Goal: Communication & Community: Answer question/provide support

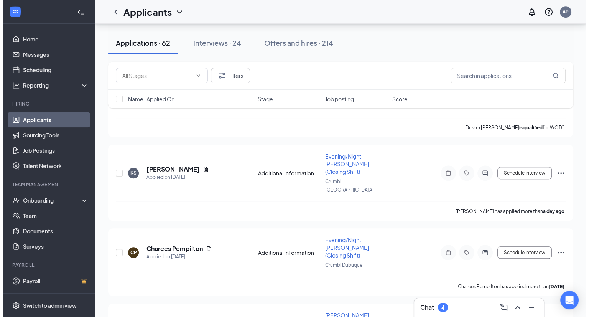
scroll to position [652, 0]
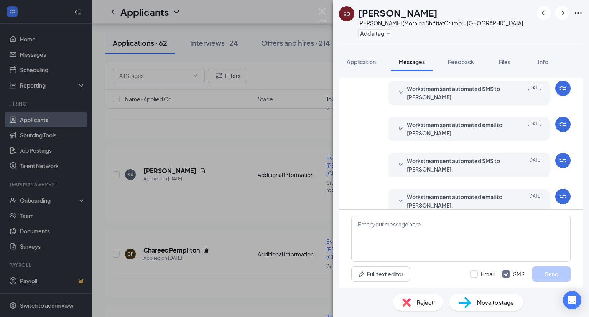
scroll to position [242, 0]
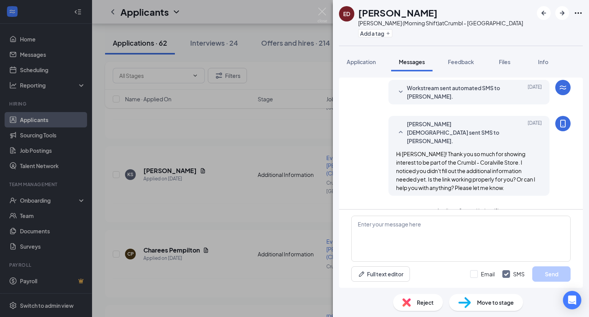
click at [343, 207] on span "Applicant System Update (2)" at bounding box center [468, 211] width 62 height 9
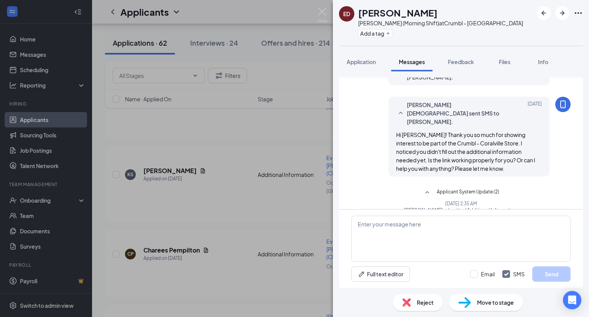
scroll to position [280, 0]
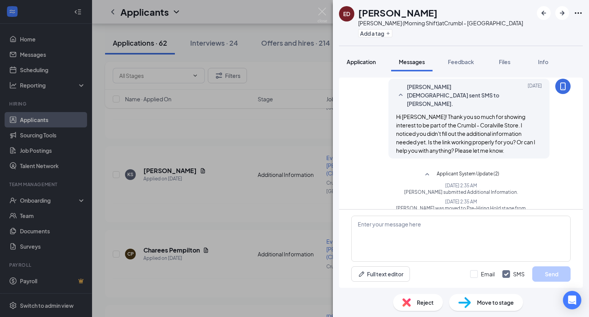
click at [343, 63] on span "Application" at bounding box center [361, 61] width 29 height 7
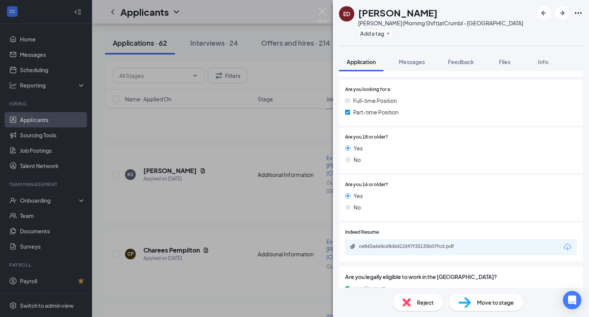
scroll to position [258, 0]
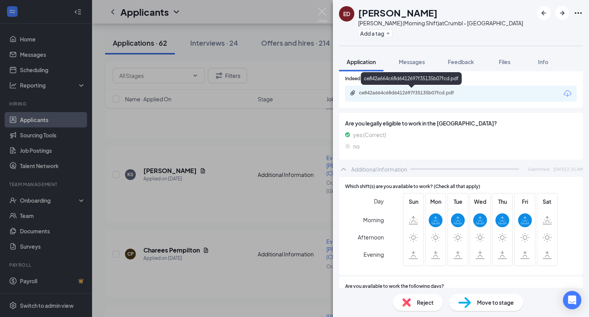
click at [343, 96] on div "ce842a664c68d6412697f35135b07fcd.pdf" at bounding box center [412, 93] width 124 height 7
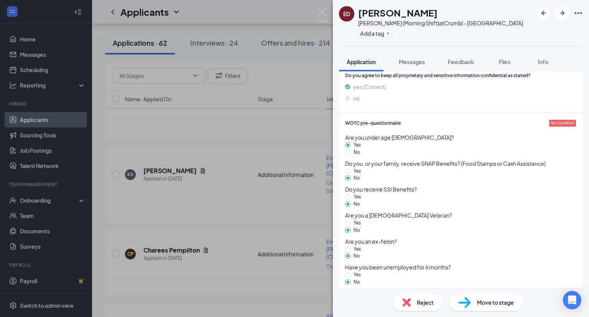
scroll to position [898, 0]
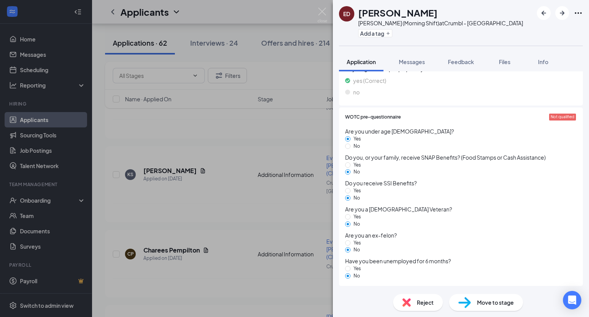
click at [343, 304] on div "Reject" at bounding box center [418, 302] width 50 height 17
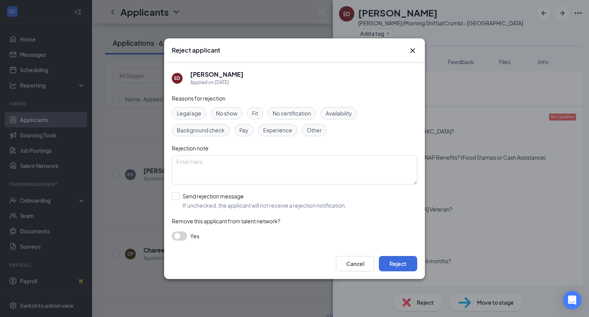
click at [331, 111] on span "Availability" at bounding box center [339, 113] width 26 height 8
click at [343, 54] on icon "Cross" at bounding box center [412, 50] width 9 height 9
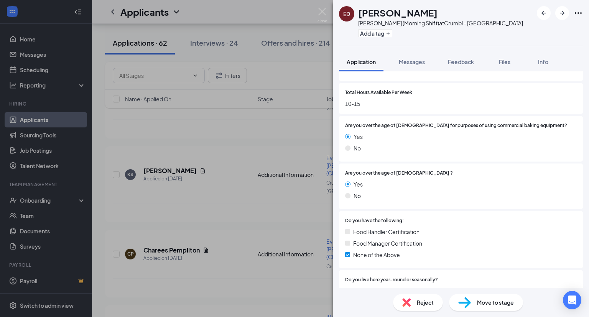
scroll to position [553, 0]
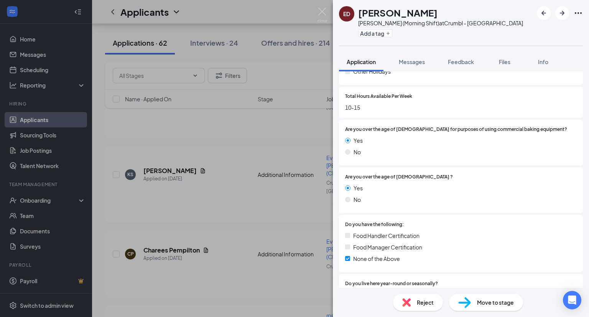
click at [343, 304] on span "Reject" at bounding box center [425, 302] width 17 height 8
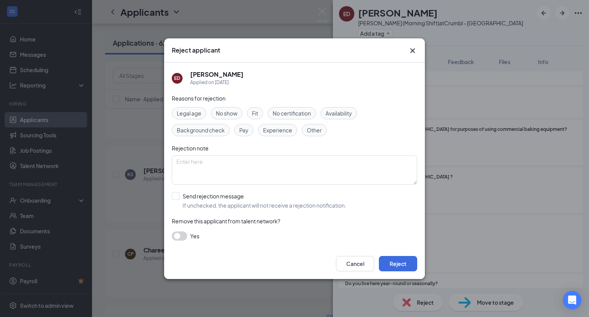
click at [332, 112] on span "Availability" at bounding box center [339, 113] width 26 height 8
click at [343, 258] on button "Reject" at bounding box center [398, 263] width 38 height 15
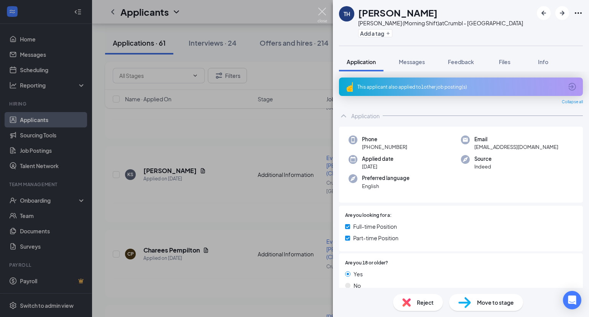
click at [322, 12] on img at bounding box center [322, 15] width 10 height 15
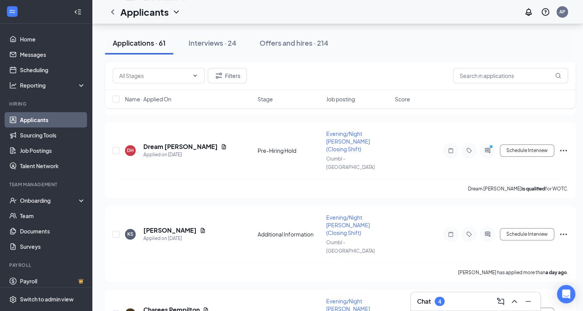
scroll to position [575, 0]
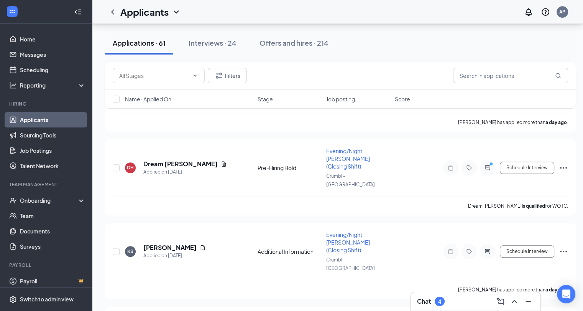
click at [343, 304] on div "Chat 4" at bounding box center [431, 300] width 28 height 9
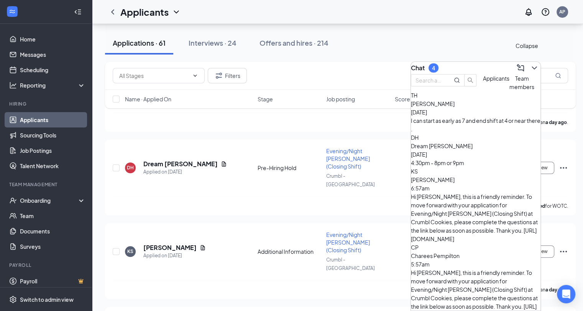
click at [343, 65] on icon "ChevronDown" at bounding box center [534, 67] width 9 height 9
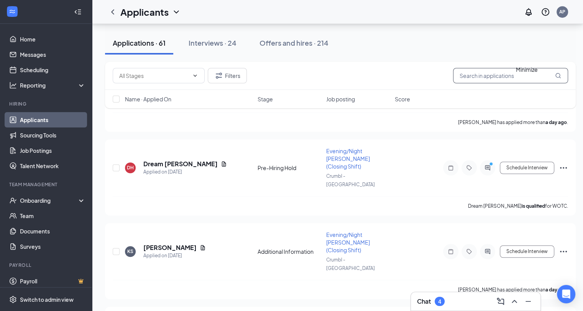
click at [343, 71] on input "text" at bounding box center [510, 75] width 115 height 15
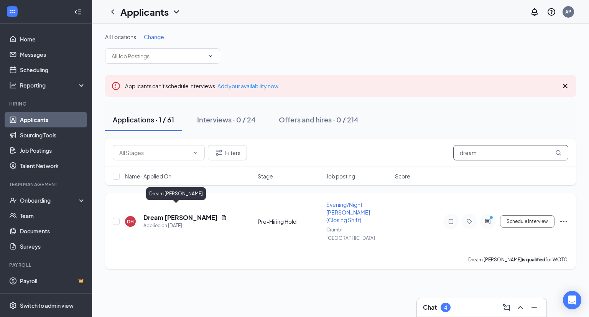
type input "dream"
click at [169, 213] on h5 "Dream [PERSON_NAME]" at bounding box center [180, 217] width 74 height 8
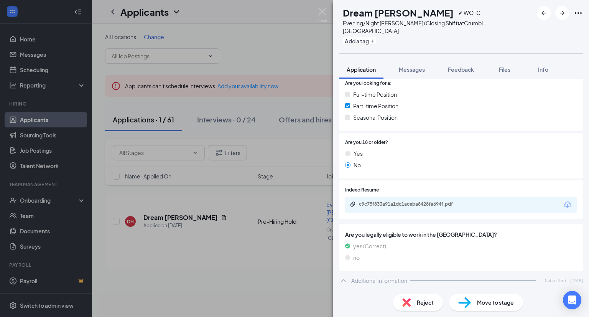
scroll to position [192, 0]
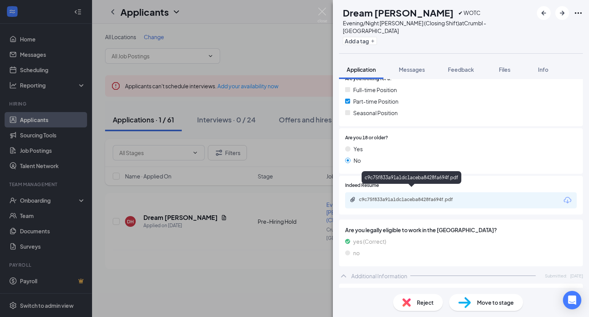
click at [343, 196] on div "c9c75f833a91a1dc1aceba8428fa694f.pdf" at bounding box center [412, 199] width 107 height 6
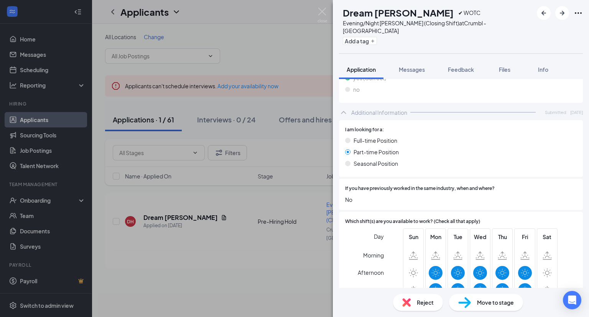
scroll to position [268, 0]
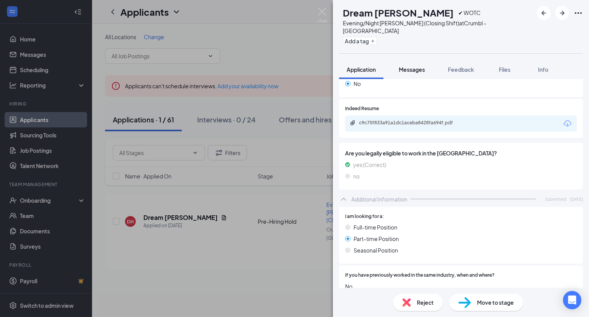
click at [343, 66] on span "Messages" at bounding box center [412, 69] width 26 height 7
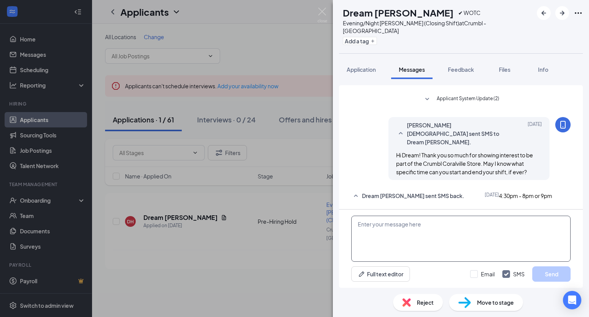
scroll to position [92, 0]
click at [343, 227] on textarea at bounding box center [460, 238] width 219 height 46
type textarea "May I know how old are you? Can you possibly work until closing?"
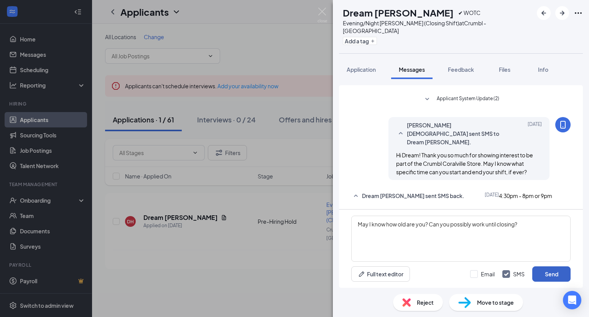
click at [343, 273] on button "Send" at bounding box center [551, 273] width 38 height 15
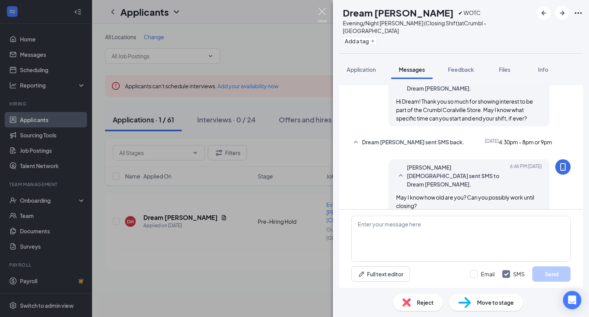
scroll to position [150, 0]
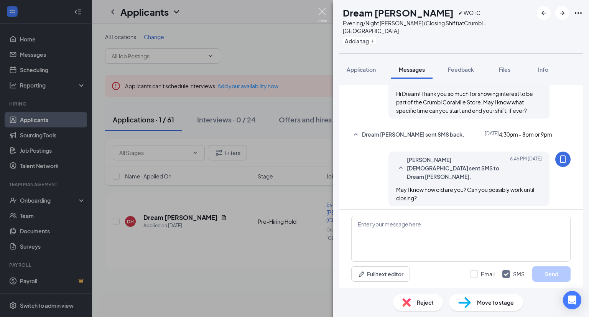
click at [319, 11] on img at bounding box center [322, 15] width 10 height 15
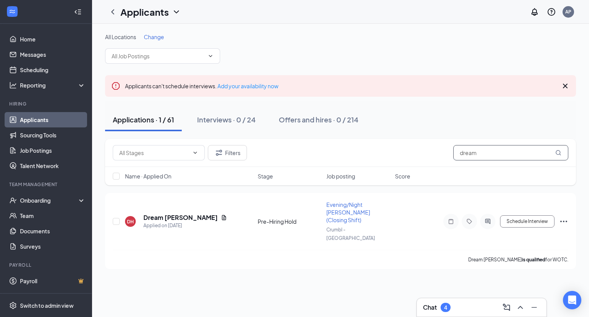
drag, startPoint x: 488, startPoint y: 155, endPoint x: 403, endPoint y: 156, distance: 84.4
click at [343, 156] on div "Filters dream" at bounding box center [341, 152] width 456 height 15
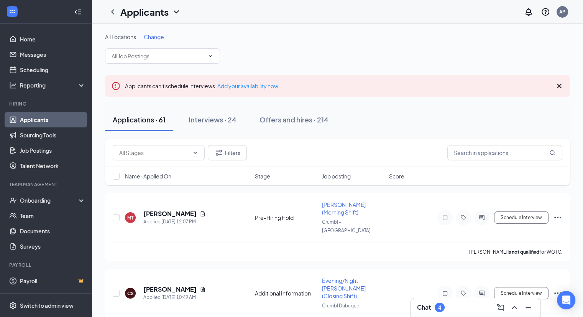
click at [343, 305] on div "Chat 4" at bounding box center [475, 307] width 117 height 12
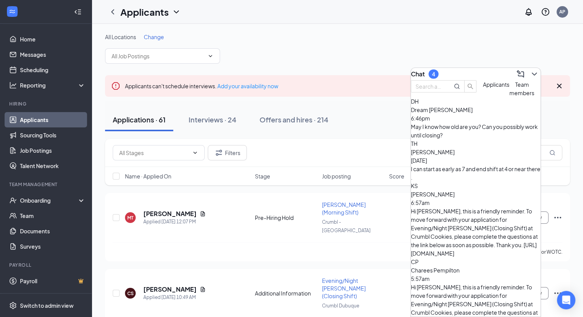
click at [343, 167] on div "I can start as early as 7 and end shift at 4 or near there ." at bounding box center [476, 172] width 130 height 17
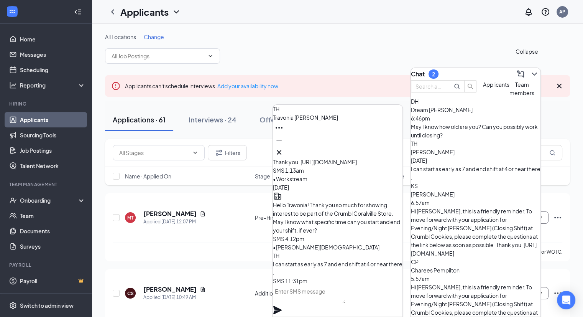
click at [343, 72] on icon "ChevronDown" at bounding box center [534, 73] width 5 height 3
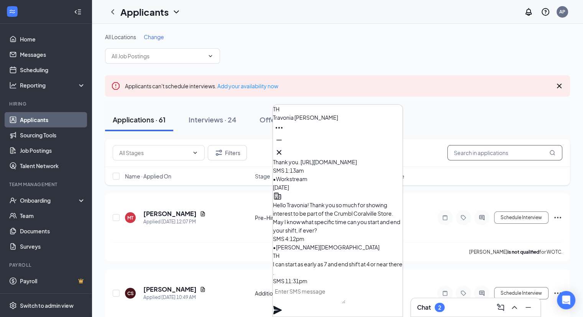
click at [343, 154] on input "text" at bounding box center [504, 152] width 115 height 15
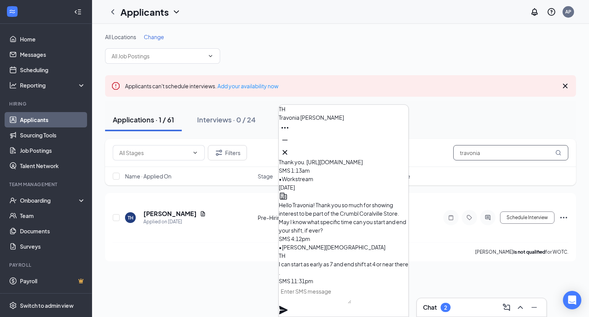
click at [343, 157] on input "travonia" at bounding box center [510, 152] width 115 height 15
type input "travonia"
click at [178, 209] on h5 "[PERSON_NAME]" at bounding box center [169, 213] width 53 height 8
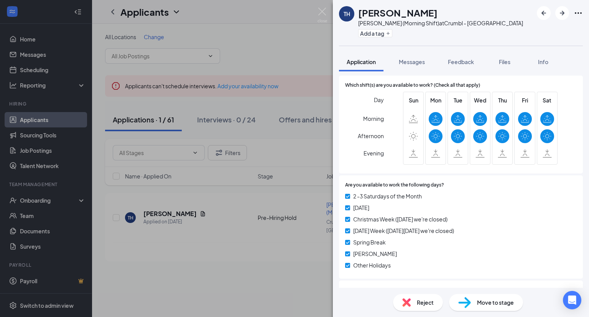
scroll to position [460, 0]
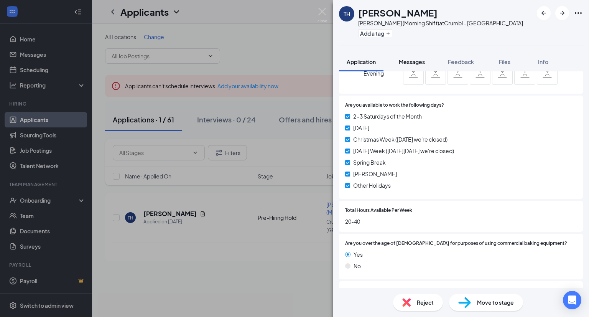
click at [343, 64] on span "Messages" at bounding box center [412, 61] width 26 height 7
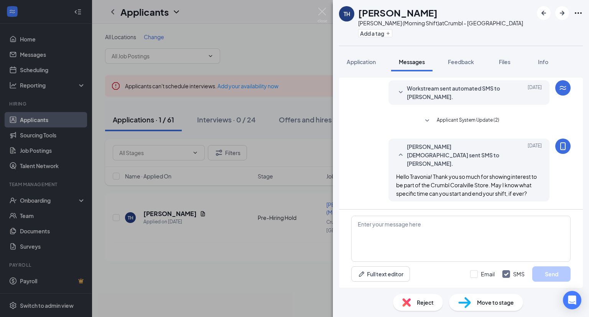
scroll to position [239, 0]
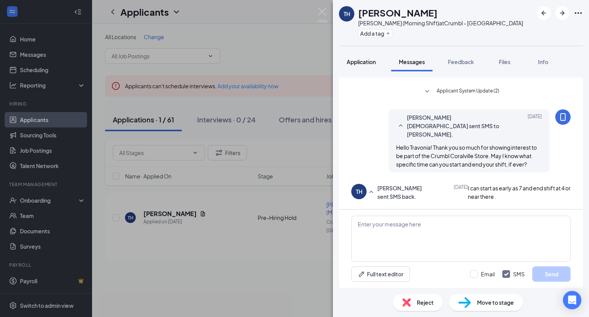
click at [343, 60] on span "Application" at bounding box center [361, 61] width 29 height 7
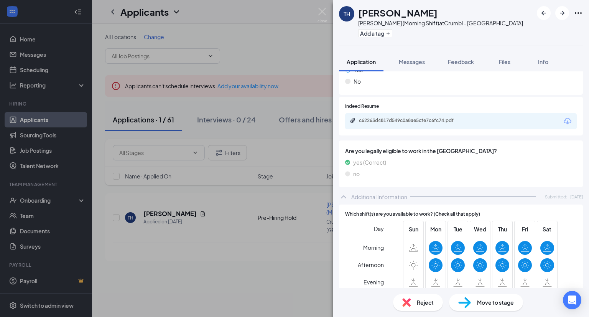
scroll to position [229, 0]
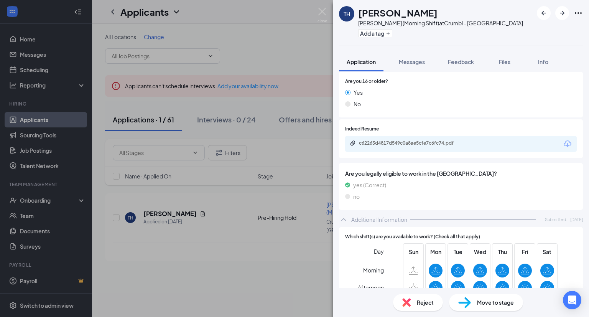
click at [343, 143] on div "c62263d4817d549c0a8ae5cfe7c6fc74.pdf" at bounding box center [412, 143] width 107 height 6
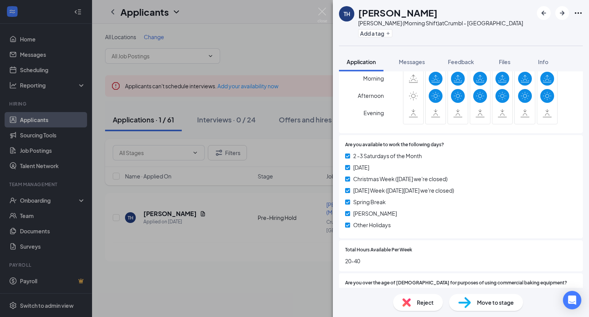
scroll to position [536, 0]
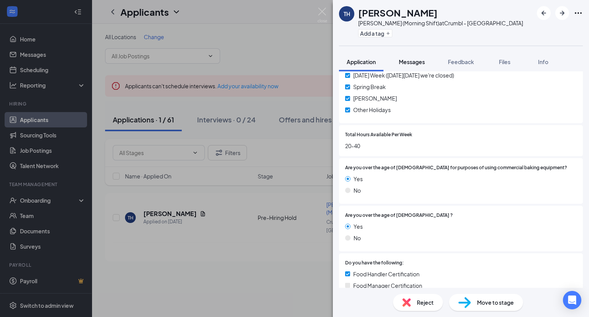
click at [343, 59] on span "Messages" at bounding box center [412, 61] width 26 height 7
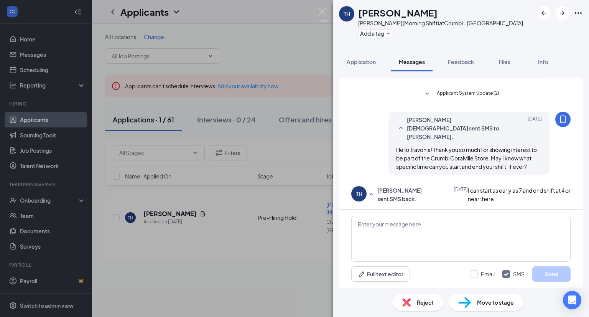
scroll to position [239, 0]
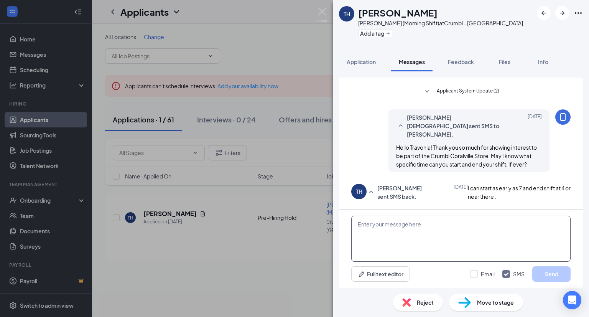
click at [343, 232] on textarea at bounding box center [460, 238] width 219 height 46
type textarea "G"
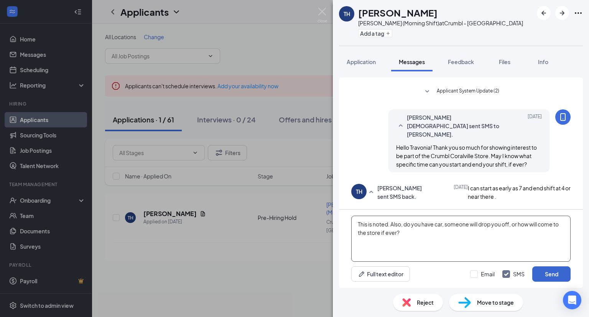
type textarea "This is noted. Also, do you have car, someone will drop you off, or how will co…"
click at [343, 275] on button "Send" at bounding box center [551, 273] width 38 height 15
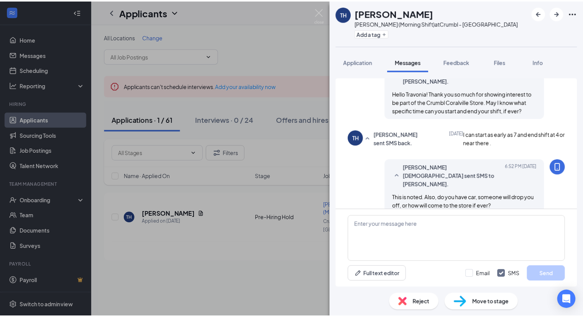
scroll to position [296, 0]
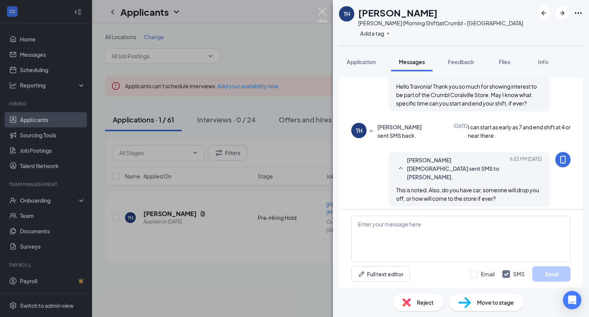
click at [322, 13] on img at bounding box center [322, 15] width 10 height 15
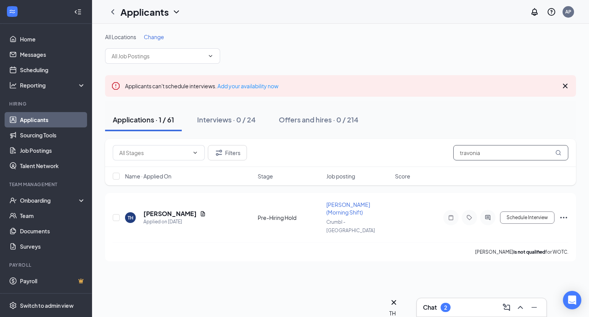
drag, startPoint x: 494, startPoint y: 151, endPoint x: 400, endPoint y: 157, distance: 94.5
click at [343, 157] on div "Filters travonia" at bounding box center [341, 152] width 456 height 15
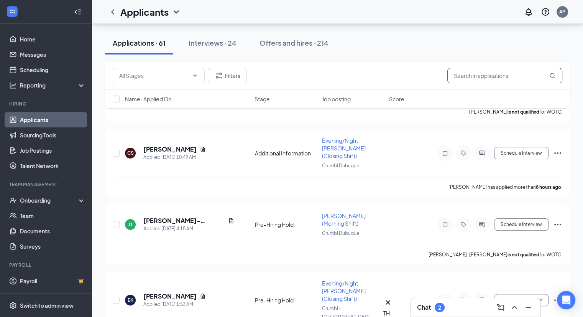
scroll to position [153, 0]
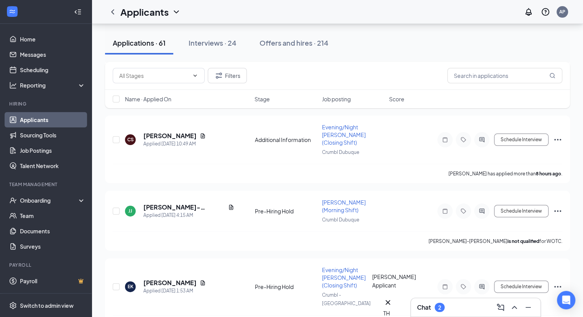
drag, startPoint x: 390, startPoint y: 303, endPoint x: 398, endPoint y: 294, distance: 11.1
click at [343, 309] on div "TH" at bounding box center [387, 313] width 9 height 8
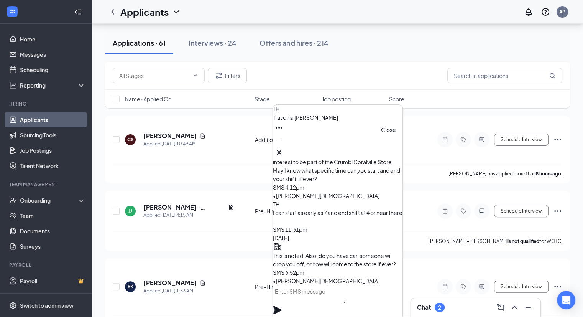
click at [284, 148] on icon "Cross" at bounding box center [279, 152] width 9 height 9
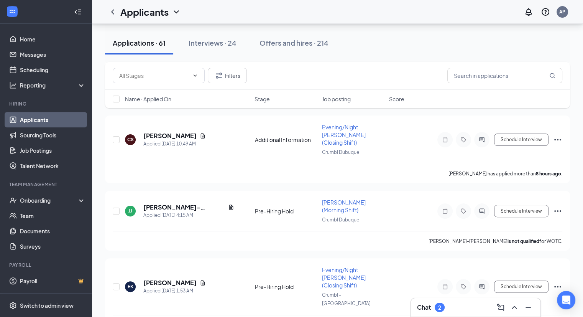
click at [343, 310] on h3 "Chat" at bounding box center [424, 307] width 14 height 8
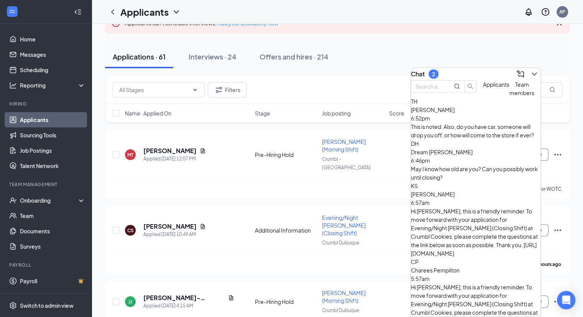
scroll to position [0, 0]
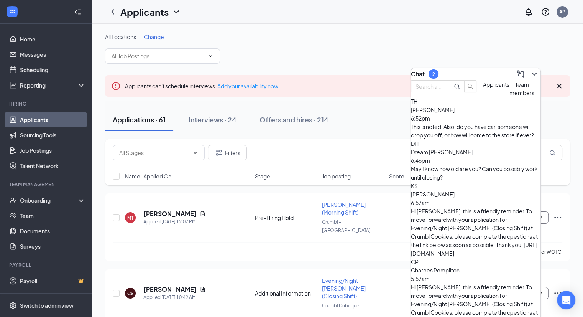
click at [343, 49] on div "All Locations Change" at bounding box center [337, 48] width 465 height 31
drag, startPoint x: 528, startPoint y: 71, endPoint x: 487, endPoint y: 84, distance: 43.2
click at [343, 71] on icon "ChevronDown" at bounding box center [534, 73] width 9 height 9
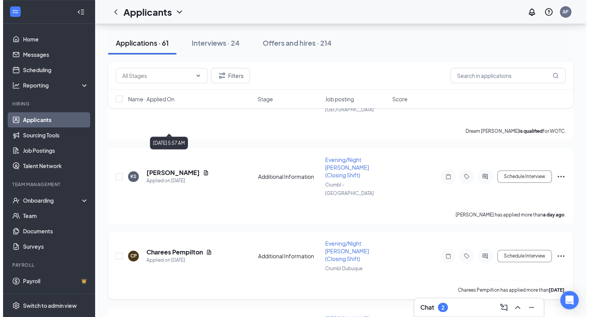
scroll to position [652, 0]
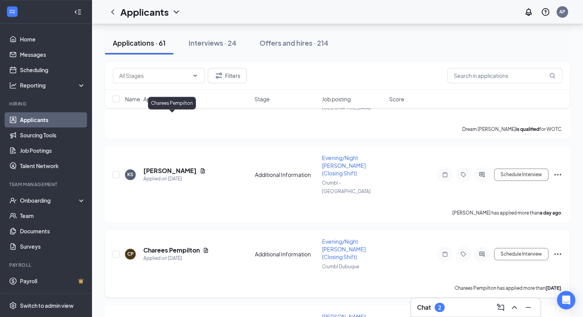
click at [176, 246] on h5 "Charees Pempilton" at bounding box center [171, 250] width 56 height 8
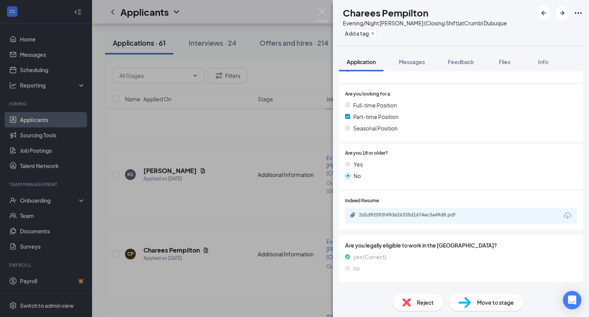
scroll to position [153, 0]
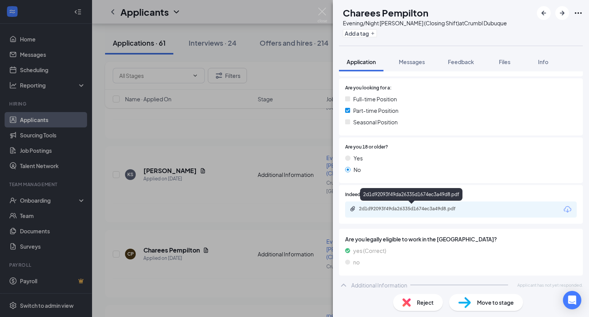
click at [343, 209] on div "2d1d92093f49da26335d1674ec3a49d8.pdf" at bounding box center [412, 209] width 107 height 6
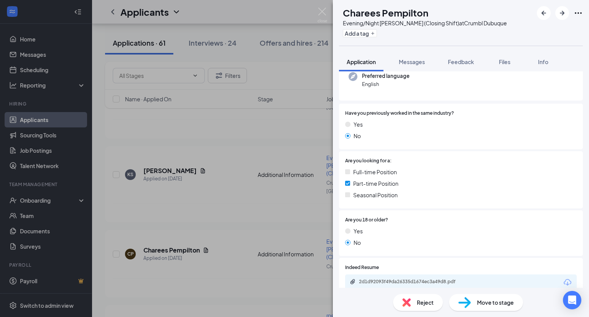
scroll to position [158, 0]
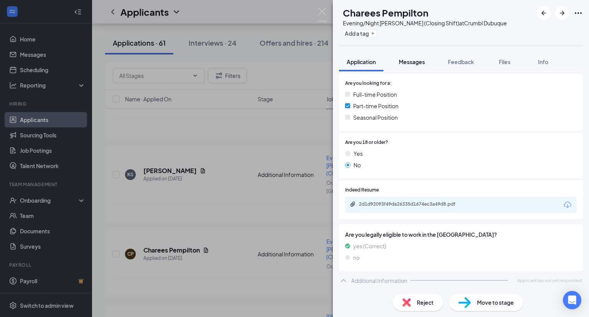
click at [343, 61] on span "Messages" at bounding box center [412, 61] width 26 height 7
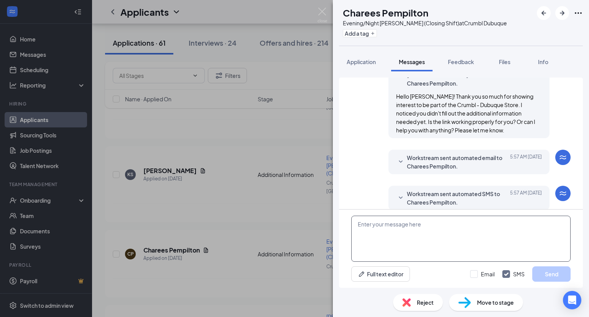
click at [343, 225] on textarea at bounding box center [460, 238] width 219 height 46
click at [343, 157] on icon "SmallChevronDown" at bounding box center [400, 161] width 9 height 9
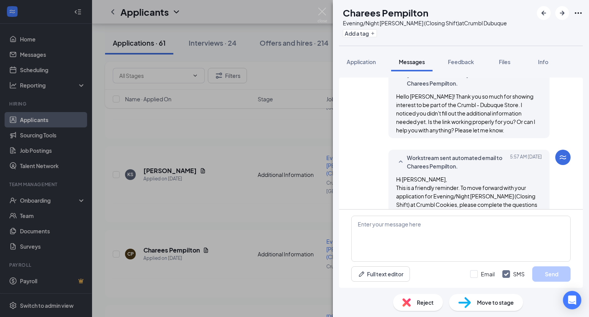
click at [343, 153] on div "Workstream sent automated email to Charees Pempilton. [DATE] 5:57 AM" at bounding box center [469, 161] width 146 height 17
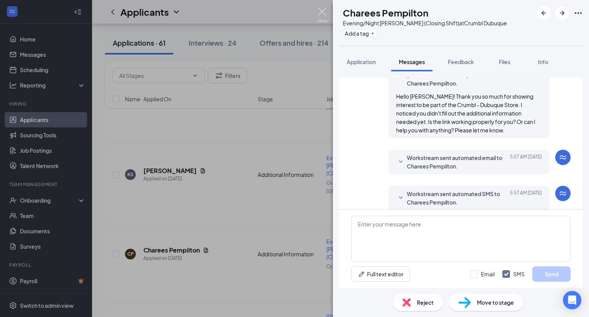
click at [323, 11] on img at bounding box center [322, 15] width 10 height 15
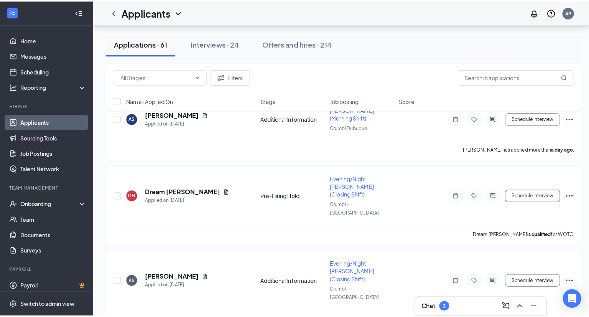
scroll to position [537, 0]
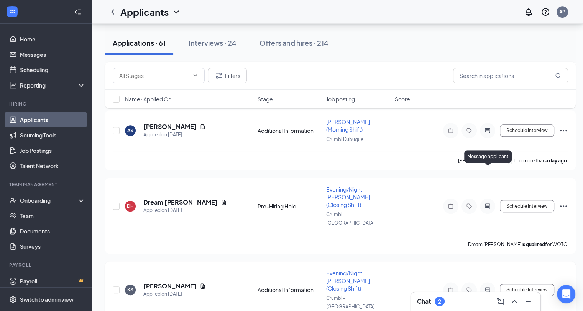
click at [343, 286] on icon "ActiveChat" at bounding box center [487, 289] width 9 height 6
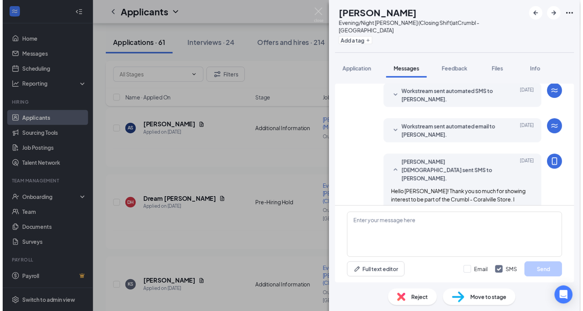
scroll to position [190, 0]
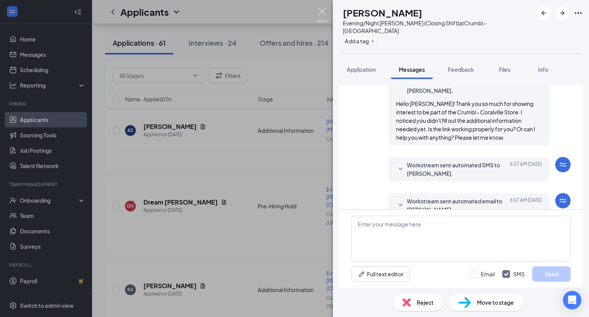
click at [323, 8] on img at bounding box center [322, 15] width 10 height 15
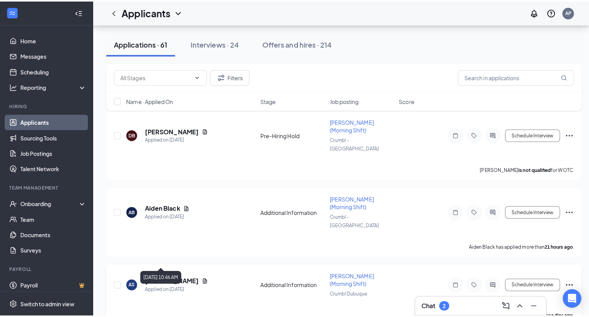
scroll to position [383, 0]
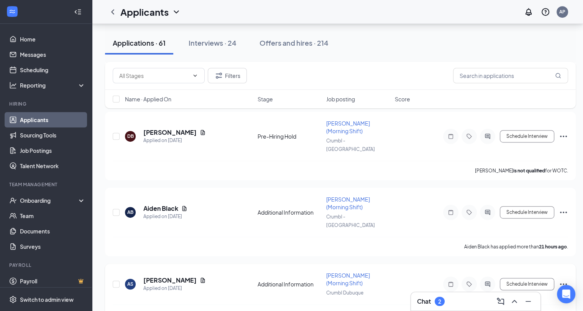
click at [343, 276] on div at bounding box center [487, 283] width 15 height 15
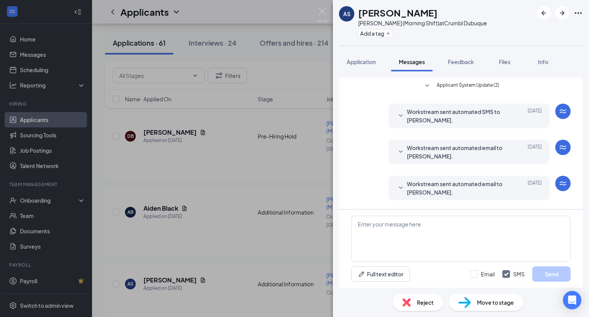
click at [343, 87] on span "Applicant System Update (2)" at bounding box center [468, 85] width 62 height 9
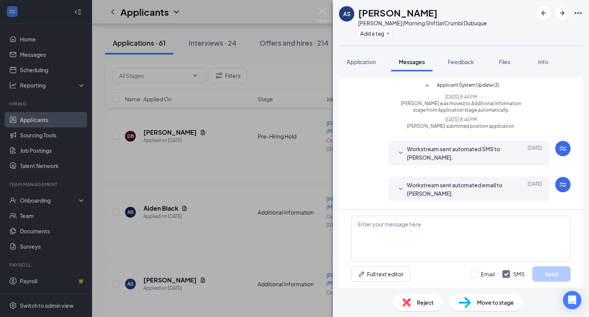
click at [343, 87] on span "Applicant System Update (2)" at bounding box center [468, 85] width 62 height 9
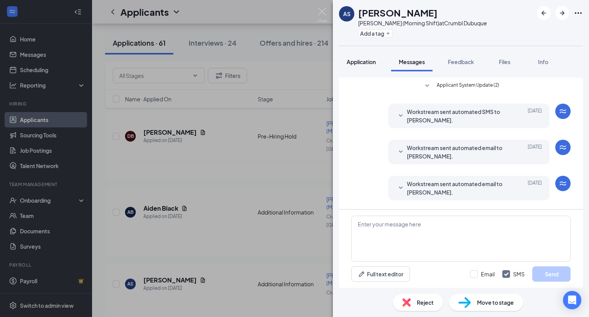
click at [343, 61] on button "Application" at bounding box center [361, 61] width 44 height 19
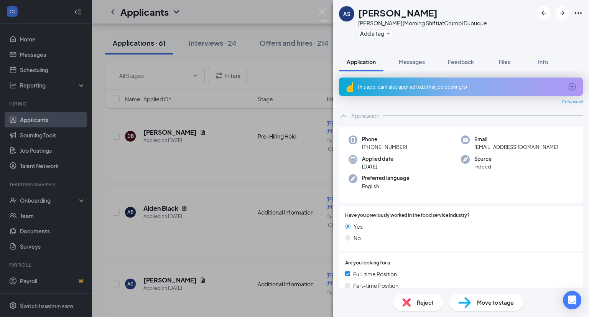
click at [343, 87] on icon "ArrowCircle" at bounding box center [572, 87] width 8 height 8
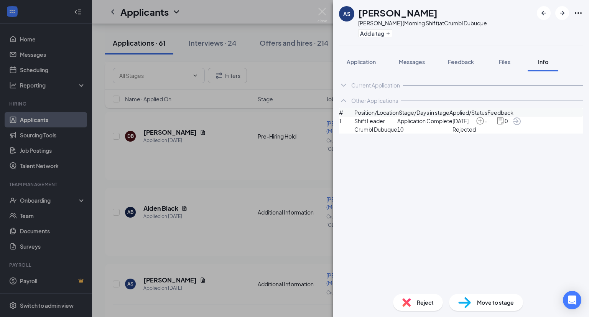
click at [343, 125] on icon "ArrowCircle" at bounding box center [517, 121] width 8 height 8
click at [343, 63] on span "Application" at bounding box center [361, 61] width 29 height 7
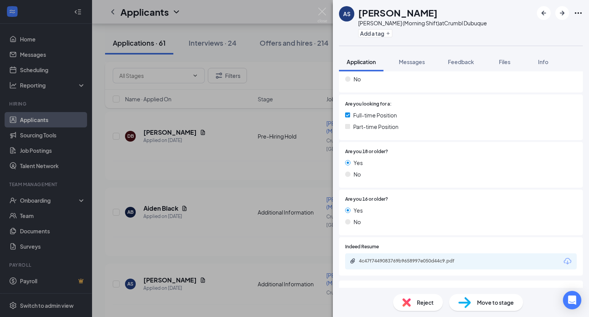
scroll to position [215, 0]
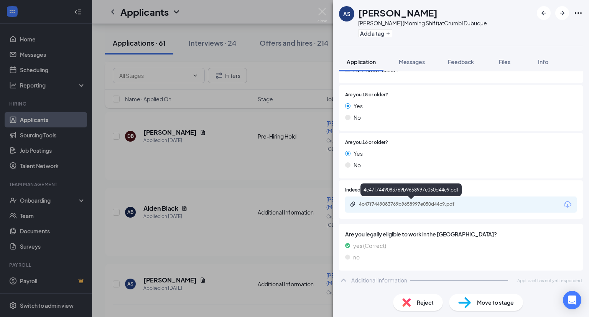
click at [343, 201] on div "4c47f7449083769b9658997e050d44c9.pdf" at bounding box center [412, 204] width 107 height 6
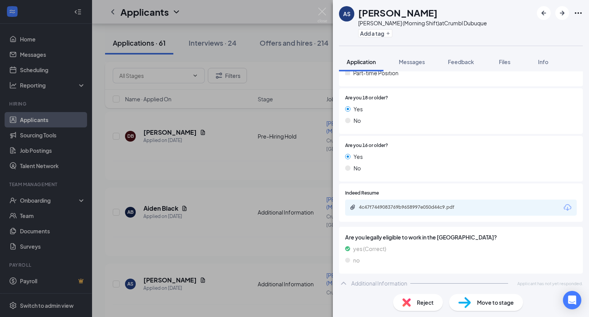
click at [343, 302] on span "Reject" at bounding box center [425, 302] width 17 height 8
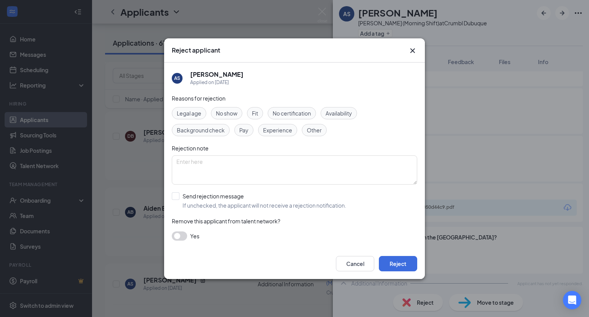
click at [283, 130] on span "Experience" at bounding box center [277, 130] width 29 height 8
click at [343, 265] on button "Reject" at bounding box center [398, 263] width 38 height 15
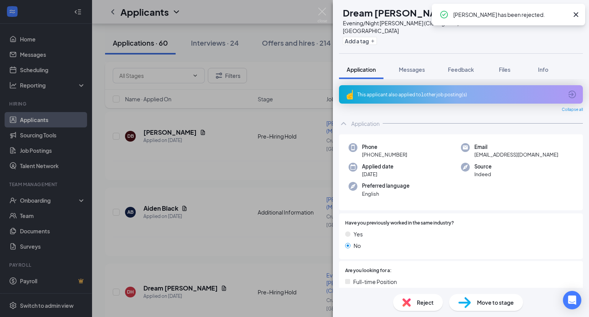
click at [323, 7] on div "DH Dream [PERSON_NAME] ✔ WOTC Evening/Night [PERSON_NAME] (Closing Shift) at Cr…" at bounding box center [294, 158] width 589 height 317
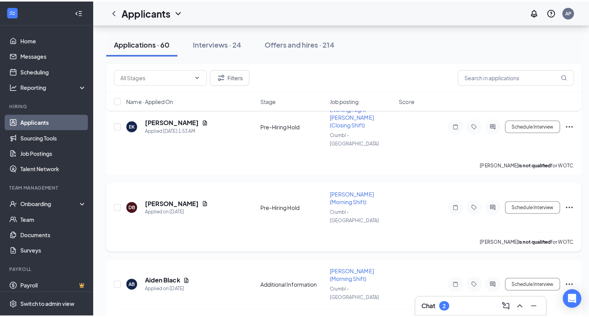
scroll to position [307, 0]
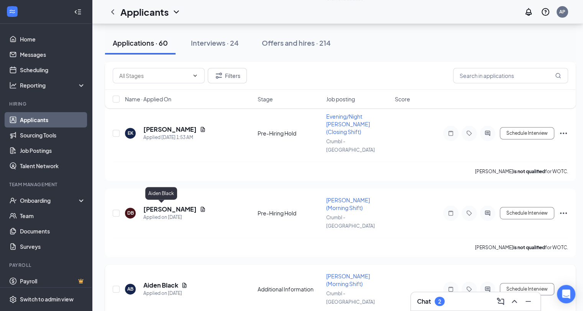
click at [166, 281] on h5 "Aiden Black" at bounding box center [160, 285] width 35 height 8
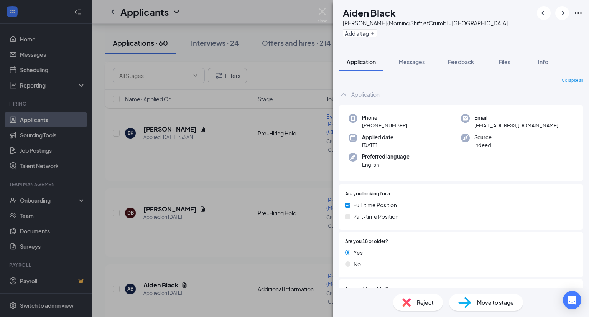
scroll to position [146, 0]
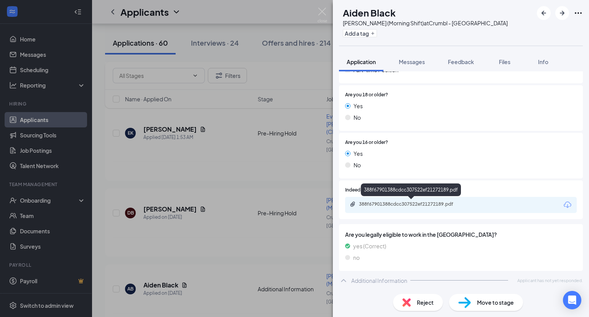
click at [343, 201] on div "388f67901388cdcc307522ef21272189.pdf" at bounding box center [412, 204] width 107 height 6
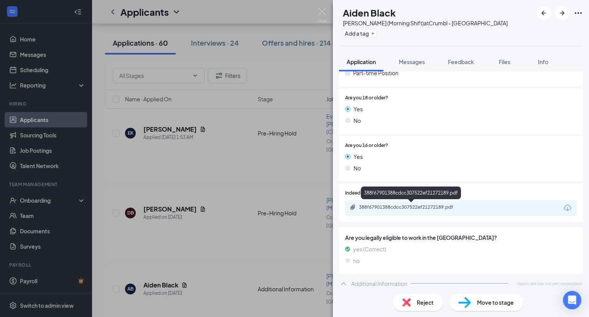
click at [343, 208] on div "388f67901388cdcc307522ef21272189.pdf" at bounding box center [412, 207] width 107 height 6
click at [343, 307] on div "Reject" at bounding box center [418, 302] width 50 height 17
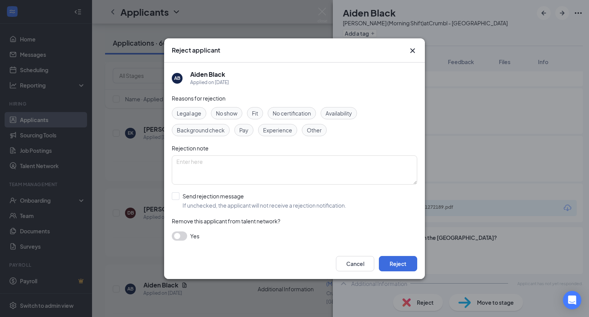
click at [286, 129] on span "Experience" at bounding box center [277, 130] width 29 height 8
click at [343, 264] on button "Reject" at bounding box center [398, 263] width 38 height 15
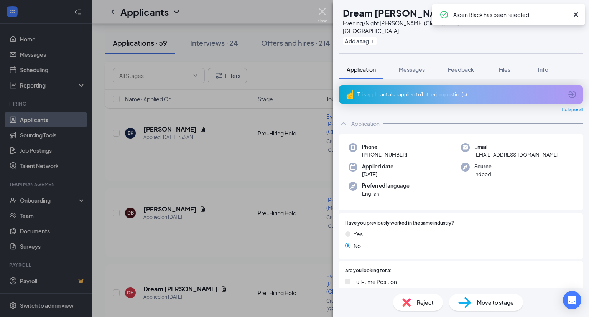
click at [322, 11] on img at bounding box center [322, 15] width 10 height 15
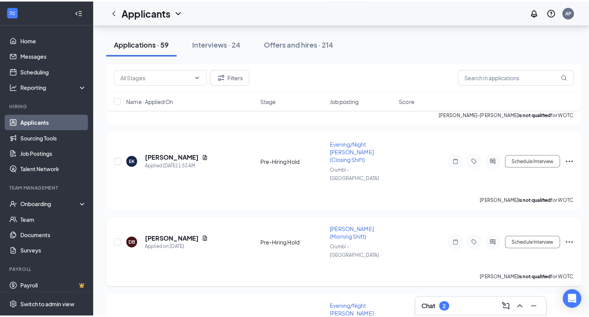
scroll to position [268, 0]
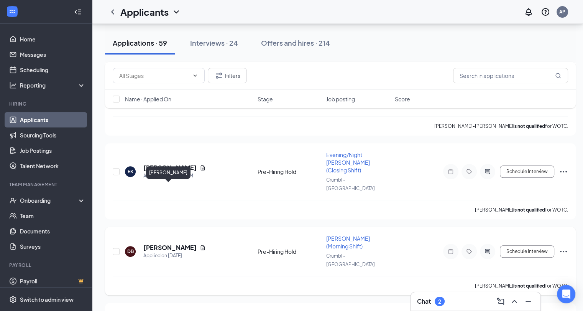
click at [155, 243] on h5 "[PERSON_NAME]" at bounding box center [169, 247] width 53 height 8
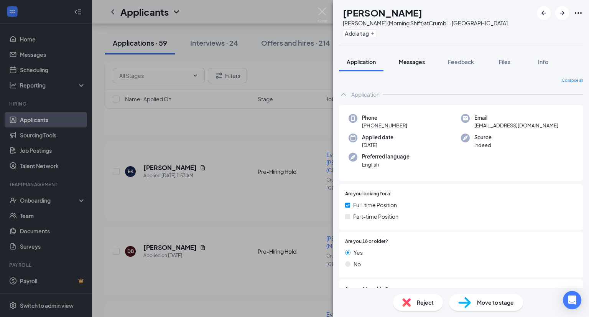
click at [343, 65] on div "Messages" at bounding box center [412, 62] width 26 height 8
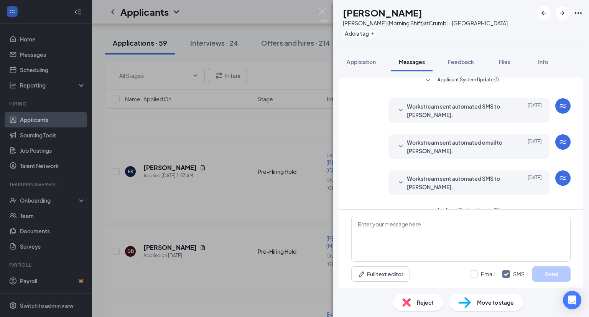
scroll to position [79, 0]
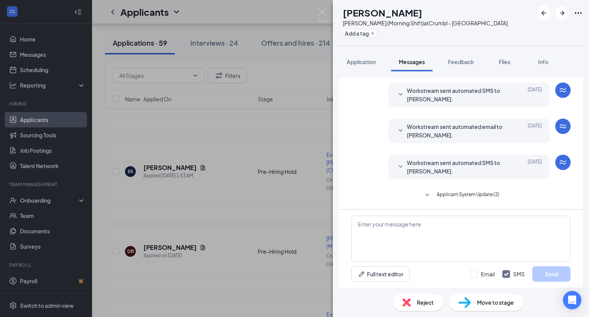
click at [343, 192] on span "Applicant System Update (2)" at bounding box center [468, 195] width 62 height 9
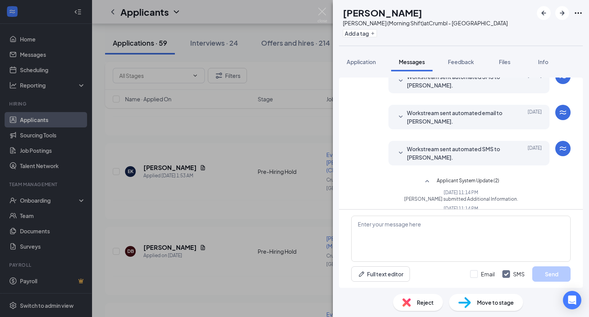
scroll to position [117, 0]
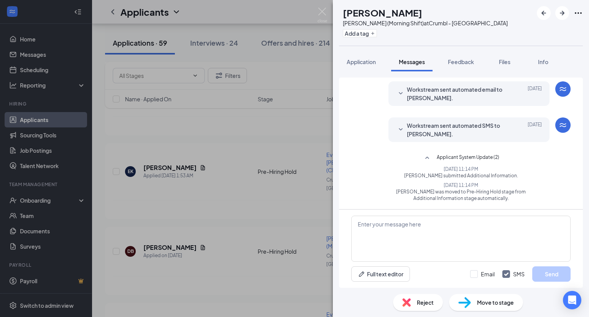
click at [343, 160] on span "Applicant System Update (2)" at bounding box center [468, 157] width 62 height 9
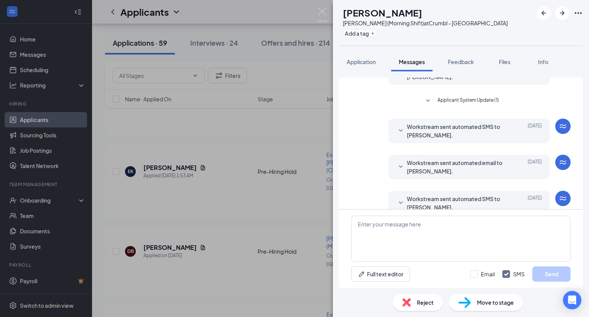
scroll to position [0, 0]
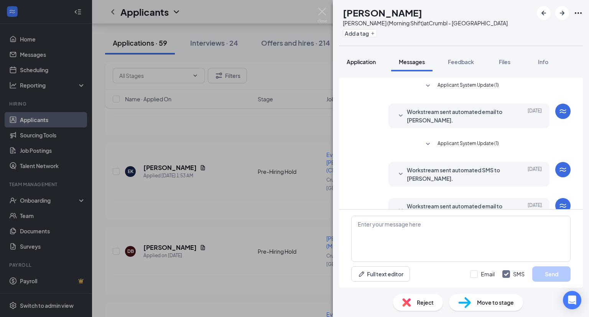
click at [343, 60] on span "Application" at bounding box center [361, 61] width 29 height 7
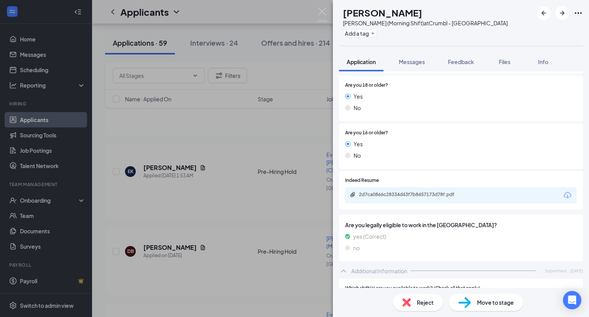
scroll to position [153, 0]
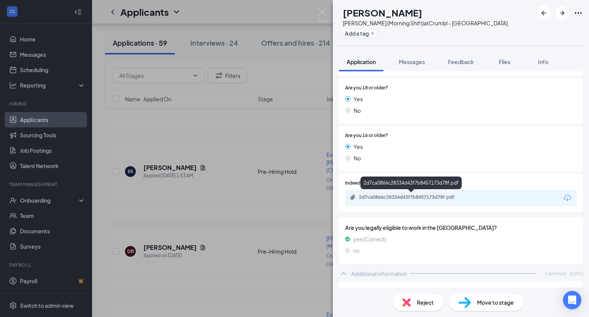
click at [343, 195] on div "2d7ca0866c28334d43f7b8457173d78f.pdf" at bounding box center [412, 197] width 107 height 6
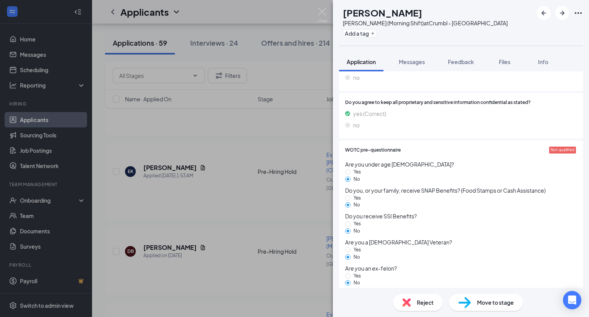
scroll to position [898, 0]
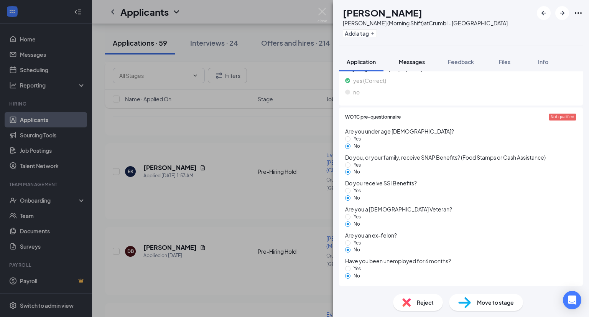
click at [343, 56] on button "Messages" at bounding box center [411, 61] width 41 height 19
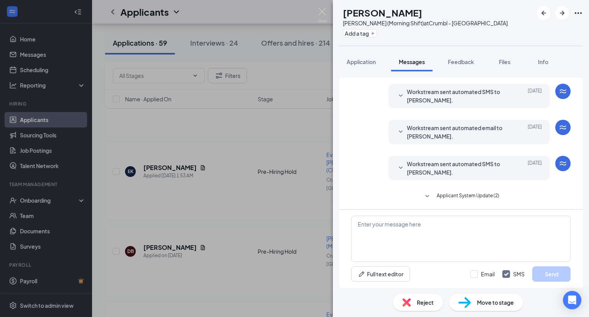
scroll to position [79, 0]
click at [343, 192] on span "Applicant System Update (2)" at bounding box center [468, 195] width 62 height 9
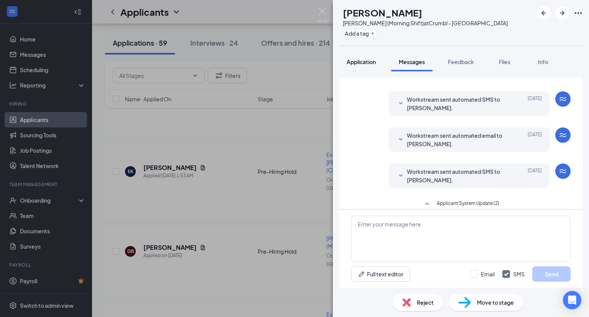
scroll to position [0, 0]
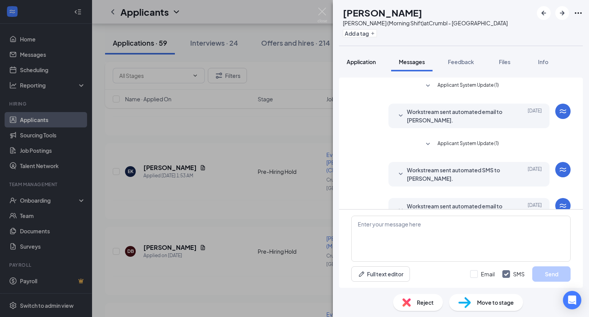
click at [343, 56] on button "Application" at bounding box center [361, 61] width 44 height 19
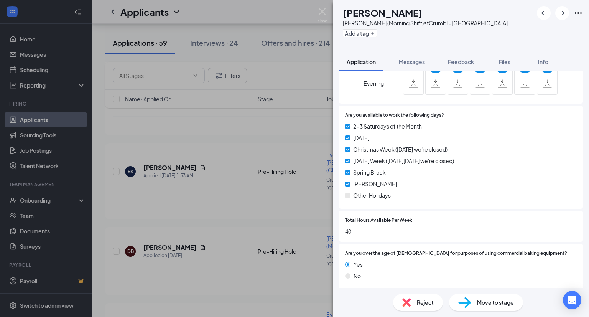
scroll to position [540, 0]
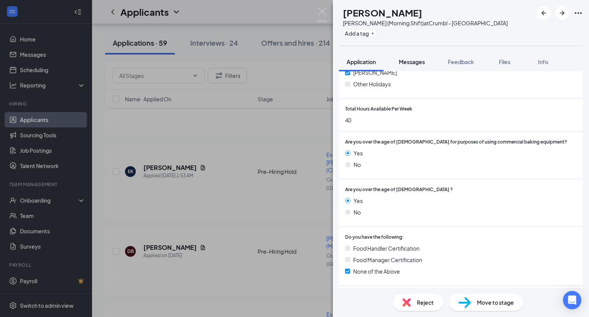
click at [343, 60] on span "Messages" at bounding box center [412, 61] width 26 height 7
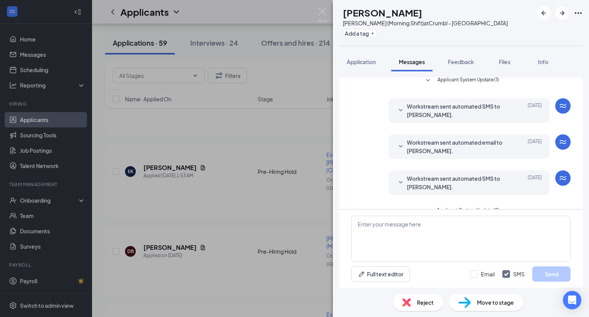
scroll to position [79, 0]
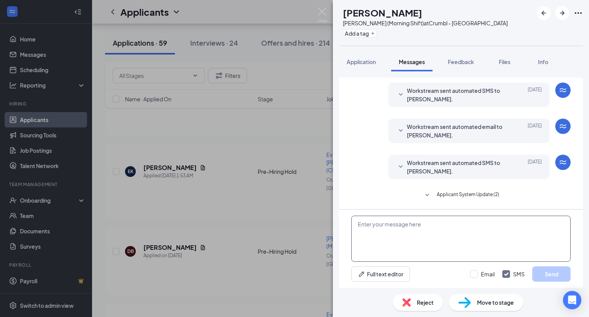
click at [343, 226] on textarea at bounding box center [460, 238] width 219 height 46
paste textarea "Hi! Thank you so much for showing interest to be part of the Crumbl ___ Store. …"
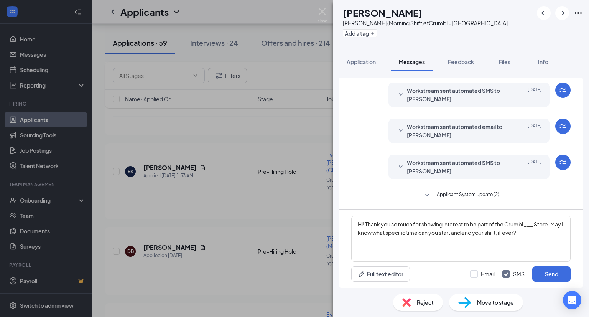
click at [343, 13] on h1 "[PERSON_NAME]" at bounding box center [382, 12] width 79 height 13
copy h1 "[PERSON_NAME]"
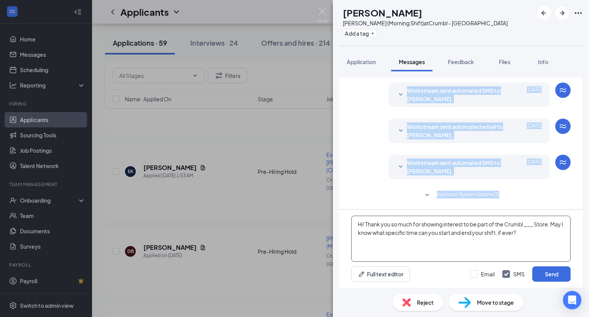
drag, startPoint x: 398, startPoint y: 115, endPoint x: 400, endPoint y: 218, distance: 102.8
click at [343, 215] on div "Applicant System Update (1) Workstream sent automated email to [PERSON_NAME]. […" at bounding box center [461, 182] width 244 height 210
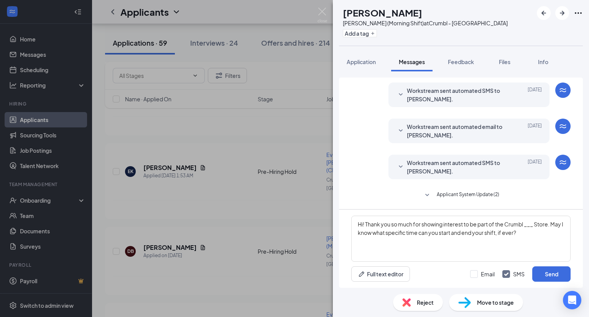
click at [343, 13] on h1 "[PERSON_NAME]" at bounding box center [382, 12] width 79 height 13
copy h1 "[PERSON_NAME]"
click at [343, 224] on textarea "Hi! Thank you so much for showing interest to be part of the Crumbl ___ Store. …" at bounding box center [460, 238] width 219 height 46
paste textarea "[PERSON_NAME]"
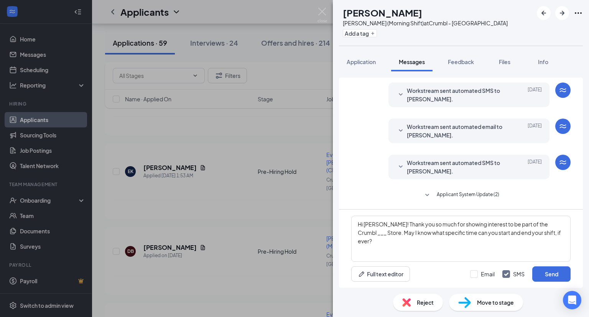
click at [343, 21] on div "[PERSON_NAME] (Morning Shift) at Crumbl - [GEOGRAPHIC_DATA]" at bounding box center [425, 23] width 165 height 8
copy div "[GEOGRAPHIC_DATA]"
drag, startPoint x: 540, startPoint y: 224, endPoint x: 552, endPoint y: 225, distance: 11.9
click at [343, 225] on textarea "Hi [PERSON_NAME]! Thank you so much for showing interest to be part of the Crum…" at bounding box center [460, 238] width 219 height 46
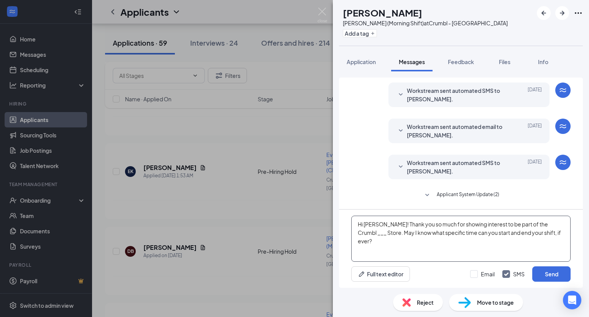
paste textarea "[GEOGRAPHIC_DATA]"
click at [343, 229] on textarea "Hi [PERSON_NAME]! Thank you so much for showing interest to be part of the Crum…" at bounding box center [460, 238] width 219 height 46
paste textarea "Also, do you have your own car, someone will drop you of, or how will you come …"
type textarea "Hi [PERSON_NAME]! Thank you so much for showing interest to be part of the Crum…"
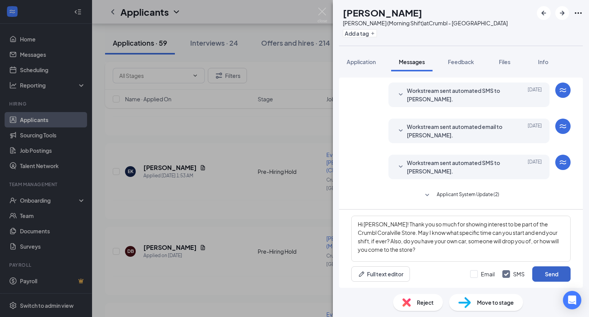
click at [343, 272] on button "Send" at bounding box center [551, 273] width 38 height 15
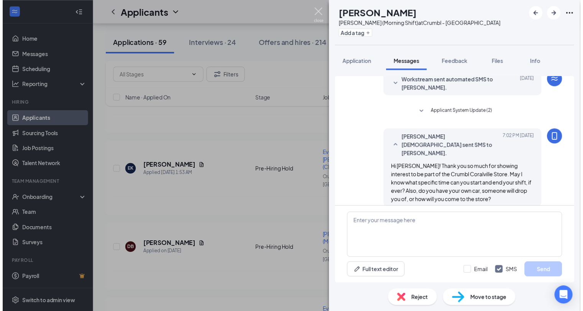
scroll to position [162, 0]
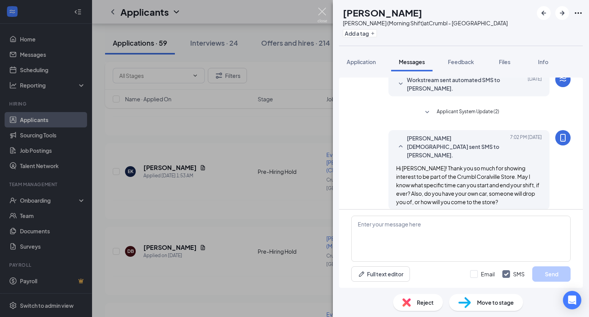
click at [322, 8] on img at bounding box center [322, 15] width 10 height 15
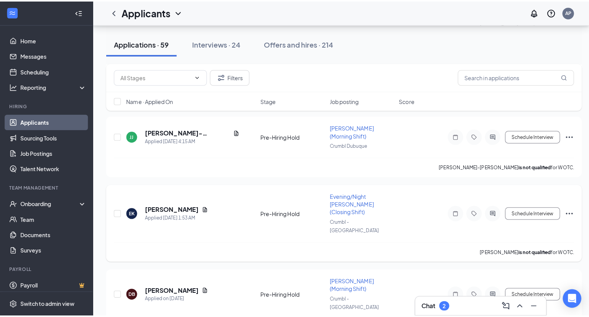
scroll to position [230, 0]
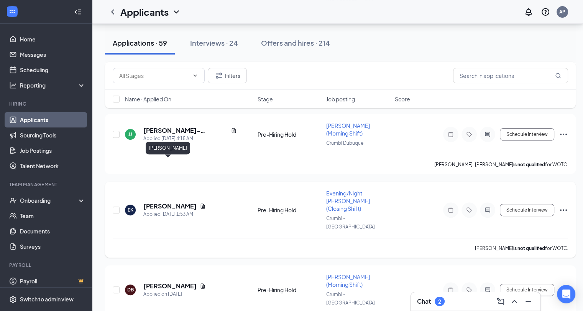
click at [168, 202] on h5 "[PERSON_NAME]" at bounding box center [169, 206] width 53 height 8
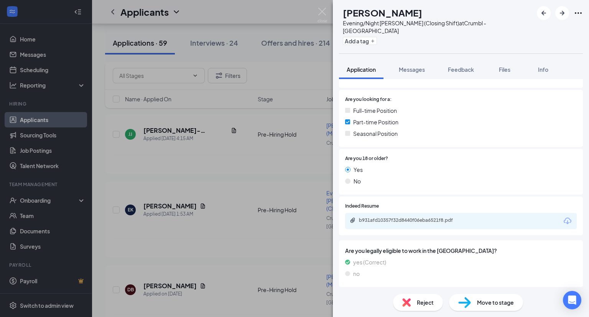
scroll to position [153, 0]
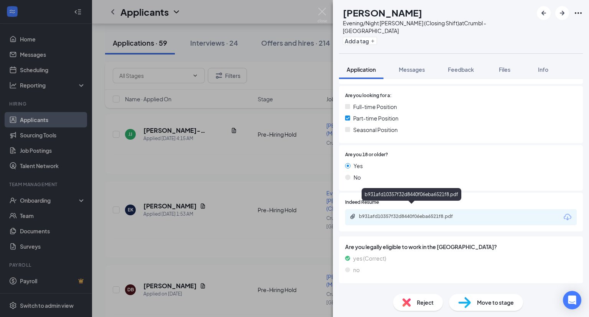
click at [343, 213] on div "b931afd10357f32d8440f06eba6521f8.pdf" at bounding box center [412, 216] width 107 height 6
click at [343, 300] on div "Reject" at bounding box center [418, 302] width 50 height 17
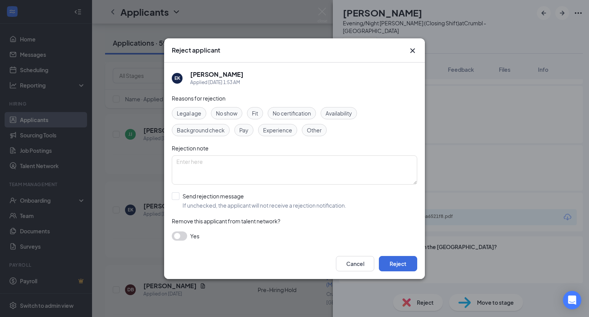
click at [282, 131] on span "Experience" at bounding box center [277, 130] width 29 height 8
click at [343, 263] on button "Reject" at bounding box center [398, 263] width 38 height 15
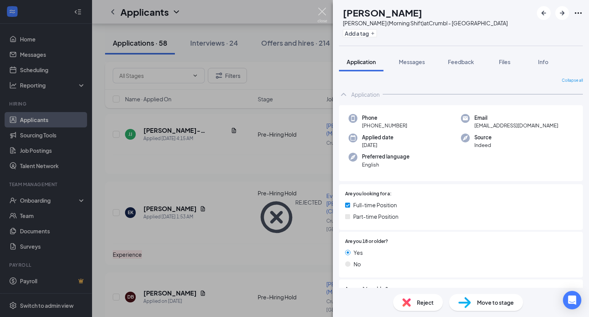
click at [318, 12] on img at bounding box center [322, 15] width 10 height 15
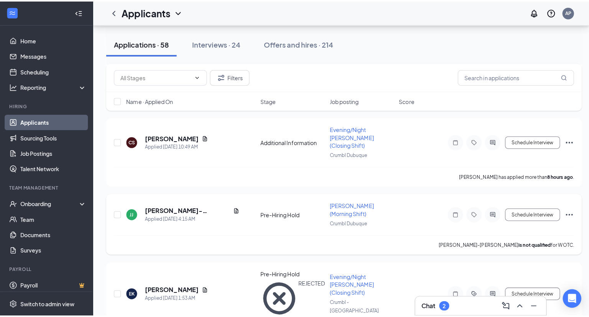
scroll to position [153, 0]
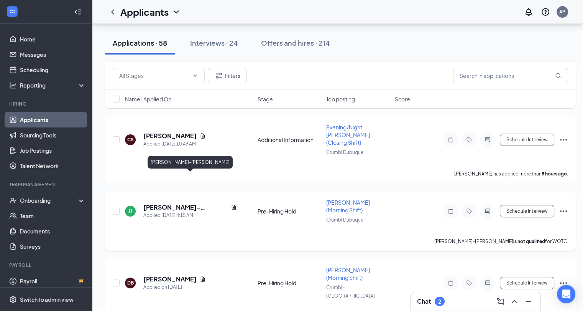
click at [181, 203] on h5 "[PERSON_NAME]-[PERSON_NAME]" at bounding box center [185, 207] width 84 height 8
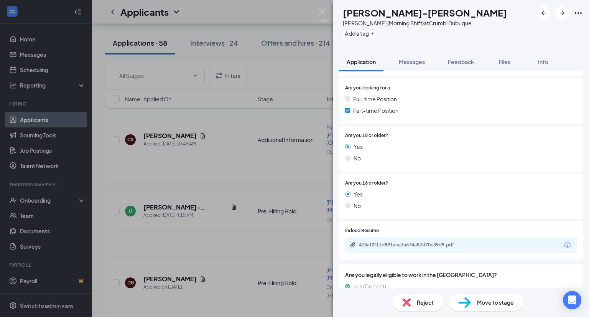
scroll to position [307, 0]
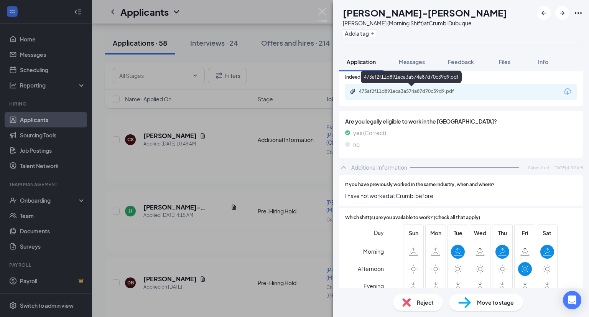
click at [343, 89] on div "473af2f11d891eca3a574a87d70c39d9.pdf" at bounding box center [412, 91] width 107 height 6
click at [343, 123] on span "Are you legally eligible to work in the [GEOGRAPHIC_DATA]?" at bounding box center [461, 121] width 232 height 8
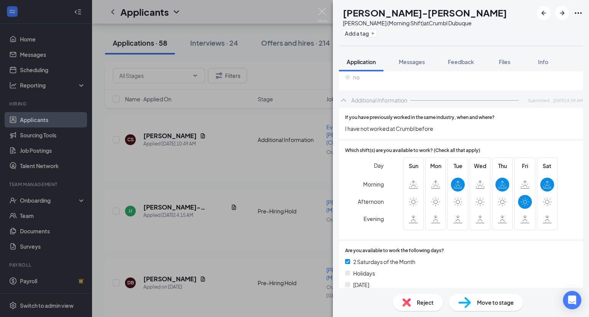
scroll to position [451, 0]
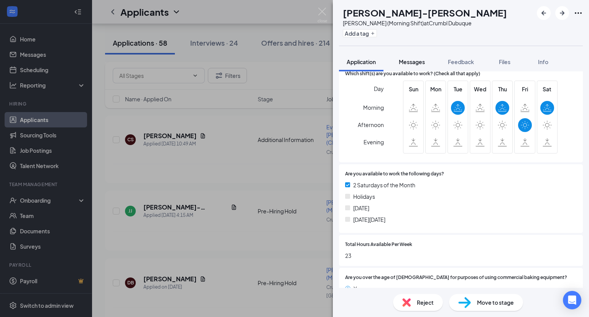
click at [343, 56] on button "Messages" at bounding box center [411, 61] width 41 height 19
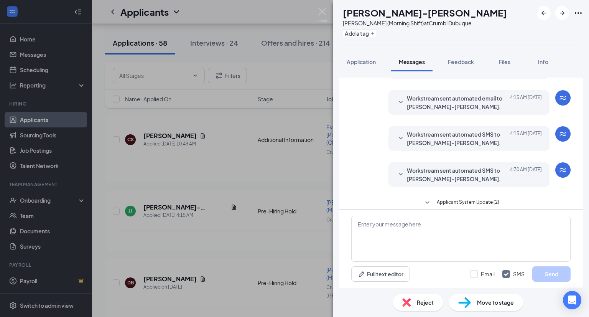
scroll to position [57, 0]
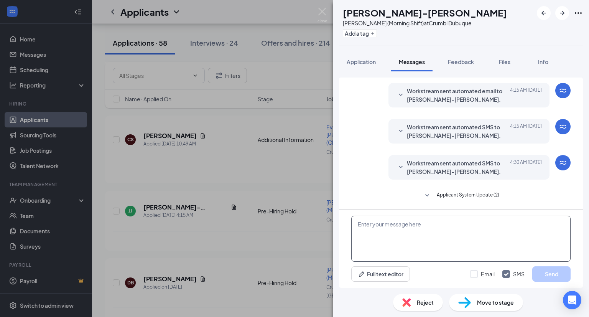
click at [343, 223] on textarea at bounding box center [460, 238] width 219 height 46
click at [343, 194] on span "Applicant System Update (2)" at bounding box center [468, 195] width 62 height 9
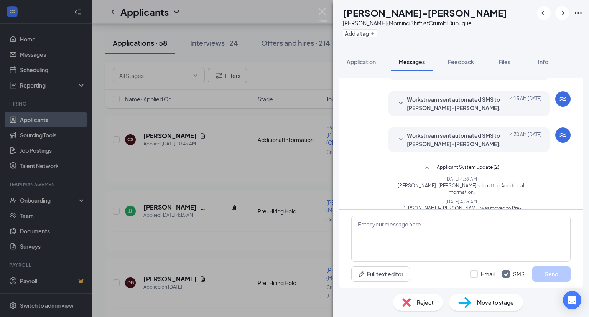
scroll to position [94, 0]
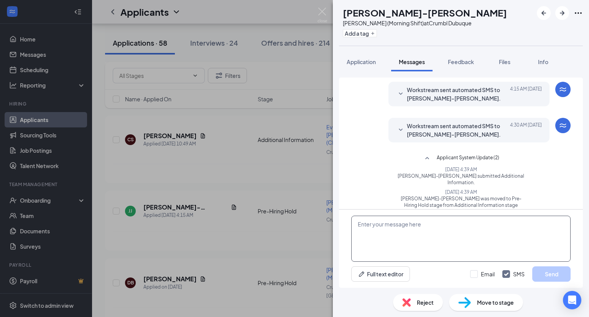
click at [343, 224] on textarea at bounding box center [460, 238] width 219 height 46
paste textarea "Hi ! Thank you so much for showing interest to be part of the Crumbl - _____ St…"
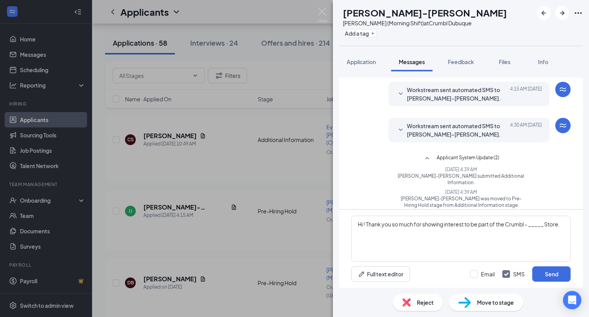
click at [343, 23] on div "[PERSON_NAME] (Morning Shift) at Crumbl Dubuque" at bounding box center [425, 23] width 164 height 8
copy div "Dubuque"
drag, startPoint x: 530, startPoint y: 224, endPoint x: 546, endPoint y: 227, distance: 16.1
click at [343, 227] on textarea "Hi ! Thank you so much for showing interest to be part of the Crumbl - _____ St…" at bounding box center [460, 238] width 219 height 46
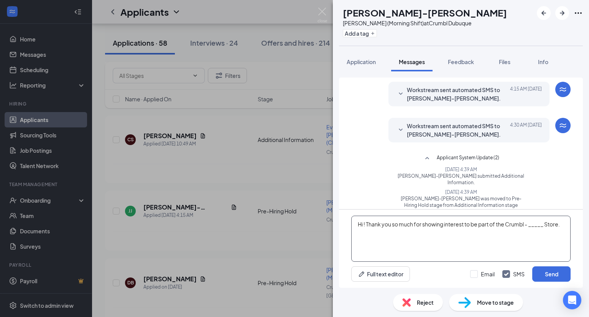
paste textarea "Dubuque"
click at [343, 10] on h1 "[PERSON_NAME]-[PERSON_NAME]" at bounding box center [425, 12] width 164 height 13
copy h1 "[PERSON_NAME]"
click at [343, 225] on textarea "Hi ! Thank you so much for showing interest to be part of the Crumbl - Dubuque …" at bounding box center [460, 238] width 219 height 46
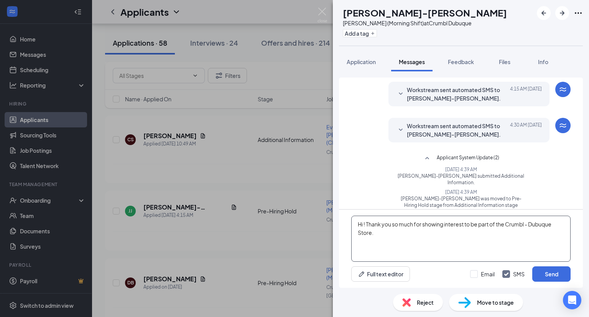
paste textarea "[PERSON_NAME]"
type textarea "Hi [PERSON_NAME]! Thank you so much for showing interest to be part of the Crum…"
click at [343, 62] on span "Application" at bounding box center [361, 61] width 29 height 7
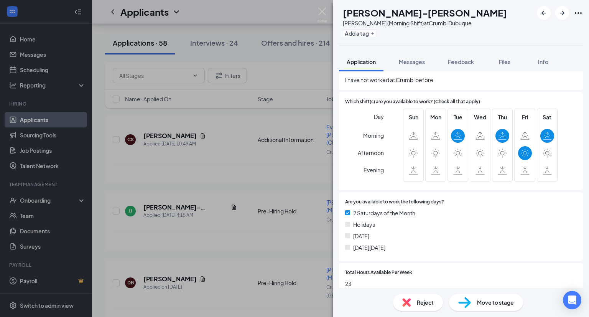
scroll to position [422, 0]
click at [343, 63] on span "Messages" at bounding box center [412, 61] width 26 height 7
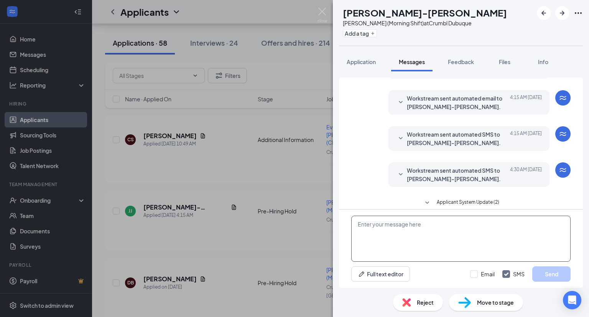
scroll to position [57, 0]
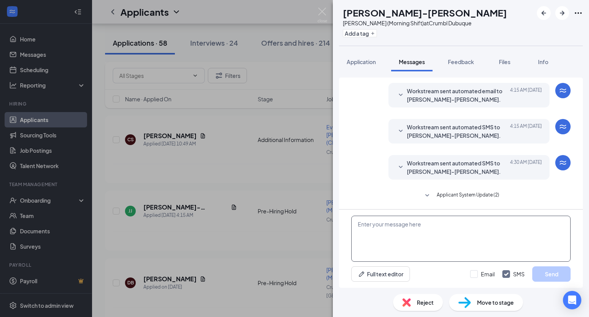
click at [343, 232] on textarea at bounding box center [460, 238] width 219 height 46
paste textarea "[PERSON_NAME]"
drag, startPoint x: 379, startPoint y: 224, endPoint x: 340, endPoint y: 220, distance: 39.0
click at [340, 220] on div "[PERSON_NAME] Full text editor Email SMS Send" at bounding box center [461, 248] width 244 height 78
click at [343, 250] on textarea "[PERSON_NAME]" at bounding box center [460, 238] width 219 height 46
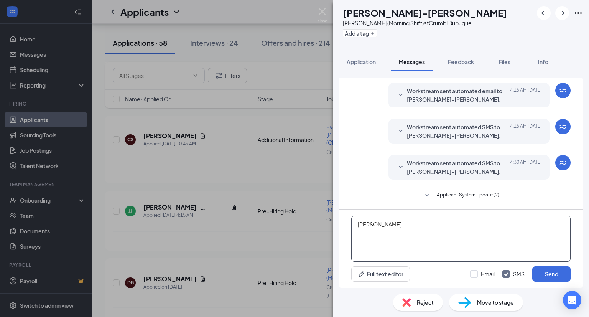
click at [343, 232] on textarea "[PERSON_NAME]" at bounding box center [460, 238] width 219 height 46
drag, startPoint x: 378, startPoint y: 224, endPoint x: 351, endPoint y: 225, distance: 26.8
click at [343, 225] on div "[PERSON_NAME] Full text editor Email SMS Send" at bounding box center [461, 248] width 244 height 78
paste textarea "Hi ! Thank you so much for showing interest to be part of the Crumbl - _____ St…"
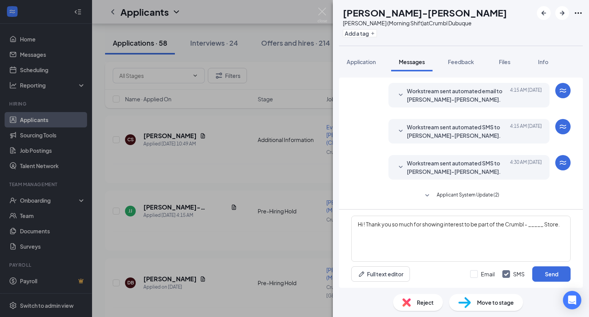
click at [343, 10] on h1 "[PERSON_NAME]-[PERSON_NAME]" at bounding box center [425, 12] width 164 height 13
copy h1 "[PERSON_NAME]"
click at [343, 223] on textarea "Hi ! Thank you so much for showing interest to be part of the Crumbl - _____ St…" at bounding box center [460, 238] width 219 height 46
paste textarea "[PERSON_NAME]"
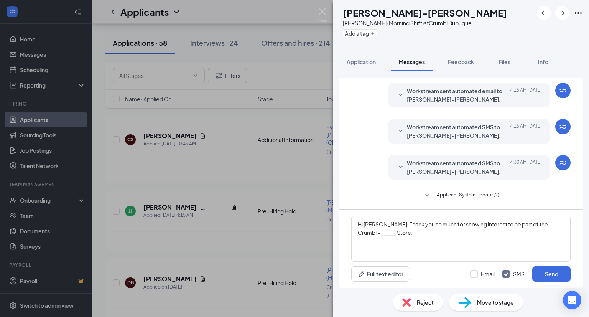
click at [343, 22] on div "[PERSON_NAME] (Morning Shift) at Crumbl Dubuque" at bounding box center [425, 23] width 164 height 8
copy div "Dubuque"
drag, startPoint x: 544, startPoint y: 227, endPoint x: 563, endPoint y: 224, distance: 19.0
click at [343, 224] on textarea "Hi [PERSON_NAME]! Thank you so much for showing interest to be part of the Crum…" at bounding box center [460, 238] width 219 height 46
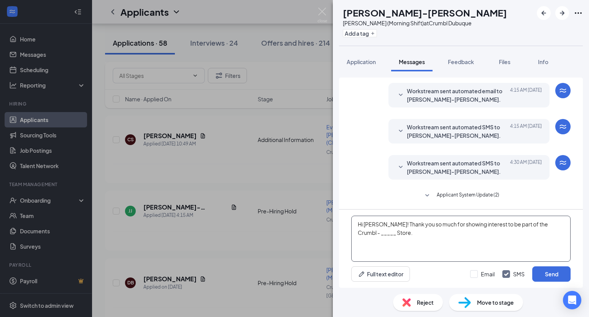
paste textarea "Dubuque"
click at [343, 234] on textarea "Hi [PERSON_NAME]! Thank you so much for showing interest to be part of the Crum…" at bounding box center [460, 238] width 219 height 46
drag, startPoint x: 424, startPoint y: 235, endPoint x: 348, endPoint y: 221, distance: 77.2
click at [343, 221] on div "Hi [PERSON_NAME]! Thank you so much for showing interest to be part of the Crum…" at bounding box center [461, 248] width 244 height 78
type textarea "Hi [PERSON_NAME]! Thank you so much for showing interest to be part of the Crum…"
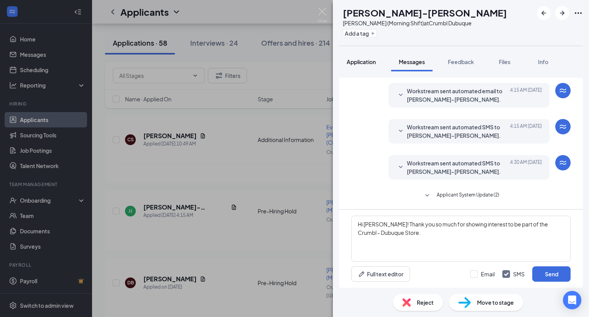
click at [343, 66] on button "Application" at bounding box center [361, 61] width 44 height 19
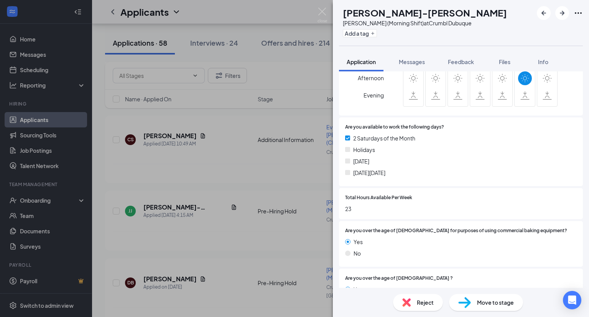
scroll to position [498, 0]
click at [343, 62] on span "Messages" at bounding box center [412, 61] width 26 height 7
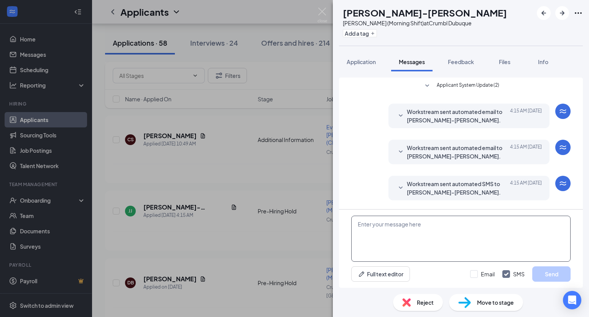
click at [343, 230] on textarea at bounding box center [460, 238] width 219 height 46
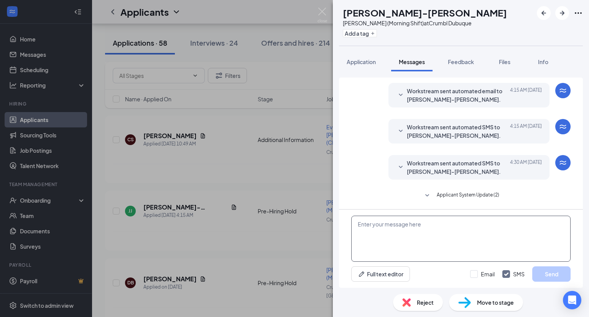
paste textarea "Hi [PERSON_NAME]! Thank you so much for showing interest to be part of the Crum…"
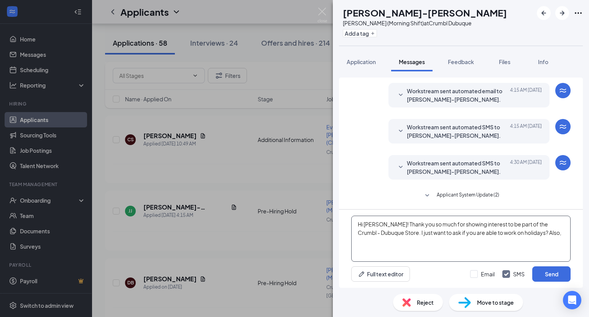
click at [343, 234] on textarea "Hi [PERSON_NAME]! Thank you so much for showing interest to be part of the Crum…" at bounding box center [460, 238] width 219 height 46
paste textarea "what specific time can you start and end your shift, if ever?"
click at [343, 243] on textarea "Hi [PERSON_NAME]! Thank you so much for showing interest to be part of the Crum…" at bounding box center [460, 238] width 219 height 46
type textarea "Hi [PERSON_NAME]! Thank you so much for showing interest to be part of the Crum…"
click at [343, 270] on button "Send" at bounding box center [551, 273] width 38 height 15
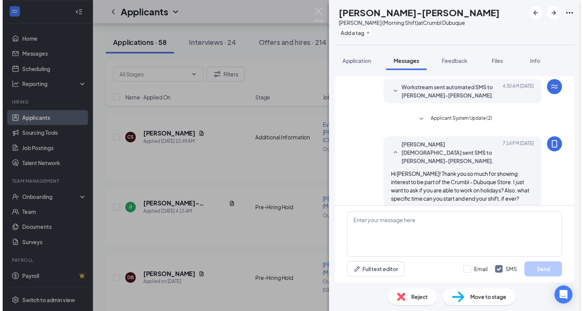
scroll to position [132, 0]
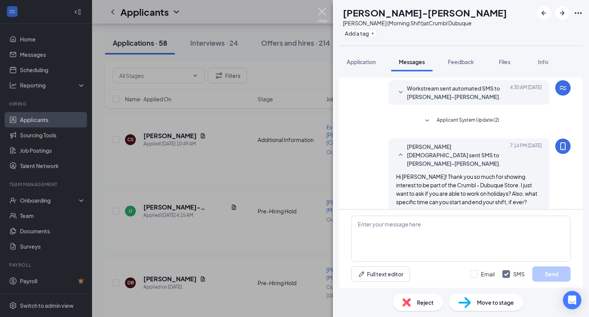
click at [324, 8] on img at bounding box center [322, 15] width 10 height 15
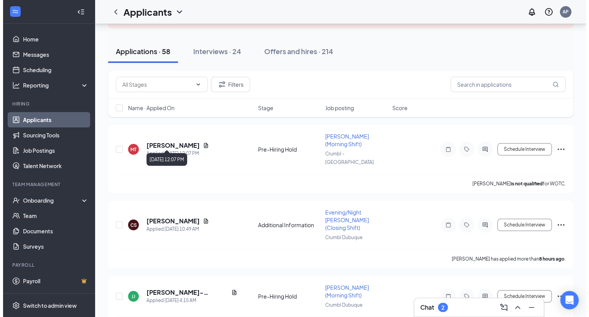
scroll to position [77, 0]
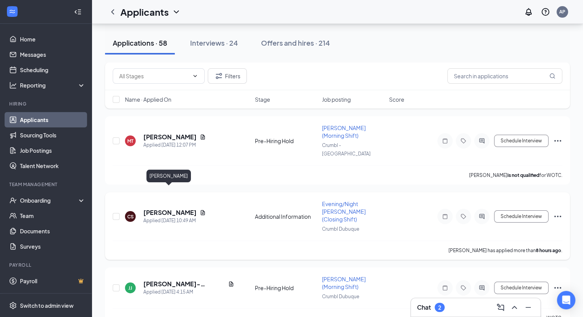
click at [175, 208] on h5 "[PERSON_NAME]" at bounding box center [169, 212] width 53 height 8
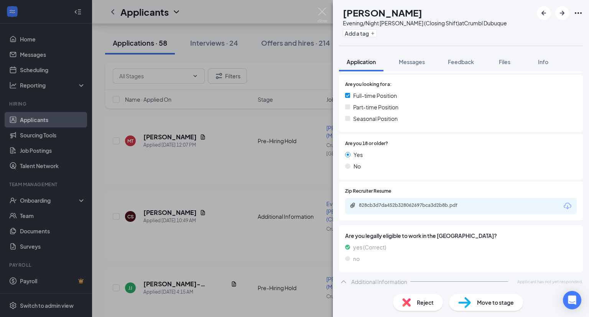
scroll to position [158, 0]
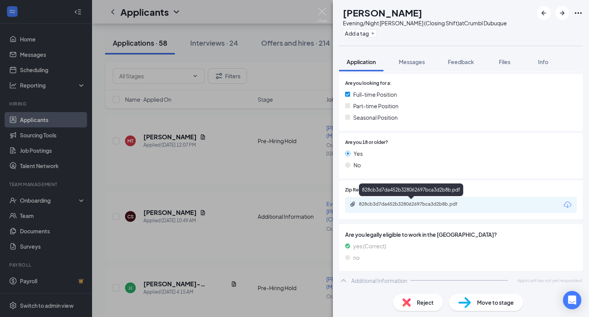
click at [343, 201] on div "828cb3d7da452b328062697bca3d2b8b.pdf" at bounding box center [412, 204] width 107 height 6
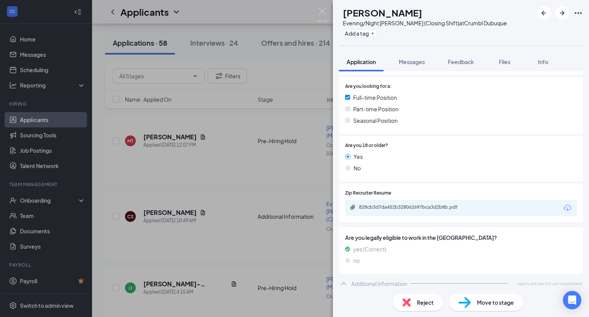
click at [343, 99] on div "Full-time Position" at bounding box center [461, 97] width 232 height 8
click at [343, 59] on span "Messages" at bounding box center [412, 61] width 26 height 7
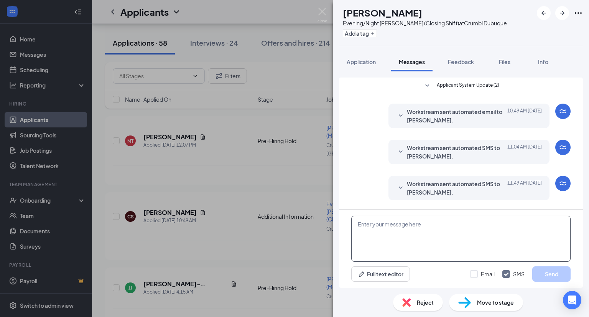
scroll to position [35, 0]
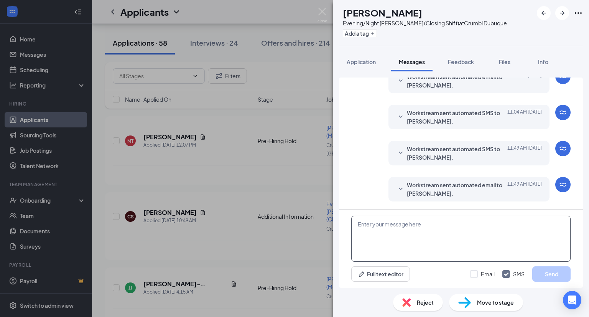
click at [343, 232] on textarea at bounding box center [460, 238] width 219 height 46
paste textarea "Hi ! Thank you so much for showing interest to be part of the Crumbl - _____ St…"
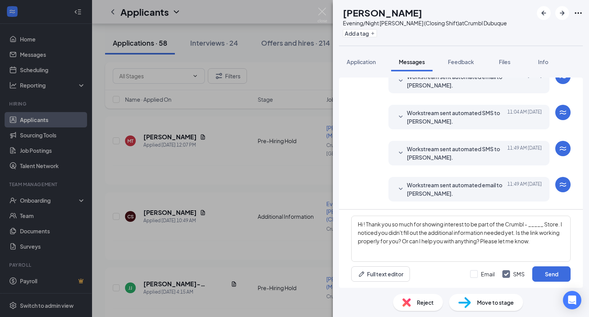
click at [343, 8] on h1 "[PERSON_NAME]" at bounding box center [382, 12] width 79 height 13
copy h1 "Caleb"
click at [343, 220] on textarea "Hi ! Thank you so much for showing interest to be part of the Crumbl - _____ St…" at bounding box center [460, 238] width 219 height 46
paste textarea "Caleb"
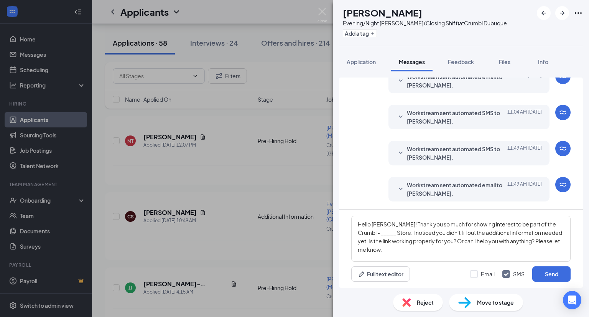
click at [343, 20] on div "Evening/Night [PERSON_NAME] (Closing Shift) at Crumbl Dubuque" at bounding box center [425, 23] width 164 height 8
copy div "Dubuque"
drag, startPoint x: 374, startPoint y: 231, endPoint x: 355, endPoint y: 234, distance: 19.7
click at [343, 234] on textarea "Hello [PERSON_NAME]! Thank you so much for showing interest to be part of the C…" at bounding box center [460, 238] width 219 height 46
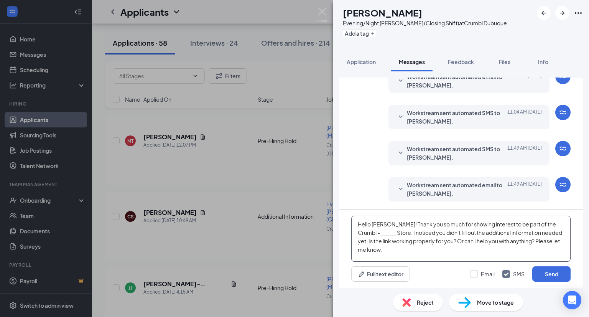
paste textarea "Dubuque"
click at [343, 243] on textarea "Hello [PERSON_NAME]! Thank you so much for showing interest to be part of the C…" at bounding box center [460, 238] width 219 height 46
type textarea "Hello [PERSON_NAME]! Thank you so much for showing interest to be part of the C…"
click at [343, 274] on button "Send" at bounding box center [551, 273] width 38 height 15
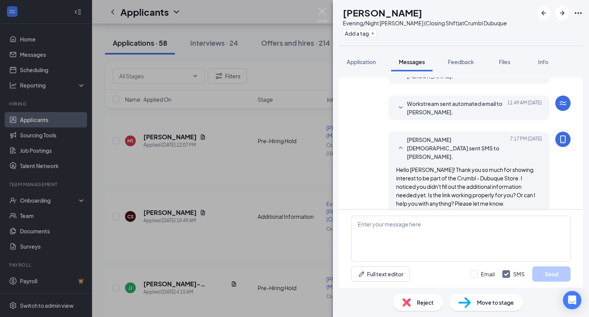
scroll to position [118, 0]
click at [343, 55] on button "Application" at bounding box center [361, 61] width 44 height 19
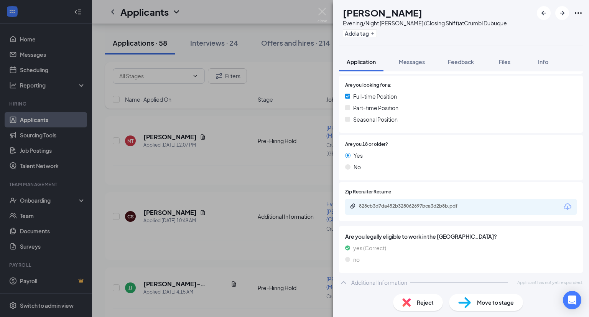
scroll to position [158, 0]
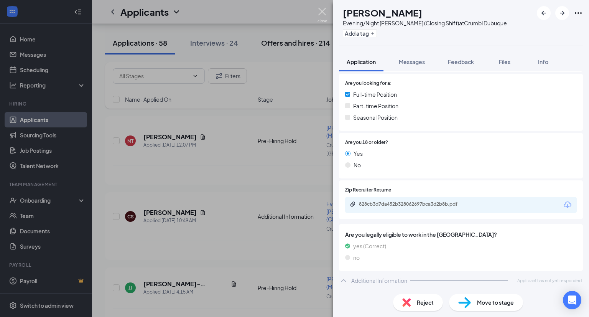
drag, startPoint x: 319, startPoint y: 8, endPoint x: 285, endPoint y: 34, distance: 42.4
click at [319, 8] on img at bounding box center [322, 15] width 10 height 15
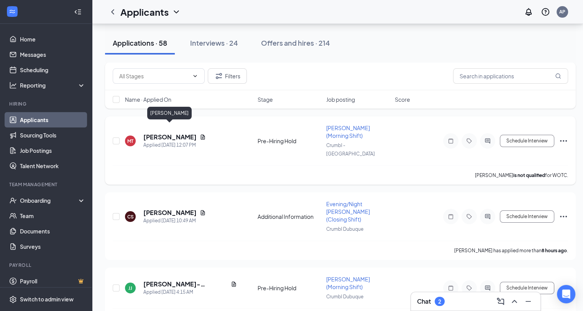
click at [165, 133] on h5 "[PERSON_NAME]" at bounding box center [169, 137] width 53 height 8
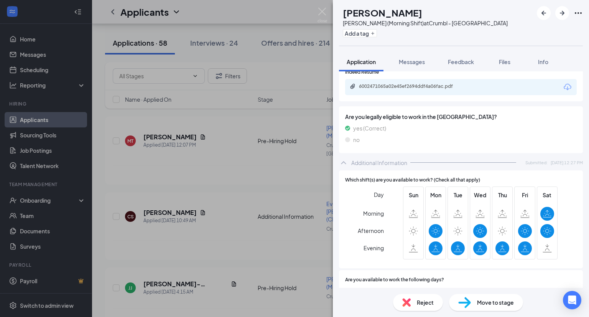
scroll to position [268, 0]
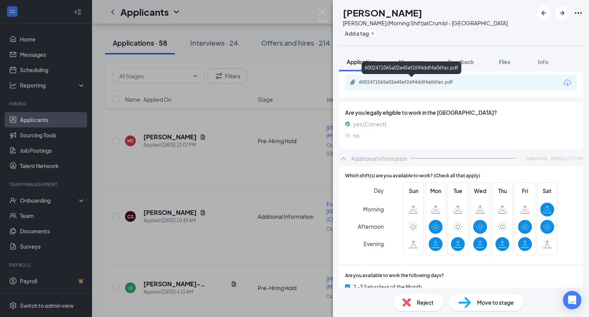
click at [343, 85] on div "6002471065a02e45ef2694ddf4a06fac.pdf" at bounding box center [412, 82] width 107 height 6
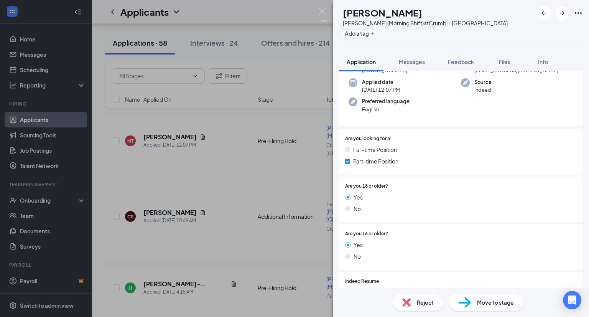
scroll to position [0, 0]
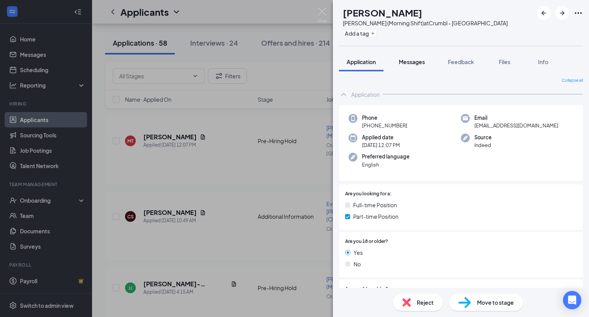
click at [343, 58] on span "Messages" at bounding box center [412, 61] width 26 height 7
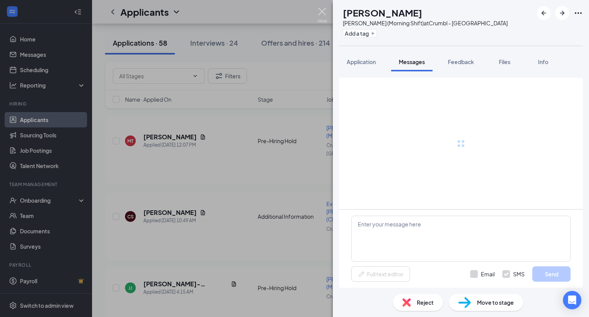
click at [322, 10] on img at bounding box center [322, 15] width 10 height 15
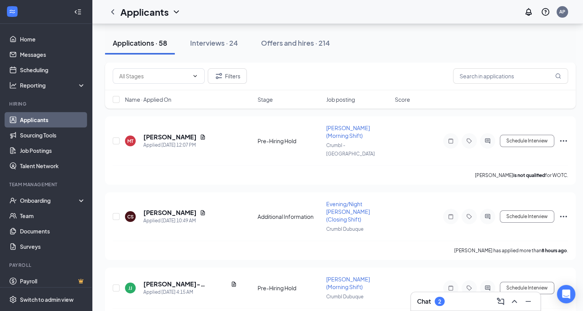
click at [343, 302] on div "Chat 2" at bounding box center [475, 301] width 117 height 12
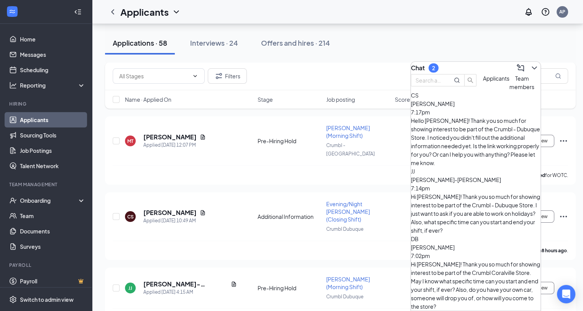
click at [343, 175] on div "[PERSON_NAME]-[PERSON_NAME] 7:14pm" at bounding box center [476, 183] width 130 height 17
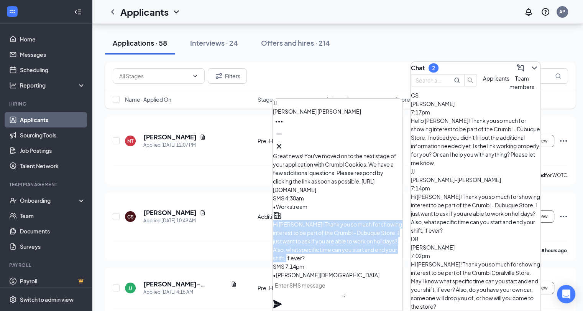
drag, startPoint x: 354, startPoint y: 259, endPoint x: 288, endPoint y: 205, distance: 85.9
click at [288, 220] on div "Hi [PERSON_NAME]! Thank you so much for showing interest to be part of the Crum…" at bounding box center [338, 241] width 130 height 42
copy span "Hi [PERSON_NAME]! Thank you so much for showing interest to be part of the Crum…"
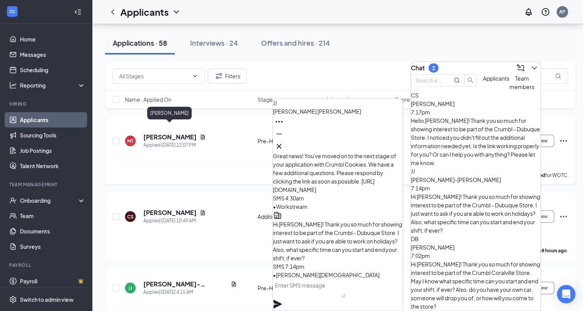
click at [184, 133] on h5 "[PERSON_NAME]" at bounding box center [169, 137] width 53 height 8
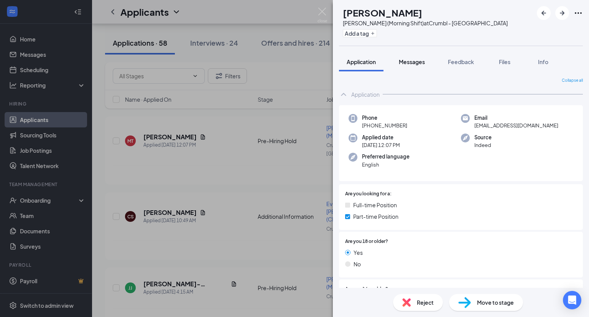
click at [343, 61] on span "Messages" at bounding box center [412, 61] width 26 height 7
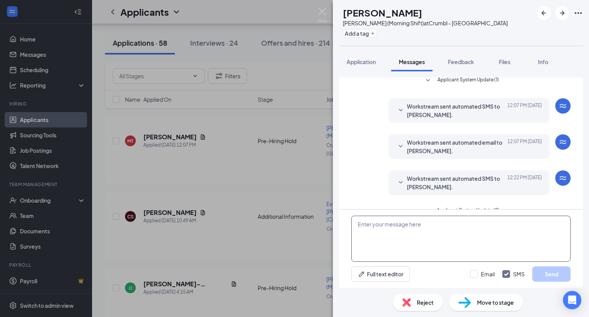
click at [343, 224] on textarea at bounding box center [460, 238] width 219 height 46
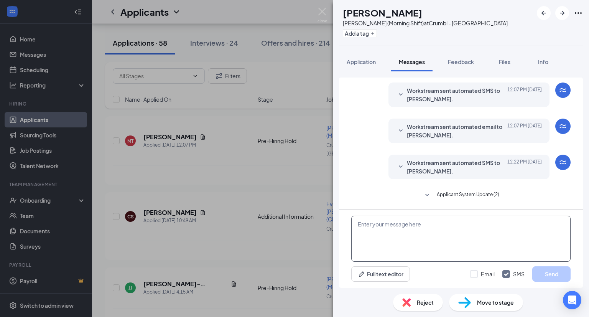
paste textarea "Hi [PERSON_NAME]! Thank you so much for showing interest to be part of the Crum…"
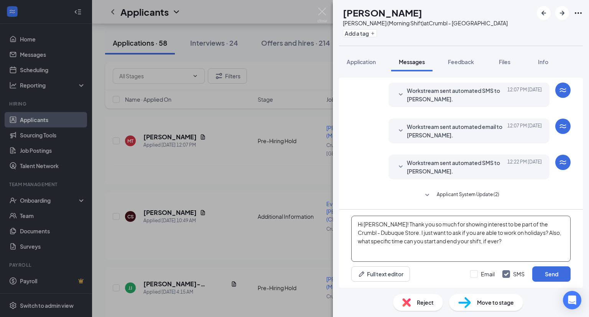
click at [343, 223] on textarea "Hi [PERSON_NAME]! Thank you so much for showing interest to be part of the Crum…" at bounding box center [460, 238] width 219 height 46
click at [343, 23] on div "[PERSON_NAME] (Morning Shift) at Crumbl - [GEOGRAPHIC_DATA]" at bounding box center [425, 23] width 165 height 8
click at [343, 234] on textarea "Hi [PERSON_NAME]! Thank you so much for showing interest to be part of the Crum…" at bounding box center [460, 238] width 219 height 46
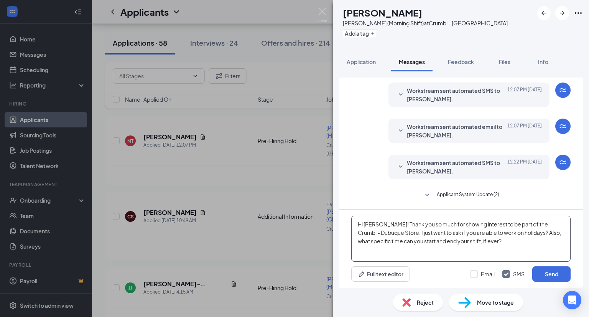
click at [343, 234] on textarea "Hi [PERSON_NAME]! Thank you so much for showing interest to be part of the Crum…" at bounding box center [460, 238] width 219 height 46
paste textarea "[GEOGRAPHIC_DATA]"
type textarea "Hi [PERSON_NAME]! Thank you so much for showing interest to be part of the Crum…"
click at [343, 275] on button "Send" at bounding box center [551, 273] width 38 height 15
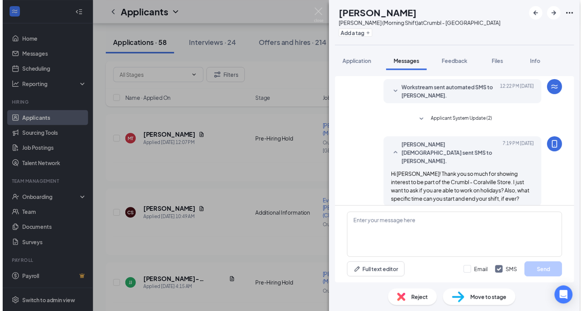
scroll to position [153, 0]
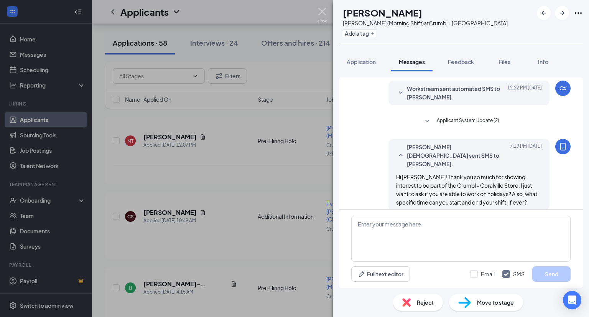
click at [317, 12] on img at bounding box center [322, 15] width 10 height 15
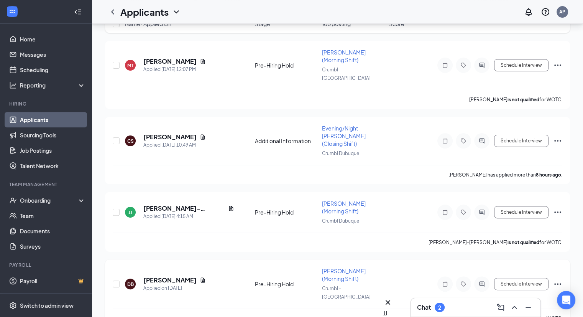
scroll to position [153, 0]
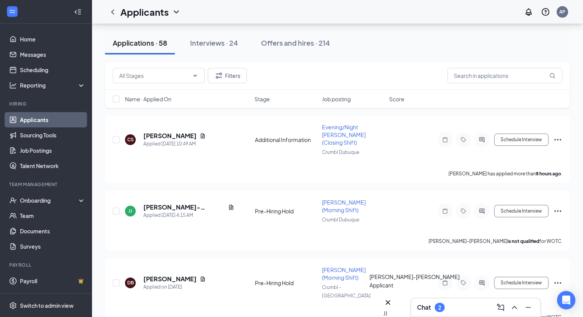
click at [343, 309] on div "JJ" at bounding box center [387, 313] width 9 height 8
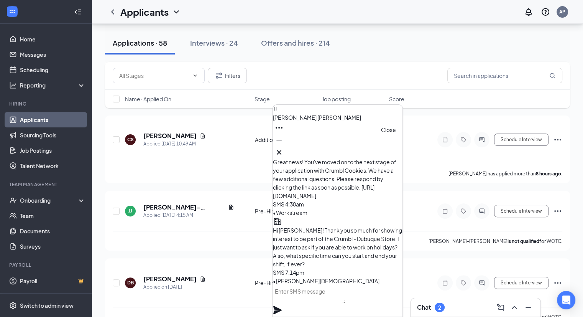
click at [284, 148] on icon "Cross" at bounding box center [279, 152] width 9 height 9
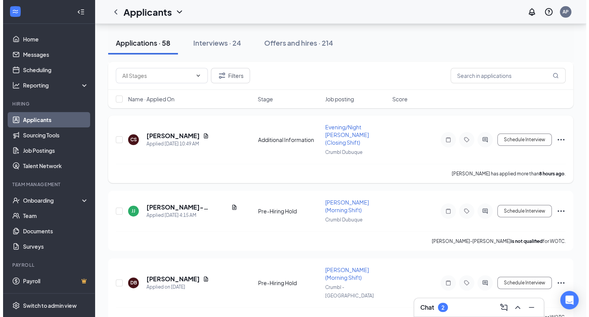
scroll to position [0, 0]
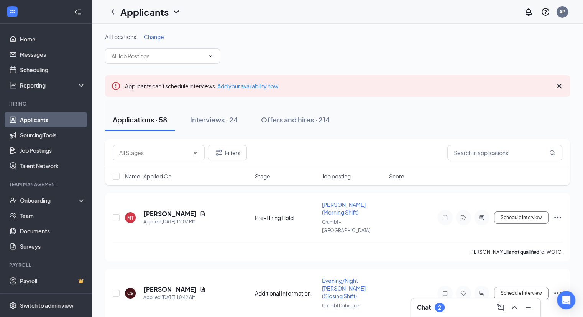
click at [343, 86] on icon "Cross" at bounding box center [559, 86] width 5 height 5
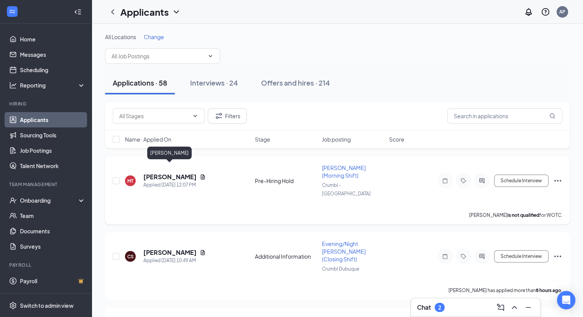
click at [160, 173] on h5 "[PERSON_NAME]" at bounding box center [169, 177] width 53 height 8
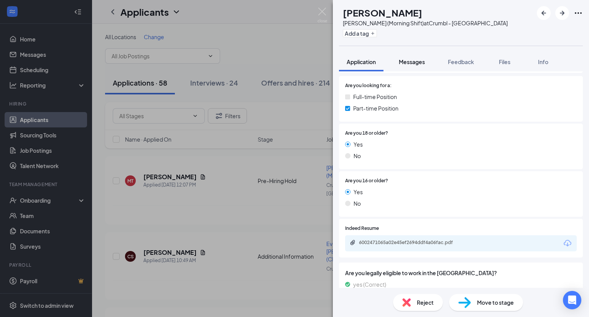
scroll to position [115, 0]
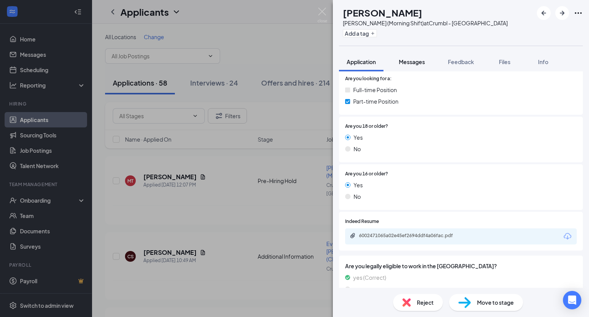
click at [343, 56] on button "Messages" at bounding box center [411, 61] width 41 height 19
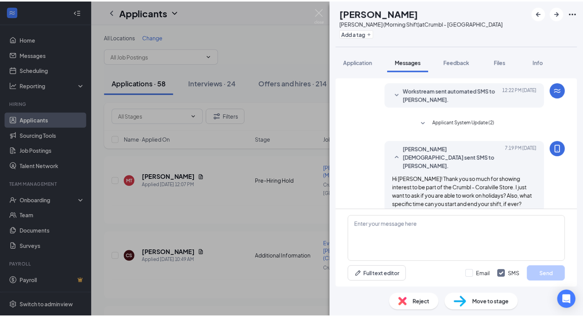
scroll to position [153, 0]
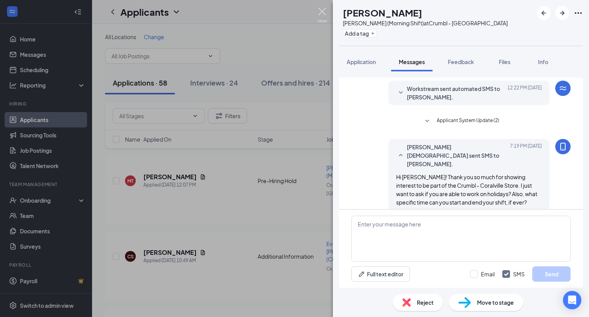
click at [322, 10] on img at bounding box center [322, 15] width 10 height 15
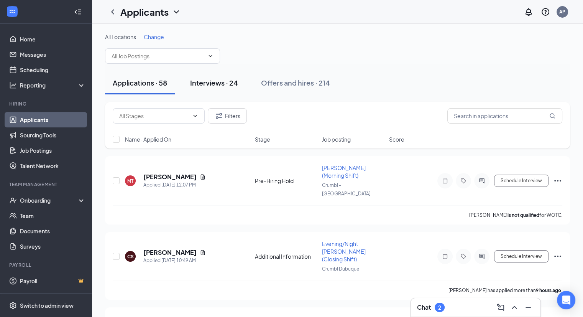
click at [235, 82] on div "Interviews · 24" at bounding box center [214, 83] width 48 height 10
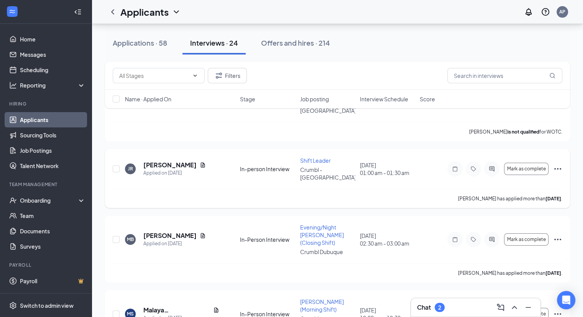
scroll to position [115, 0]
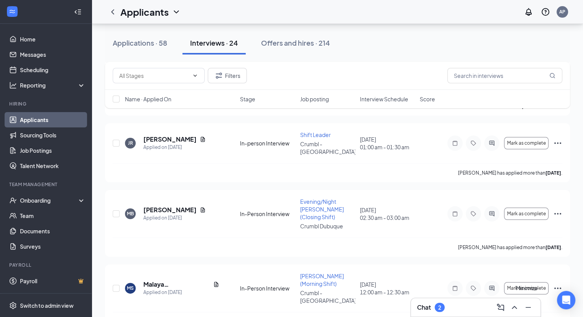
click at [343, 306] on icon "Minimize" at bounding box center [528, 307] width 9 height 9
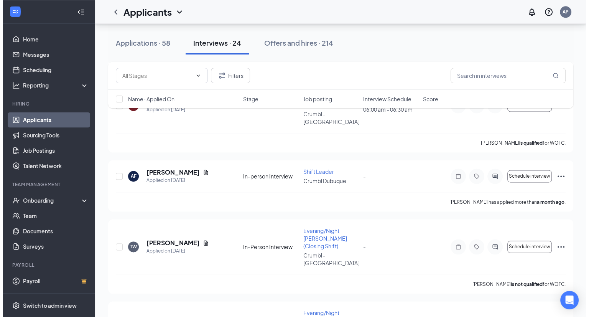
scroll to position [1325, 0]
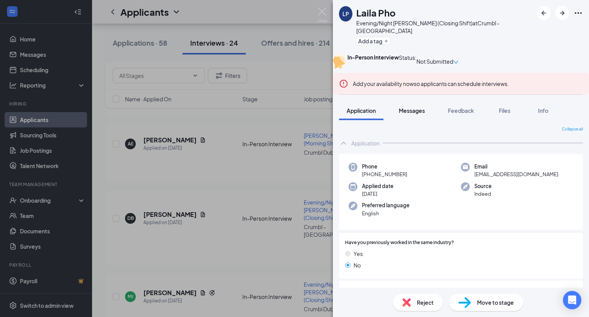
click at [343, 114] on span "Messages" at bounding box center [412, 110] width 26 height 7
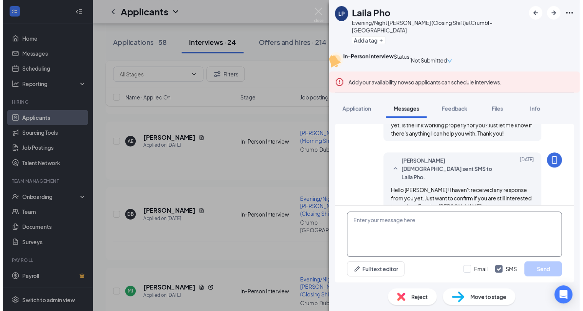
scroll to position [323, 0]
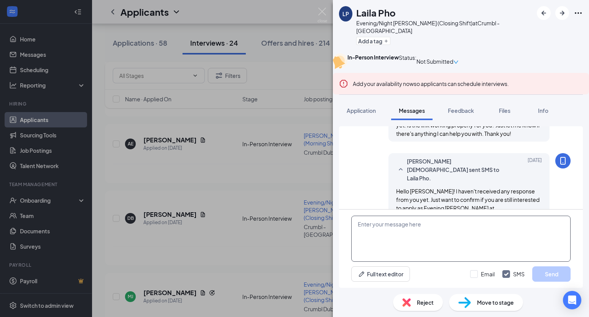
click at [343, 219] on textarea at bounding box center [460, 238] width 219 height 46
click at [343, 301] on div "Reject" at bounding box center [418, 302] width 50 height 17
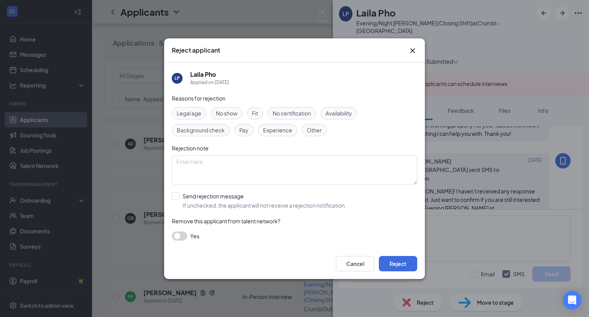
click at [313, 130] on span "Other" at bounding box center [314, 130] width 15 height 8
click at [343, 264] on button "Reject" at bounding box center [398, 263] width 38 height 15
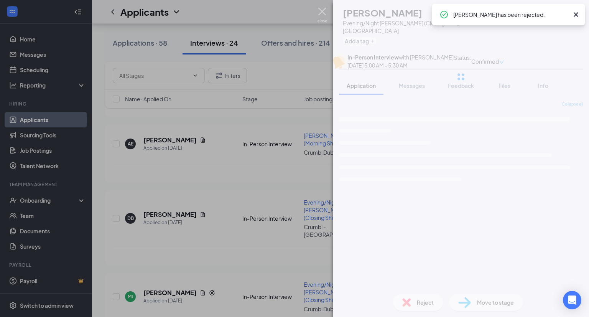
click at [320, 12] on img at bounding box center [322, 15] width 10 height 15
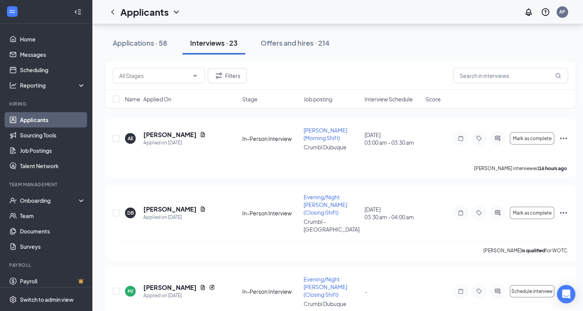
scroll to position [1265, 0]
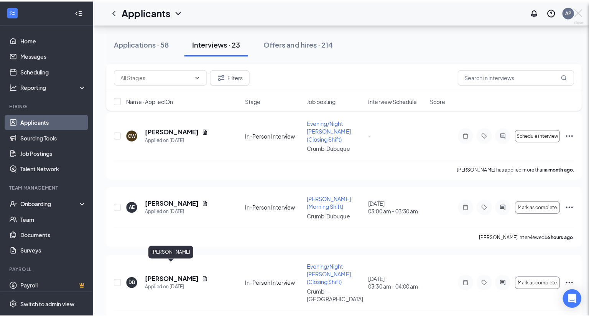
scroll to position [1260, 0]
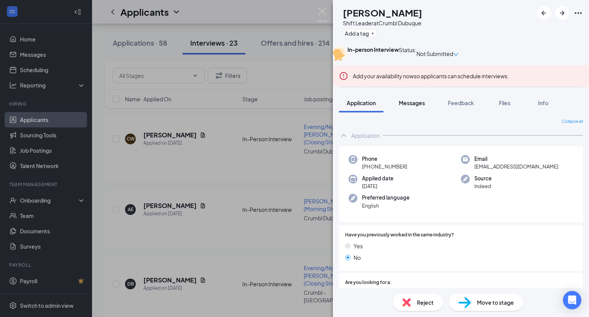
click at [343, 106] on span "Messages" at bounding box center [412, 102] width 26 height 7
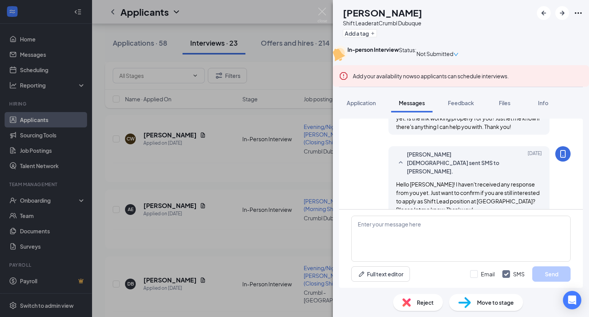
scroll to position [374, 0]
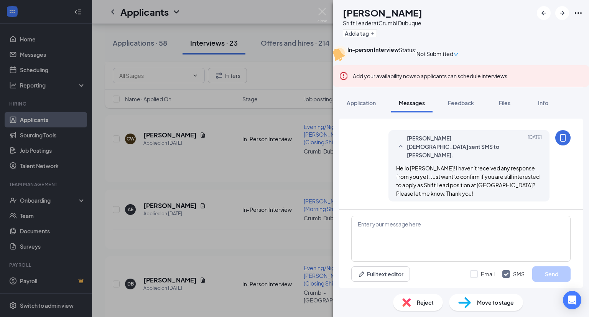
click at [343, 306] on div "Reject" at bounding box center [418, 302] width 50 height 17
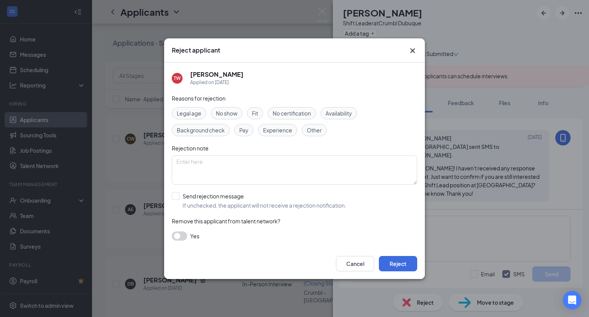
click at [317, 126] on span "Other" at bounding box center [314, 130] width 15 height 8
click at [343, 259] on button "Reject" at bounding box center [398, 263] width 38 height 15
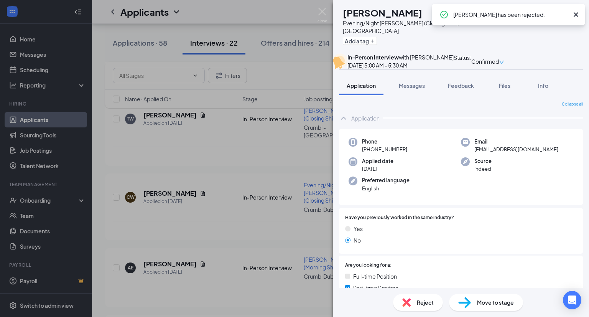
click at [325, 7] on div "ER [PERSON_NAME] Evening/Night [PERSON_NAME] (Closing Shift) at Crumbl - Coralv…" at bounding box center [294, 158] width 589 height 317
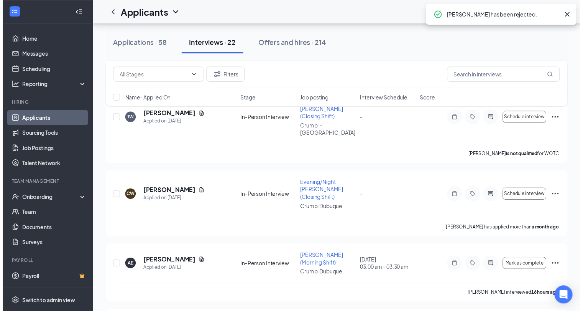
scroll to position [1207, 0]
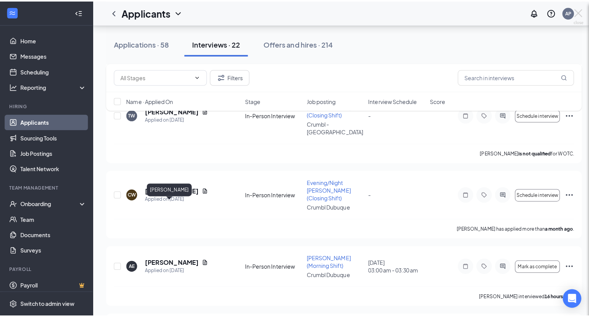
scroll to position [1201, 0]
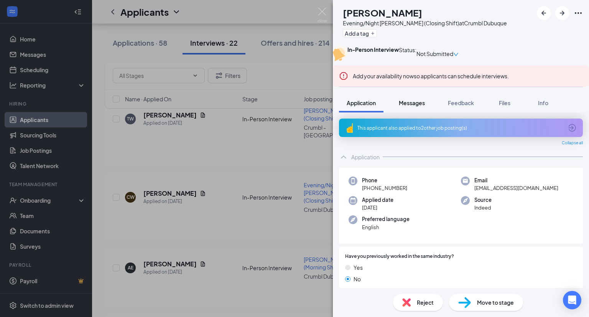
click at [343, 112] on button "Messages" at bounding box center [411, 102] width 41 height 19
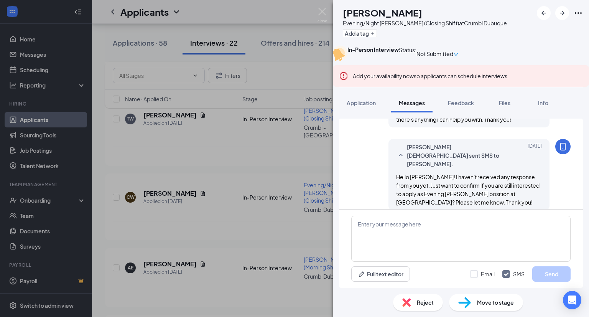
scroll to position [693, 0]
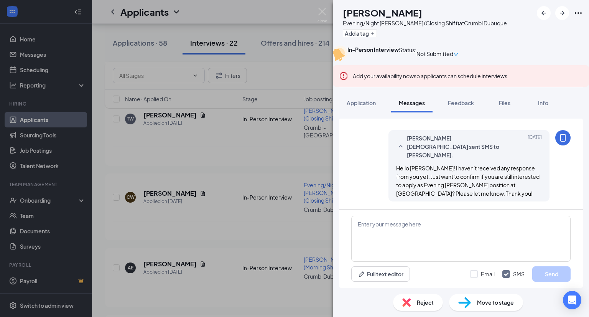
click at [343, 306] on span "Reject" at bounding box center [425, 302] width 17 height 8
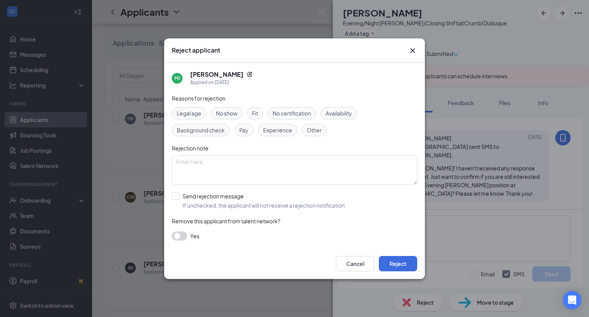
click at [308, 128] on span "Other" at bounding box center [314, 130] width 15 height 8
click at [343, 259] on button "Reject" at bounding box center [398, 263] width 38 height 15
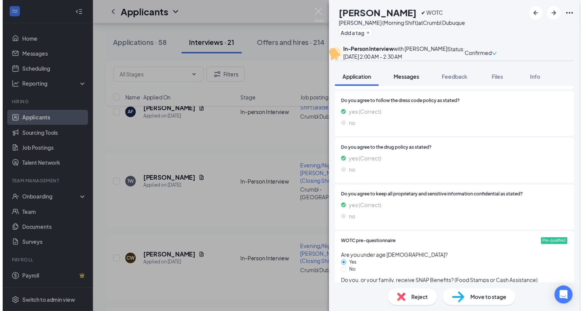
scroll to position [790, 0]
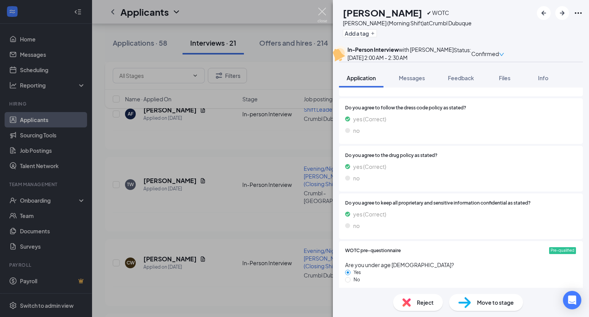
click at [317, 8] on img at bounding box center [322, 15] width 10 height 15
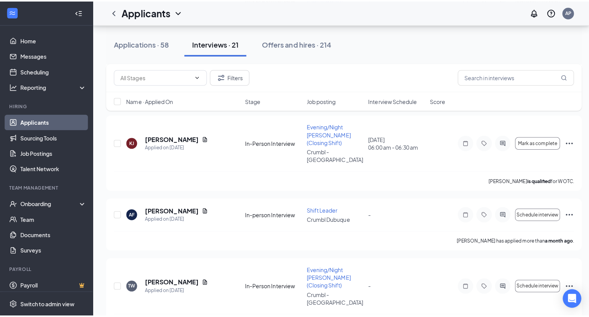
scroll to position [988, 0]
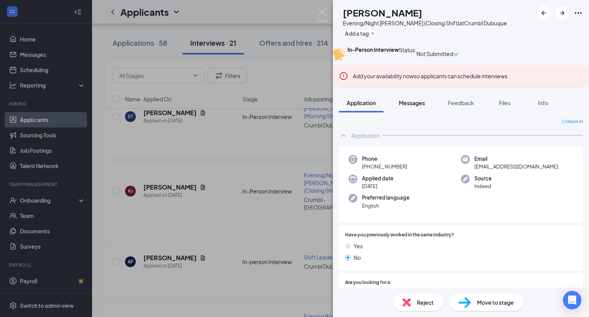
click at [343, 106] on span "Messages" at bounding box center [412, 102] width 26 height 7
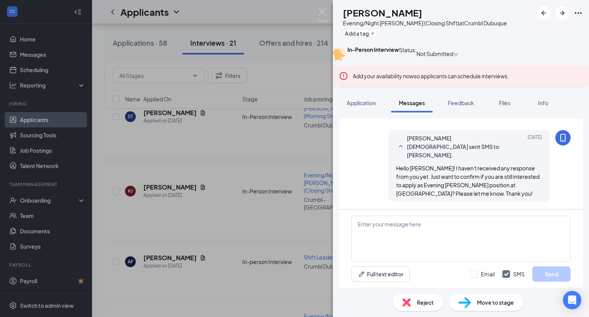
scroll to position [336, 0]
click at [343, 306] on div "Reject" at bounding box center [418, 302] width 50 height 17
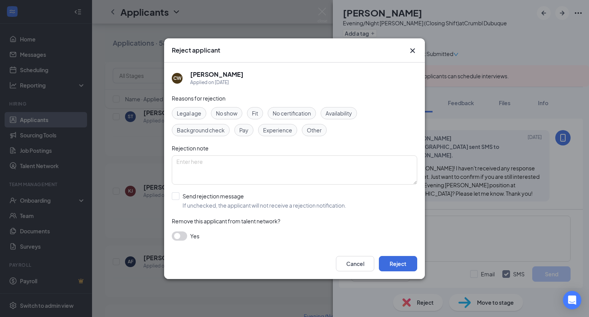
click at [314, 130] on span "Other" at bounding box center [314, 130] width 15 height 8
click at [343, 265] on button "Reject" at bounding box center [398, 263] width 38 height 15
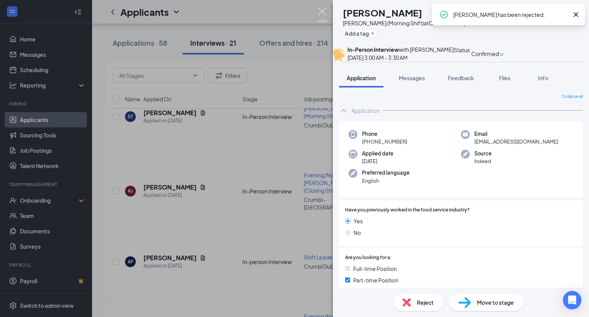
click at [321, 12] on img at bounding box center [322, 15] width 10 height 15
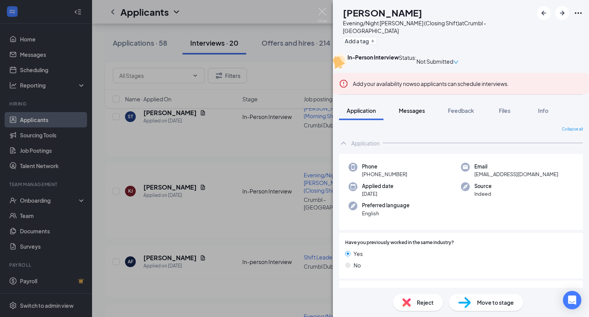
click at [343, 114] on span "Messages" at bounding box center [412, 110] width 26 height 7
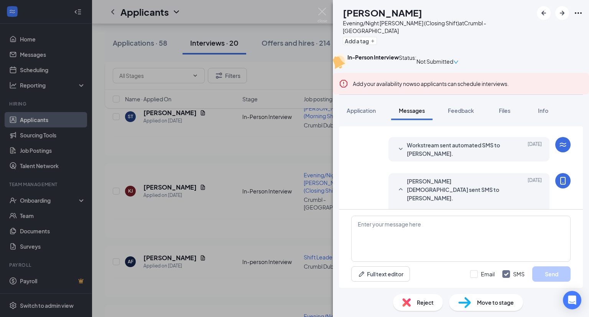
scroll to position [256, 0]
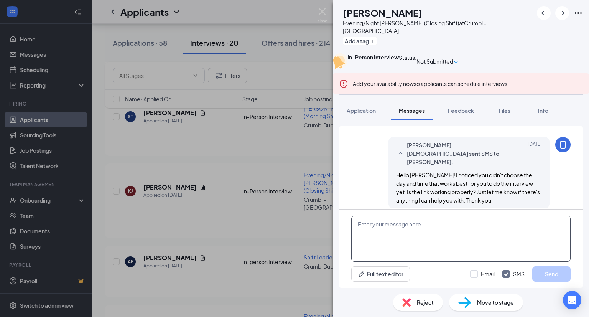
click at [343, 224] on textarea at bounding box center [460, 238] width 219 height 46
paste textarea "Hello ! I haven't received any response from you yet. Just want to confirm if y…"
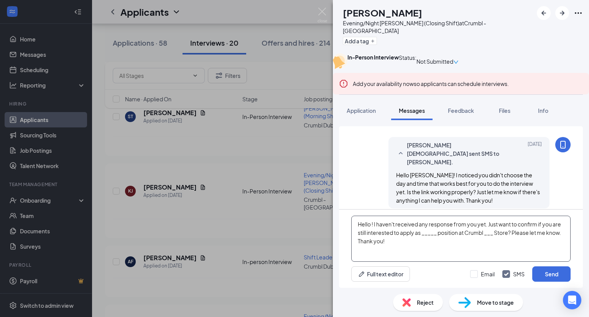
drag, startPoint x: 372, startPoint y: 224, endPoint x: 362, endPoint y: 224, distance: 10.4
click at [343, 224] on textarea "Hello ! I haven't received any response from you yet. Just want to confirm if y…" at bounding box center [460, 238] width 219 height 46
click at [343, 238] on textarea "Hi![PERSON_NAME] I haven't received any response from you yet. Just want to con…" at bounding box center [460, 238] width 219 height 46
click at [343, 223] on textarea "Hi![PERSON_NAME] I haven't received any response from you yet. Just want to con…" at bounding box center [460, 238] width 219 height 46
click at [343, 222] on textarea "Hi [PERSON_NAME] I haven't received any response from you yet. Just want to con…" at bounding box center [460, 238] width 219 height 46
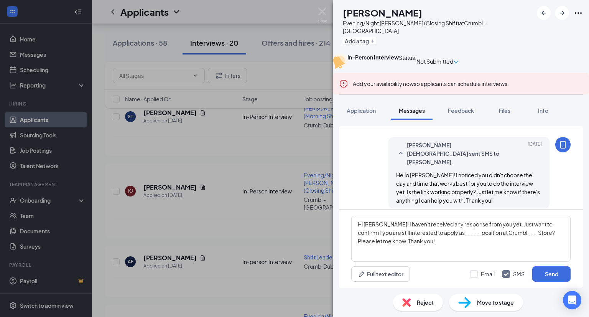
click at [343, 21] on div "Evening/Night [PERSON_NAME] (Closing Shift) at [GEOGRAPHIC_DATA]" at bounding box center [438, 26] width 190 height 15
drag, startPoint x: 432, startPoint y: 231, endPoint x: 447, endPoint y: 235, distance: 15.2
click at [343, 235] on textarea "Hi [PERSON_NAME]! I haven't received any response from you yet. Just want to co…" at bounding box center [460, 238] width 219 height 46
paste textarea "Evening"
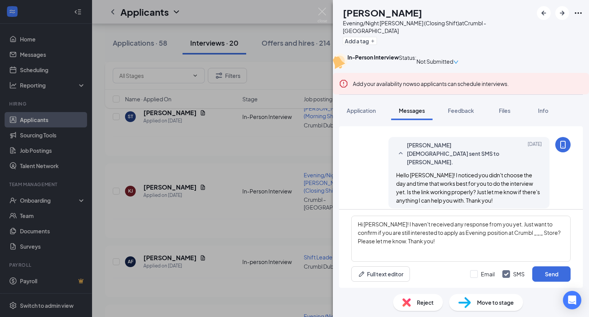
click at [343, 22] on div "Evening/Night [PERSON_NAME] (Closing Shift) at [GEOGRAPHIC_DATA]" at bounding box center [438, 26] width 190 height 15
click at [343, 234] on textarea "Hi [PERSON_NAME]! I haven't received any response from you yet. Just want to co…" at bounding box center [460, 238] width 219 height 46
paste textarea "[PERSON_NAME]"
click at [343, 21] on div "Evening/Night [PERSON_NAME] (Closing Shift) at [GEOGRAPHIC_DATA]" at bounding box center [438, 26] width 190 height 15
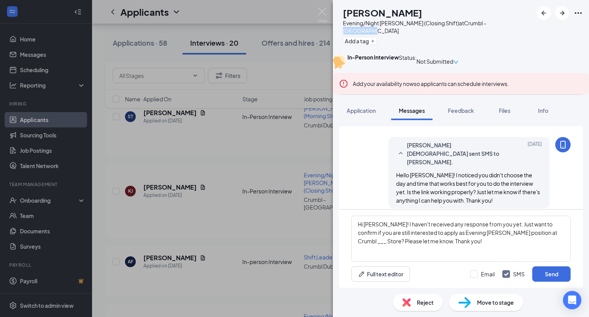
click at [343, 21] on div "Evening/Night [PERSON_NAME] (Closing Shift) at [GEOGRAPHIC_DATA]" at bounding box center [438, 26] width 190 height 15
drag, startPoint x: 516, startPoint y: 234, endPoint x: 526, endPoint y: 232, distance: 10.2
click at [343, 232] on textarea "Hi [PERSON_NAME]! I haven't received any response from you yet. Just want to co…" at bounding box center [460, 238] width 219 height 46
paste textarea "[GEOGRAPHIC_DATA]"
type textarea "Hi [PERSON_NAME]! I haven't received any response from you yet. Just want to co…"
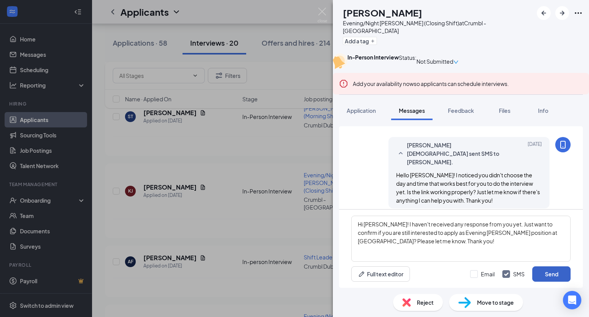
click at [343, 272] on button "Send" at bounding box center [551, 273] width 38 height 15
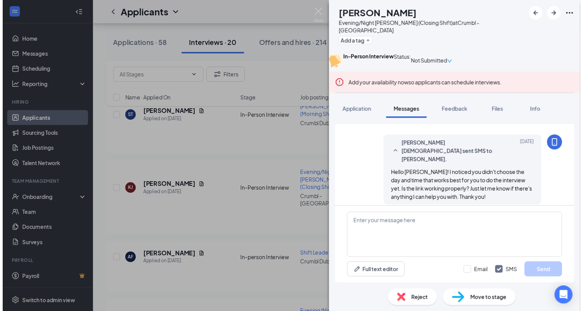
scroll to position [323, 0]
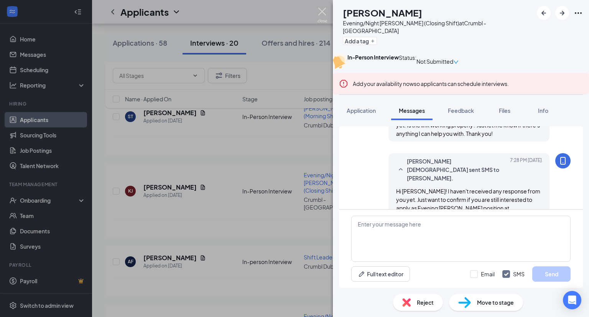
click at [324, 13] on img at bounding box center [322, 15] width 10 height 15
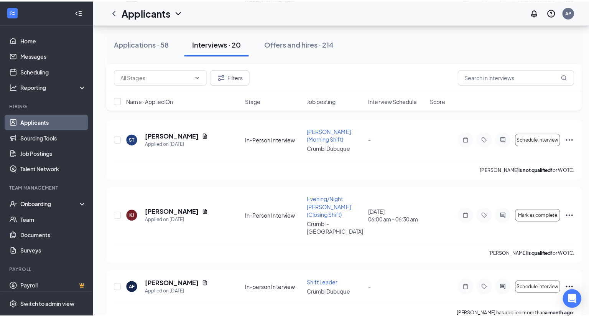
scroll to position [950, 0]
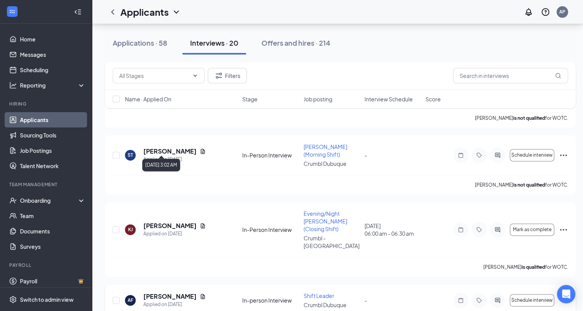
click at [150, 300] on div "Applied on [DATE]" at bounding box center [174, 304] width 62 height 8
click at [152, 292] on h5 "[PERSON_NAME]" at bounding box center [169, 296] width 53 height 8
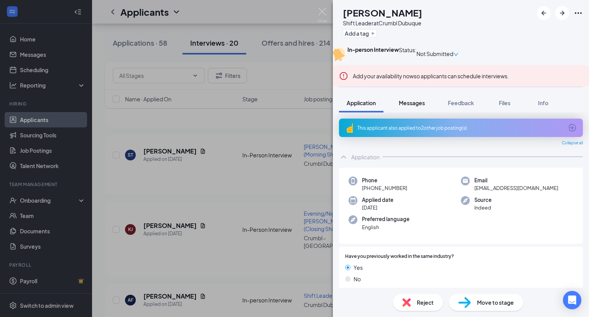
click at [343, 106] on span "Messages" at bounding box center [412, 102] width 26 height 7
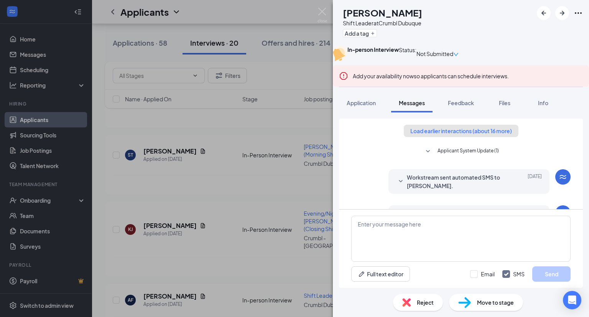
click at [343, 137] on button "Load earlier interactions (about 16 more)" at bounding box center [461, 131] width 115 height 12
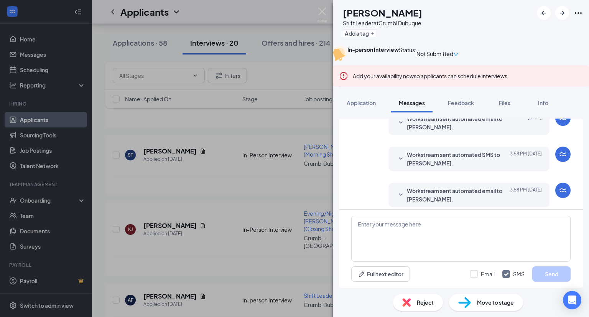
scroll to position [906, 0]
click at [343, 106] on span "Application" at bounding box center [361, 102] width 29 height 7
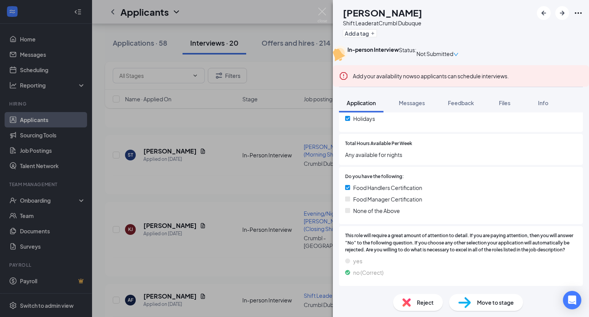
scroll to position [663, 0]
click at [343, 106] on span "Messages" at bounding box center [412, 102] width 26 height 7
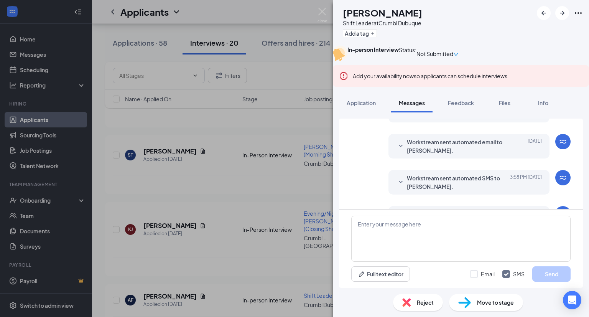
scroll to position [169, 0]
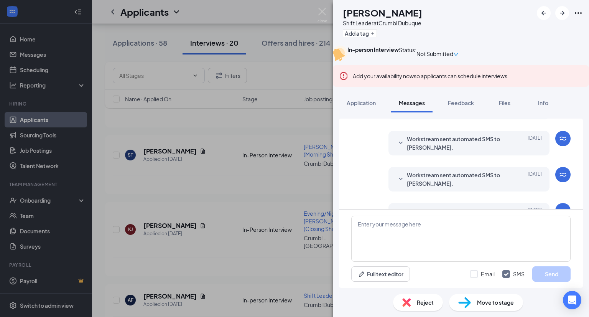
click at [343, 56] on icon "down" at bounding box center [456, 54] width 5 height 3
click at [343, 151] on span "Workstream sent automated SMS to [PERSON_NAME]." at bounding box center [457, 143] width 100 height 17
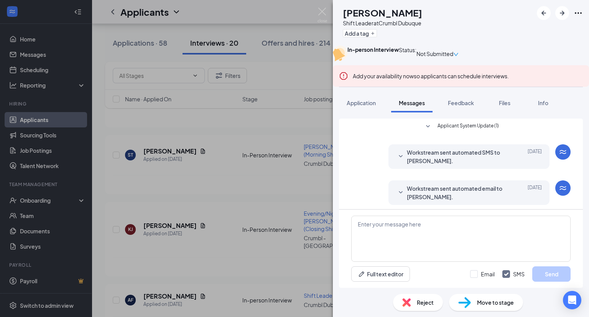
scroll to position [0, 0]
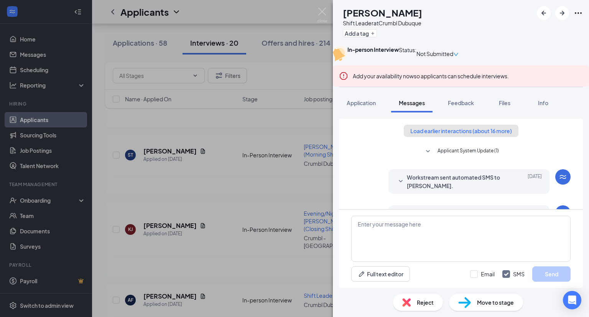
click at [343, 137] on button "Load earlier interactions (about 16 more)" at bounding box center [461, 131] width 115 height 12
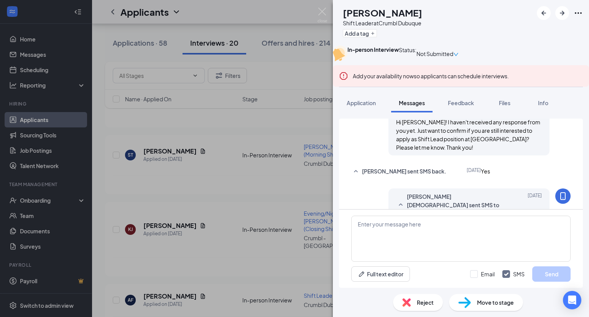
scroll to position [613, 0]
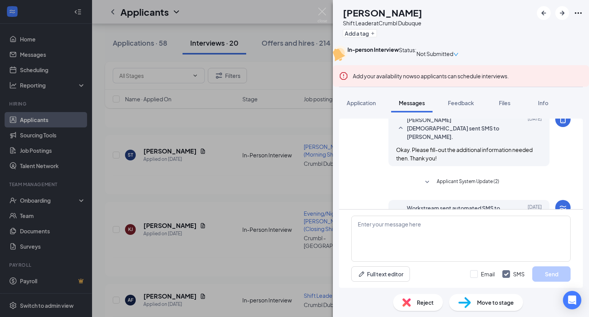
click at [343, 178] on span "Applicant System Update (2)" at bounding box center [468, 182] width 62 height 9
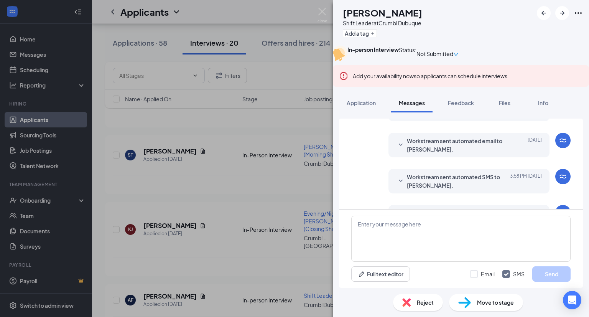
scroll to position [981, 0]
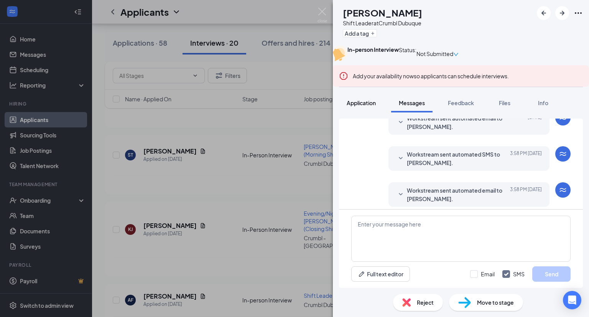
click at [343, 106] on span "Application" at bounding box center [361, 102] width 29 height 7
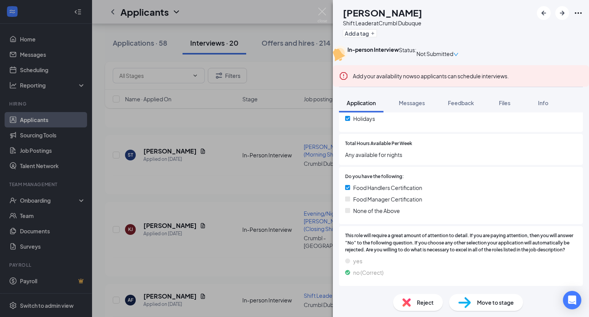
scroll to position [663, 0]
click at [343, 106] on span "Messages" at bounding box center [412, 102] width 26 height 7
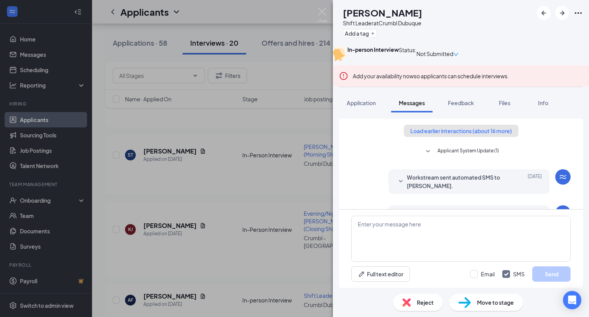
click at [343, 137] on button "Load earlier interactions (about 16 more)" at bounding box center [461, 131] width 115 height 12
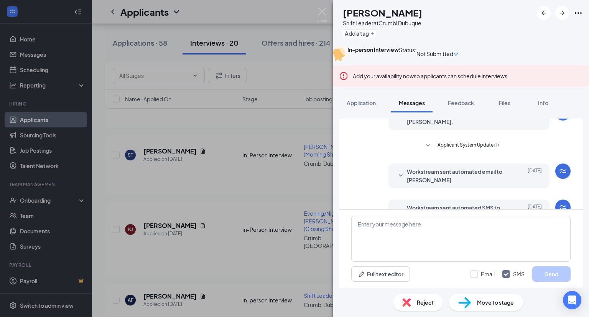
scroll to position [714, 0]
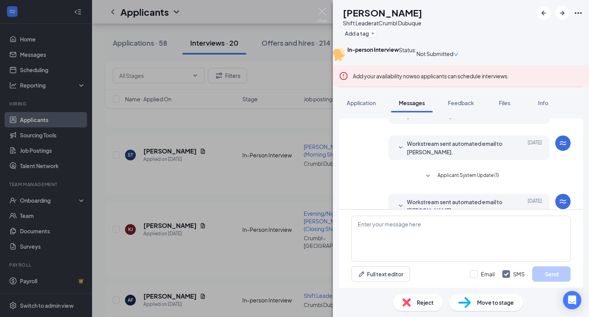
click at [343, 174] on span "Applicant System Update (1)" at bounding box center [467, 175] width 61 height 9
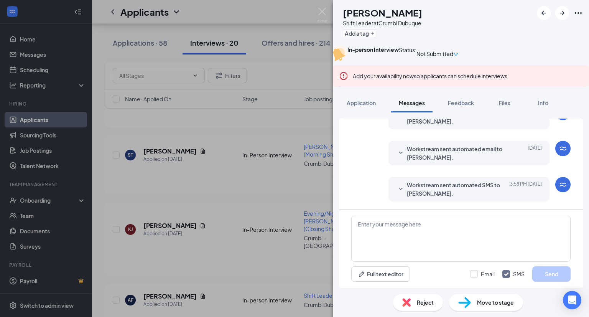
scroll to position [906, 0]
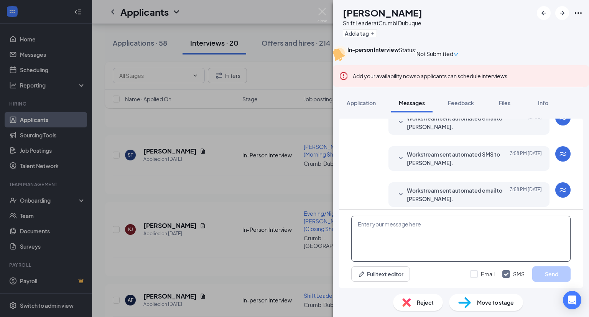
click at [343, 228] on textarea at bounding box center [460, 238] width 219 height 46
paste textarea "Hello ! I noticed you didn't choose the day and time that works best for you to…"
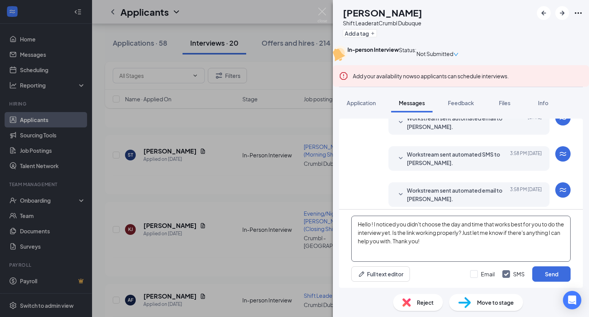
drag, startPoint x: 371, startPoint y: 222, endPoint x: 363, endPoint y: 222, distance: 8.4
click at [343, 222] on textarea "Hello ! I noticed you didn't choose the day and time that works best for you to…" at bounding box center [460, 238] width 219 height 46
click at [343, 10] on h1 "[PERSON_NAME]" at bounding box center [382, 12] width 79 height 13
click at [343, 220] on textarea "Hi ! I noticed you didn't choose the day and time that works best for you to do…" at bounding box center [460, 238] width 219 height 46
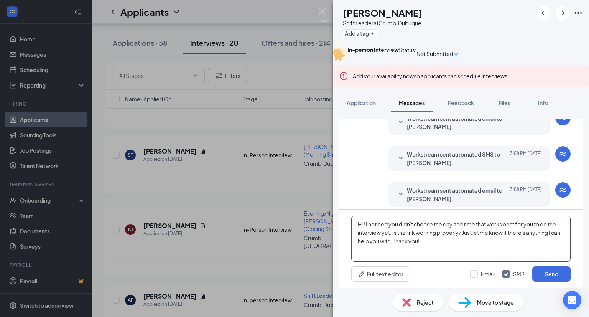
paste textarea "Annalise"
type textarea "Hi [PERSON_NAME]! I noticed you didn't choose the day and time that works best …"
click at [343, 275] on button "Send" at bounding box center [551, 273] width 38 height 15
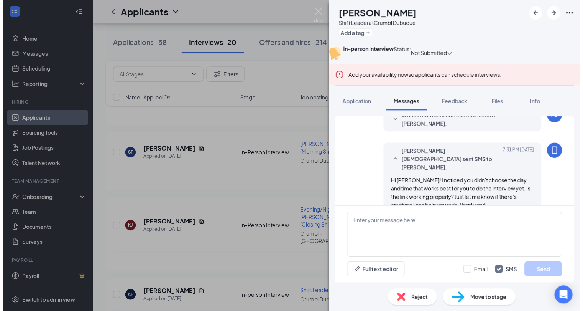
scroll to position [980, 0]
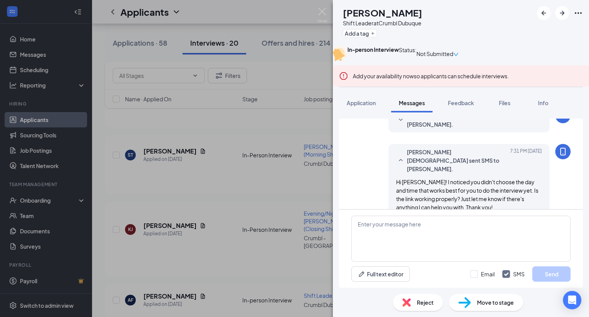
click at [322, 5] on div "AF [PERSON_NAME] Shift Leader at Crumbl Dubuque Add a tag In-person Interview S…" at bounding box center [294, 158] width 589 height 317
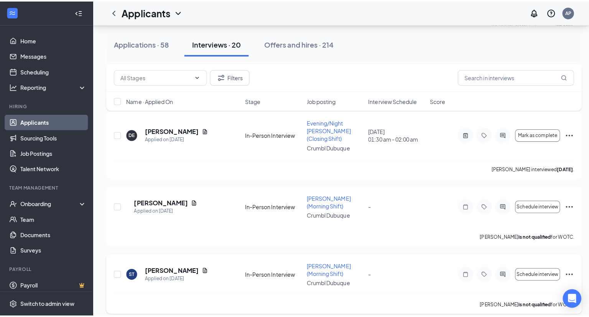
scroll to position [796, 0]
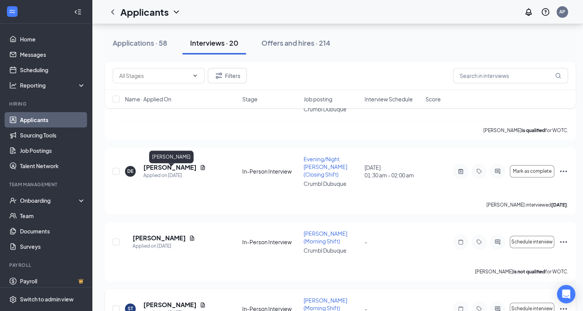
click at [180, 300] on h5 "[PERSON_NAME]" at bounding box center [169, 304] width 53 height 8
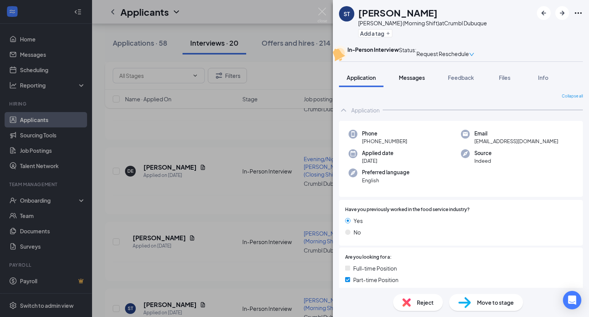
click at [343, 81] on span "Messages" at bounding box center [412, 77] width 26 height 7
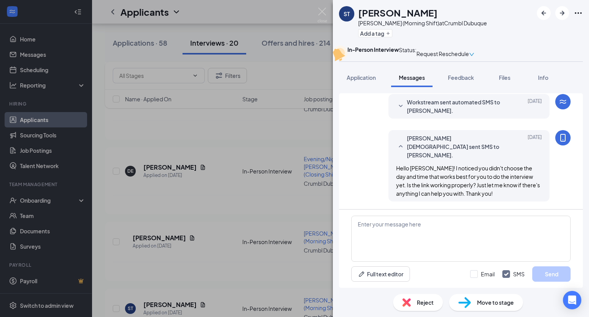
scroll to position [310, 0]
click at [343, 229] on textarea at bounding box center [460, 238] width 219 height 46
paste textarea "Hello ! I haven't received any response from you yet. Just want to confirm if y…"
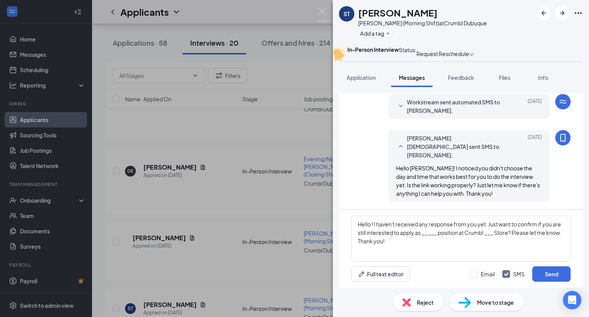
click at [343, 12] on h1 "[PERSON_NAME]" at bounding box center [397, 12] width 79 height 13
drag, startPoint x: 371, startPoint y: 223, endPoint x: 362, endPoint y: 224, distance: 9.7
click at [343, 224] on textarea "Hello ! I haven't received any response from you yet. Just want to confirm if y…" at bounding box center [460, 238] width 219 height 46
paste textarea "[PERSON_NAME]"
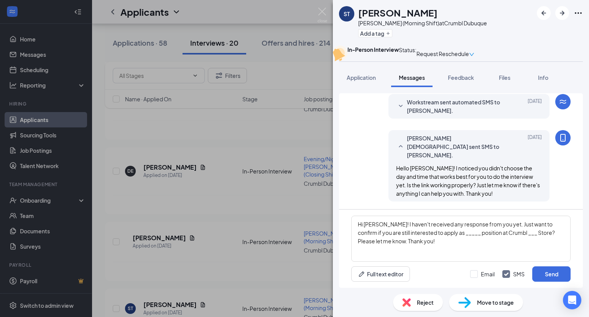
click at [343, 23] on div "[PERSON_NAME] (Morning Shift) at Crumbl Dubuque" at bounding box center [422, 23] width 129 height 8
click at [343, 22] on div "[PERSON_NAME] (Morning Shift) at Crumbl Dubuque" at bounding box center [422, 23] width 129 height 8
drag, startPoint x: 442, startPoint y: 232, endPoint x: 458, endPoint y: 232, distance: 16.1
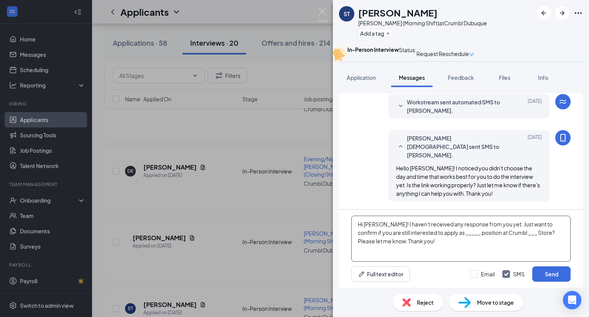
click at [343, 232] on textarea "Hi [PERSON_NAME]! I haven't received any response from you yet. Just want to co…" at bounding box center [460, 238] width 219 height 46
paste textarea "[PERSON_NAME]"
click at [343, 23] on div "[PERSON_NAME] (Morning Shift) at Crumbl Dubuque" at bounding box center [422, 23] width 129 height 8
drag, startPoint x: 505, startPoint y: 234, endPoint x: 515, endPoint y: 234, distance: 9.6
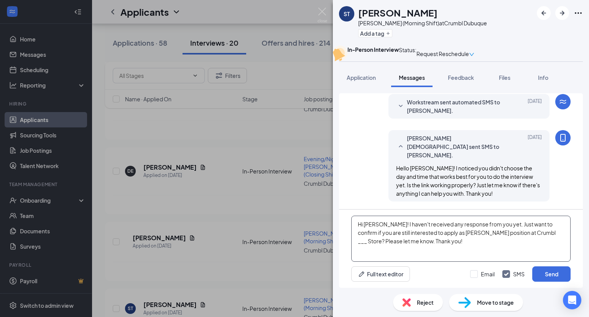
click at [343, 234] on textarea "Hi [PERSON_NAME]! I haven't received any response from you yet. Just want to co…" at bounding box center [460, 238] width 219 height 46
paste textarea "Dubuque"
type textarea "Hi [PERSON_NAME]! I haven't received any response from you yet. Just want to co…"
click at [343, 274] on button "Send" at bounding box center [551, 273] width 38 height 15
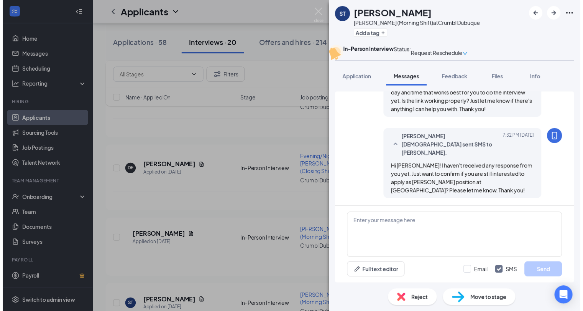
scroll to position [385, 0]
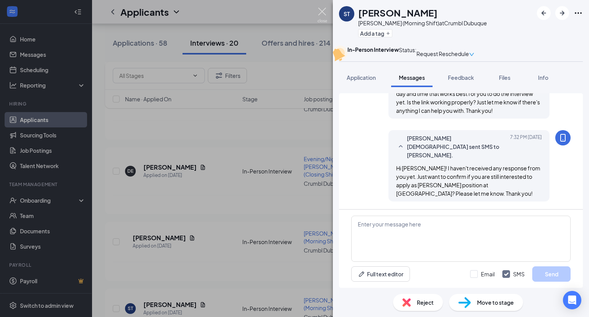
click at [322, 8] on img at bounding box center [322, 15] width 10 height 15
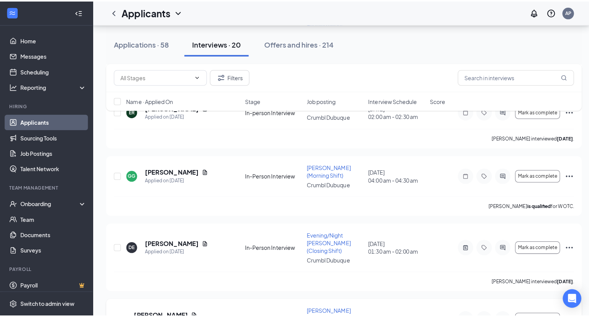
scroll to position [720, 0]
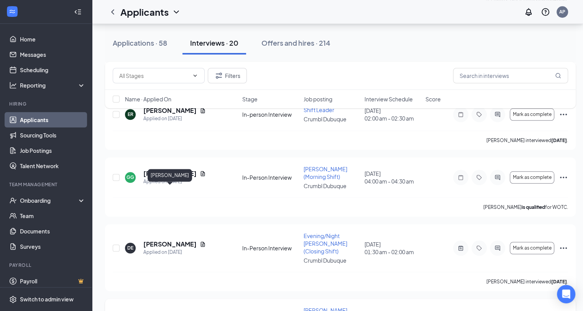
click at [184, 310] on h5 "[PERSON_NAME]" at bounding box center [159, 314] width 53 height 8
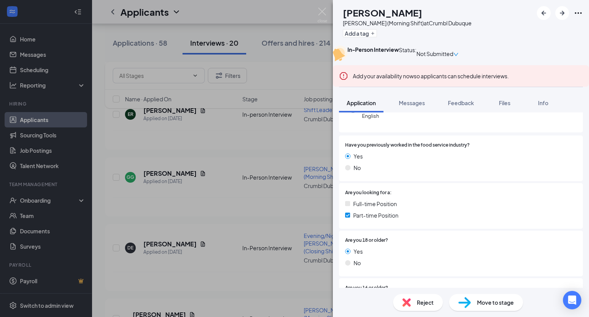
scroll to position [115, 0]
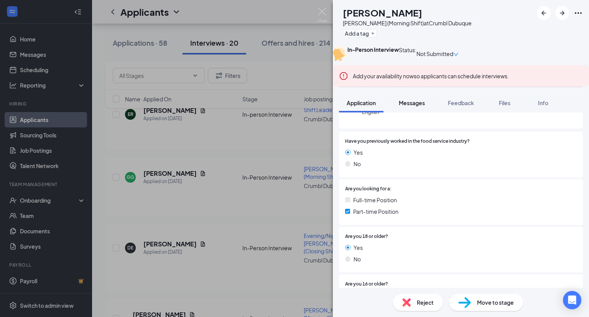
click at [343, 106] on span "Messages" at bounding box center [412, 102] width 26 height 7
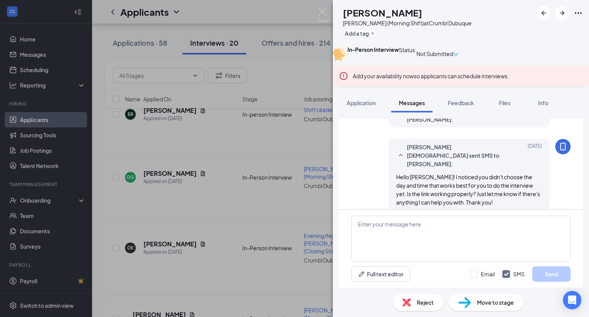
scroll to position [302, 0]
click at [322, 12] on img at bounding box center [322, 15] width 10 height 15
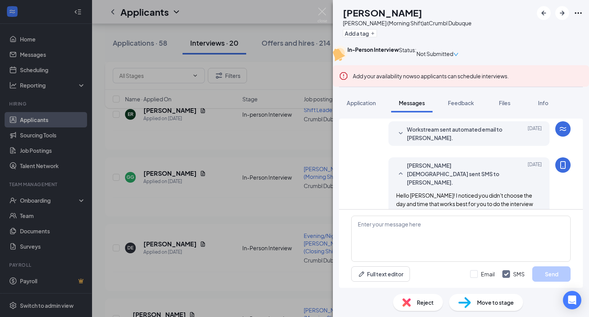
scroll to position [302, 0]
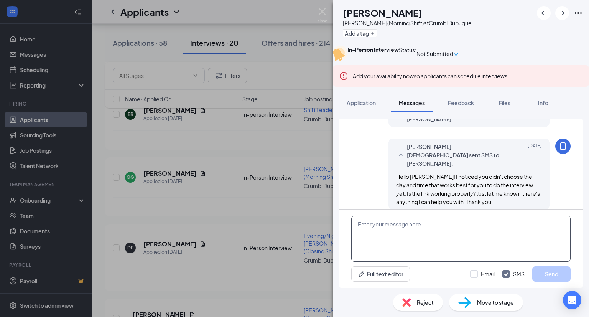
click at [343, 234] on textarea at bounding box center [460, 238] width 219 height 46
paste textarea "Hello ! I haven't received any response from you yet. Just want to confirm if y…"
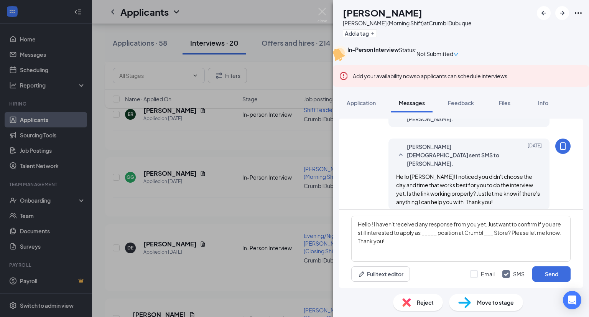
click at [343, 11] on h1 "[PERSON_NAME]" at bounding box center [382, 12] width 79 height 13
drag, startPoint x: 371, startPoint y: 224, endPoint x: 362, endPoint y: 222, distance: 8.5
click at [343, 222] on textarea "Hello ! I haven't received any response from you yet. Just want to confirm if y…" at bounding box center [460, 238] width 219 height 46
paste textarea "[PERSON_NAME]"
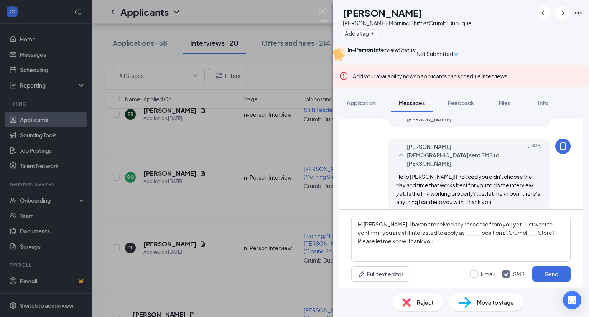
click at [343, 21] on div "[PERSON_NAME] (Morning Shift) at Crumbl Dubuque" at bounding box center [407, 23] width 129 height 8
drag, startPoint x: 442, startPoint y: 232, endPoint x: 457, endPoint y: 233, distance: 15.0
click at [343, 233] on textarea "Hi [PERSON_NAME]! I haven't received any response from you yet. Just want to co…" at bounding box center [460, 238] width 219 height 46
paste textarea "[PERSON_NAME]"
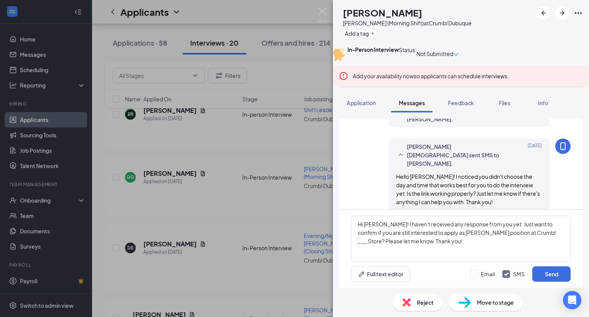
click at [343, 25] on div "[PERSON_NAME] (Morning Shift) at Crumbl Dubuque" at bounding box center [407, 23] width 129 height 8
drag, startPoint x: 506, startPoint y: 232, endPoint x: 515, endPoint y: 235, distance: 9.3
click at [343, 235] on textarea "Hi [PERSON_NAME]! I haven't received any response from you yet. Just want to co…" at bounding box center [460, 238] width 219 height 46
paste textarea "Dubuque"
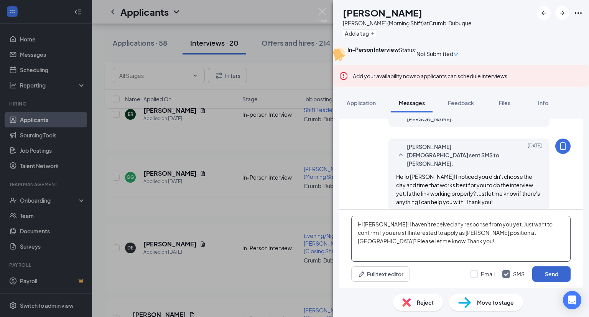
type textarea "Hi [PERSON_NAME]! I haven't received any response from you yet. Just want to co…"
click at [343, 273] on button "Send" at bounding box center [551, 273] width 38 height 15
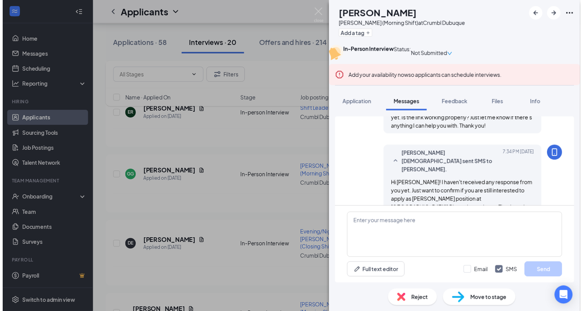
scroll to position [377, 0]
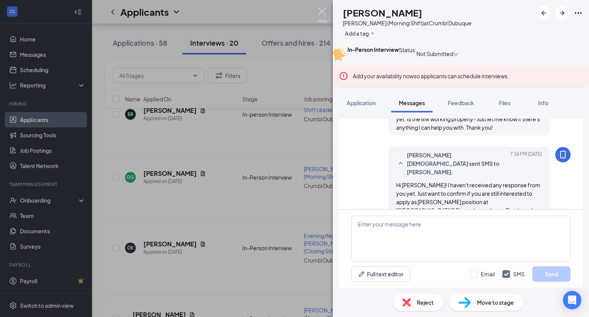
click at [319, 8] on img at bounding box center [322, 15] width 10 height 15
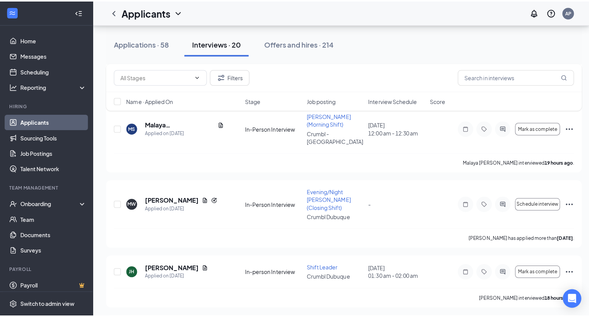
scroll to position [260, 0]
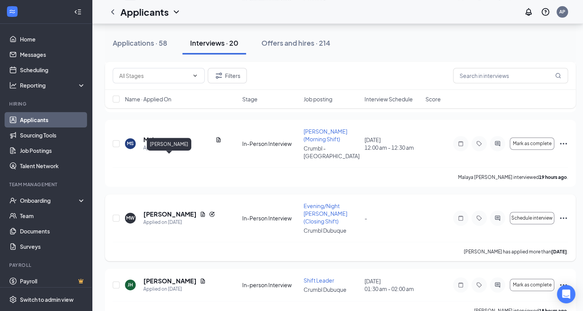
click at [153, 210] on h5 "[PERSON_NAME]" at bounding box center [169, 214] width 53 height 8
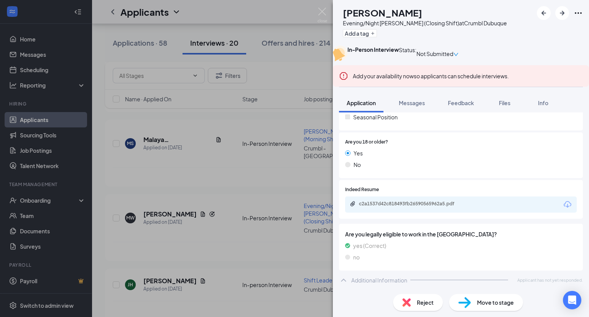
scroll to position [238, 0]
click at [343, 106] on span "Messages" at bounding box center [412, 102] width 26 height 7
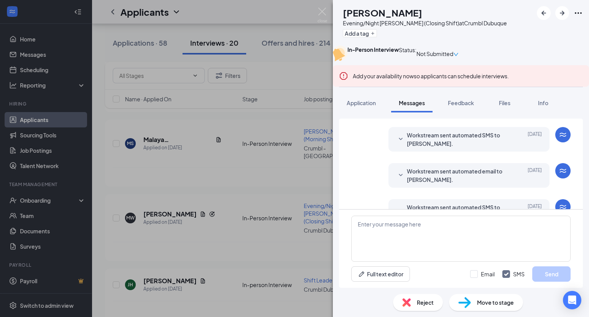
scroll to position [377, 0]
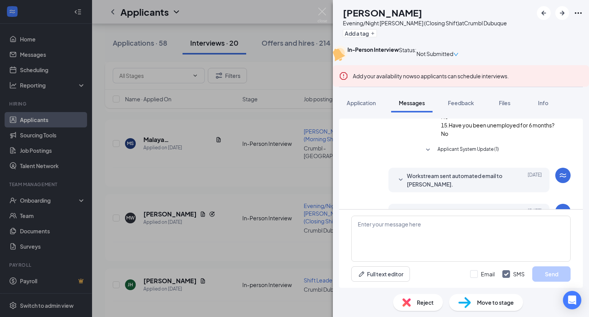
click at [343, 201] on div "Load earlier interactions (about 11 more) Workstream sent automated SMS to [PER…" at bounding box center [460, 61] width 219 height 638
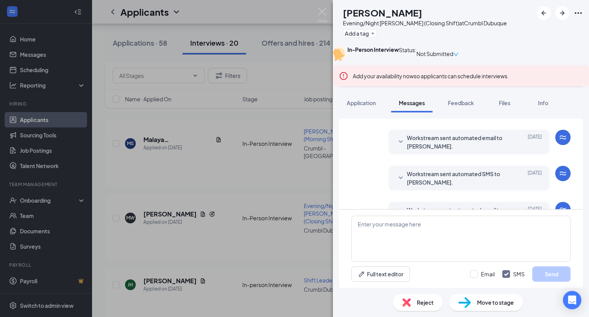
scroll to position [415, 0]
click at [343, 116] on button "Applicant System Update (1)" at bounding box center [461, 111] width 76 height 9
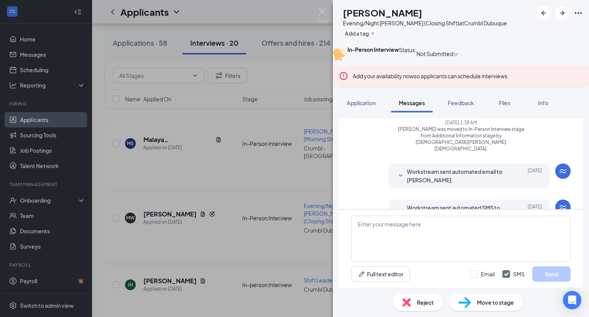
click at [343, 116] on button "Applicant System Update (1)" at bounding box center [461, 111] width 76 height 9
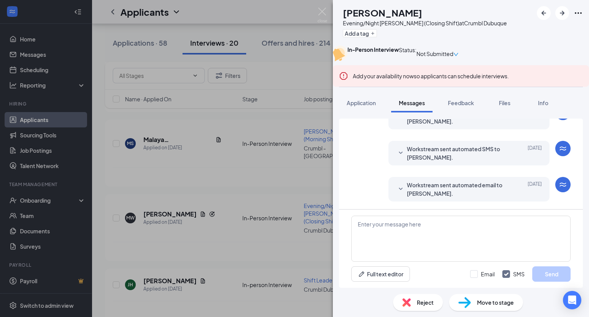
scroll to position [607, 0]
click at [343, 227] on textarea at bounding box center [460, 238] width 219 height 46
click at [343, 225] on textarea at bounding box center [460, 238] width 219 height 46
paste textarea "Hello ! I noticed you didn't choose the day and time that works best for you to…"
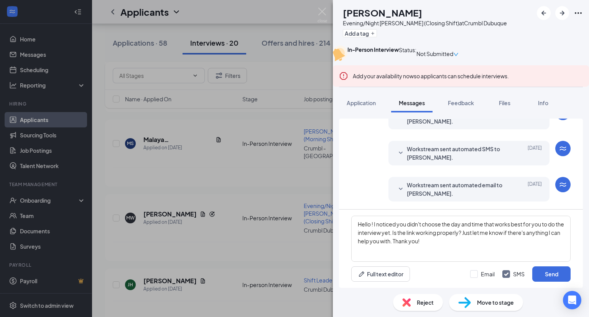
click at [343, 12] on h1 "[PERSON_NAME]" at bounding box center [382, 12] width 79 height 13
click at [343, 225] on textarea "Hello ! I noticed you didn't choose the day and time that works best for you to…" at bounding box center [460, 238] width 219 height 46
paste textarea "[PERSON_NAME]"
type textarea "Hello [PERSON_NAME]! I noticed you didn't choose the day and time that works be…"
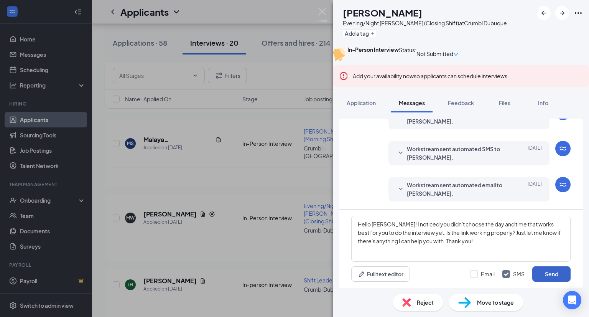
click at [343, 275] on button "Send" at bounding box center [551, 273] width 38 height 15
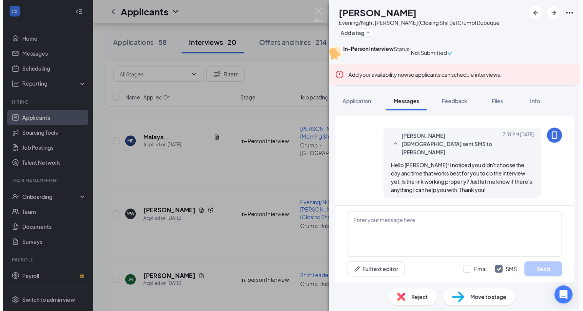
scroll to position [681, 0]
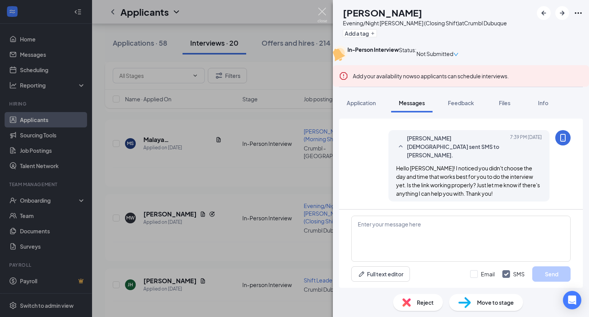
click at [321, 11] on img at bounding box center [322, 15] width 10 height 15
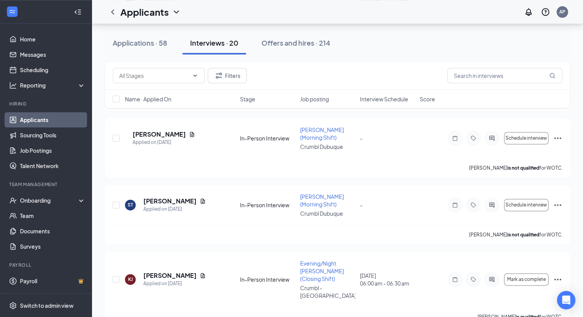
scroll to position [997, 0]
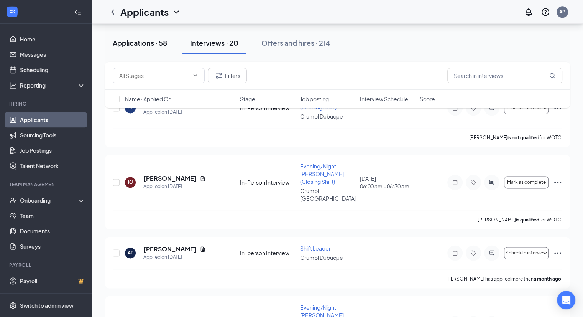
click at [145, 44] on div "Applications · 58" at bounding box center [140, 43] width 54 height 10
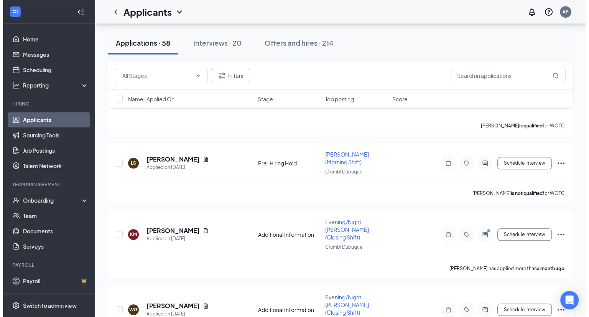
scroll to position [3478, 0]
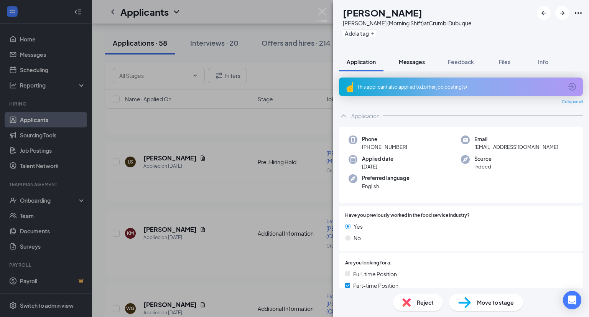
click at [343, 60] on span "Messages" at bounding box center [412, 61] width 26 height 7
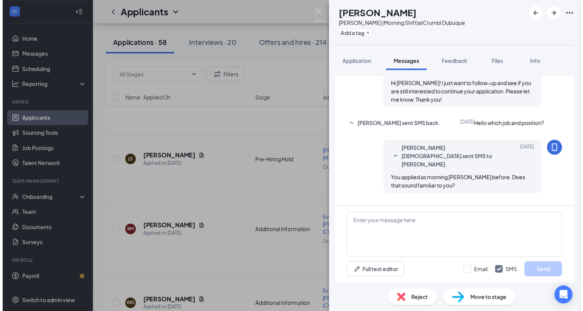
scroll to position [158, 0]
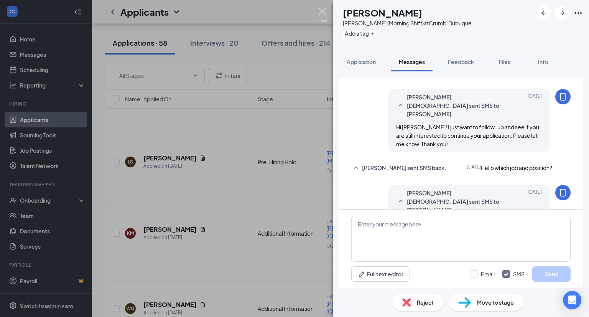
click at [324, 13] on img at bounding box center [322, 15] width 10 height 15
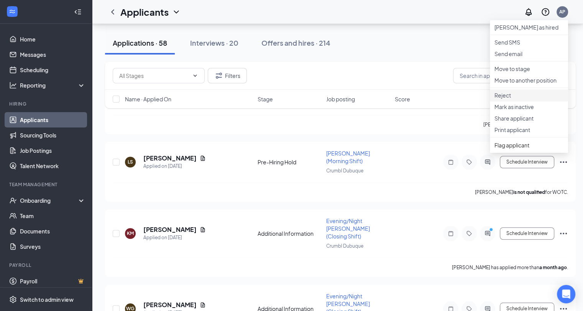
click at [343, 99] on p "Reject" at bounding box center [529, 95] width 69 height 8
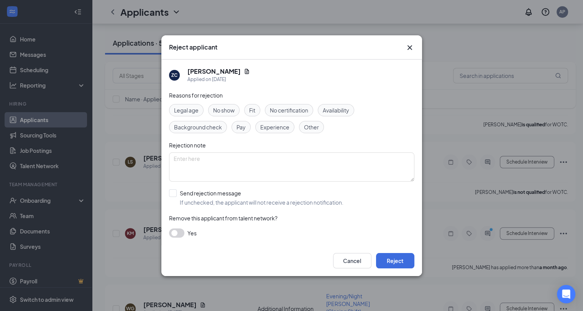
click at [310, 127] on span "Other" at bounding box center [311, 127] width 15 height 8
click at [343, 258] on button "Reject" at bounding box center [395, 260] width 38 height 15
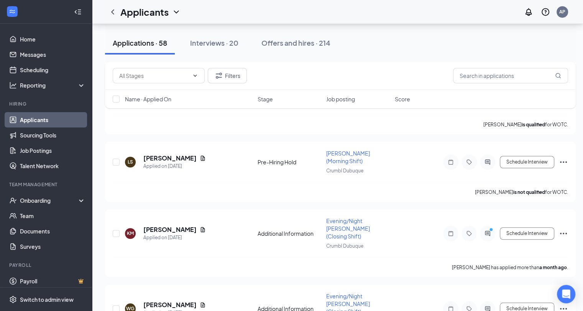
scroll to position [3424, 0]
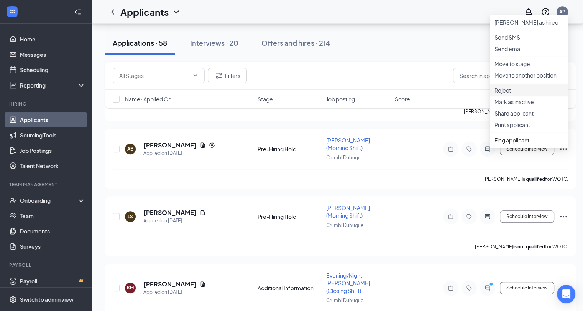
click at [343, 94] on p "Reject" at bounding box center [529, 90] width 69 height 8
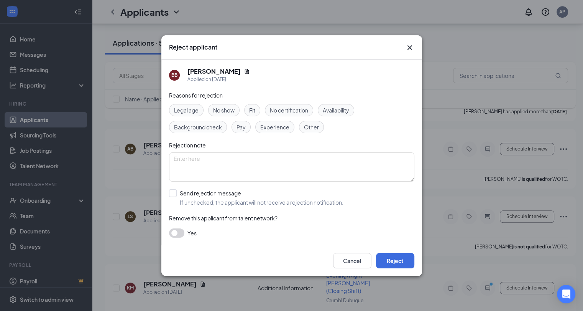
click at [302, 126] on div "Other" at bounding box center [311, 127] width 25 height 12
click at [343, 263] on button "Reject" at bounding box center [395, 260] width 38 height 15
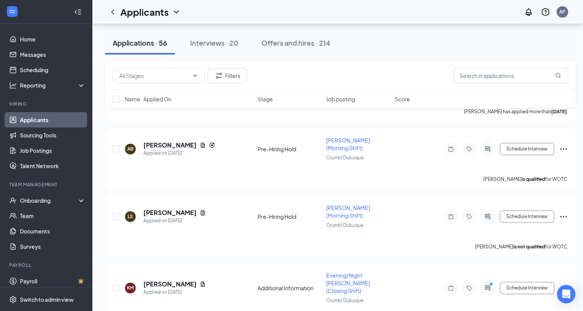
scroll to position [3365, 0]
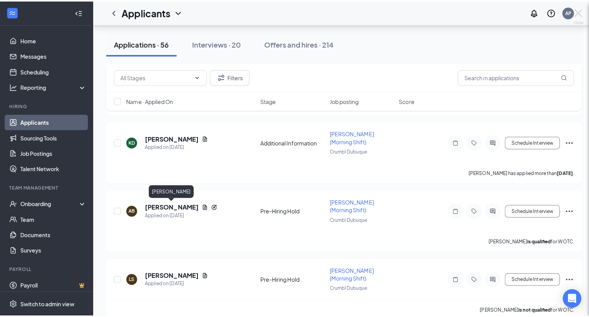
scroll to position [3359, 0]
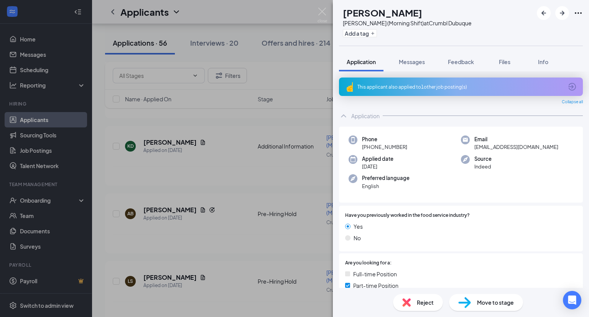
click at [343, 306] on div "Reject" at bounding box center [418, 302] width 50 height 17
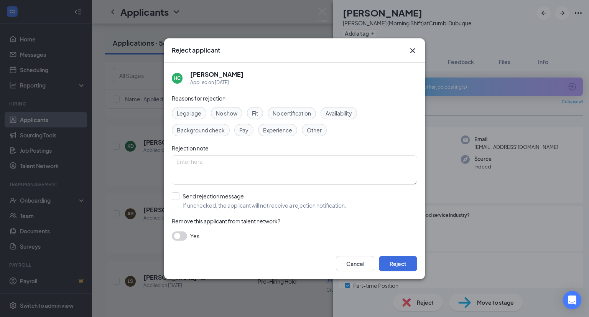
click at [317, 134] on span "Other" at bounding box center [314, 130] width 15 height 8
click at [343, 260] on button "Reject" at bounding box center [398, 263] width 38 height 15
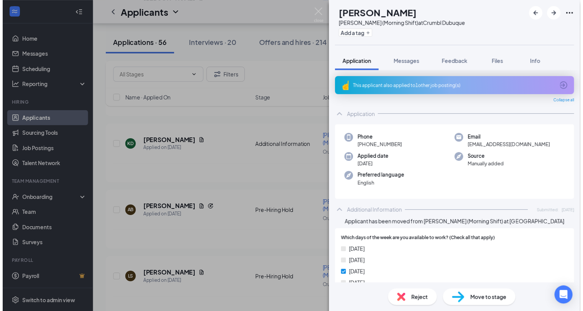
scroll to position [3300, 0]
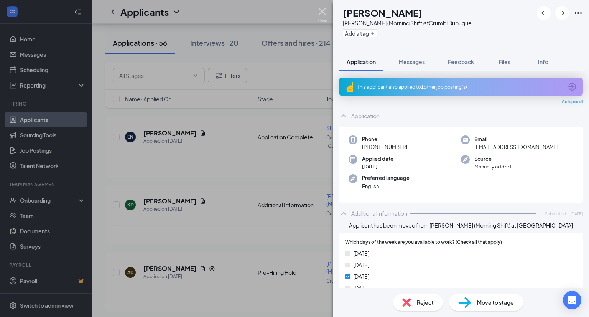
click at [326, 14] on img at bounding box center [322, 15] width 10 height 15
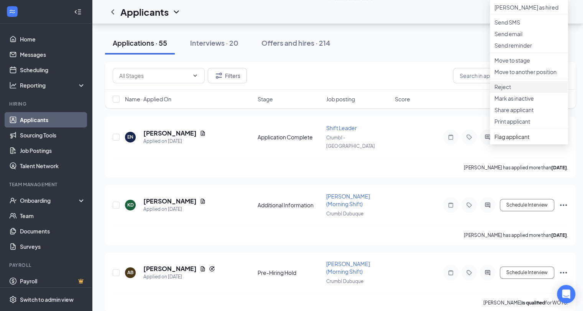
click at [343, 90] on p "Reject" at bounding box center [529, 87] width 69 height 8
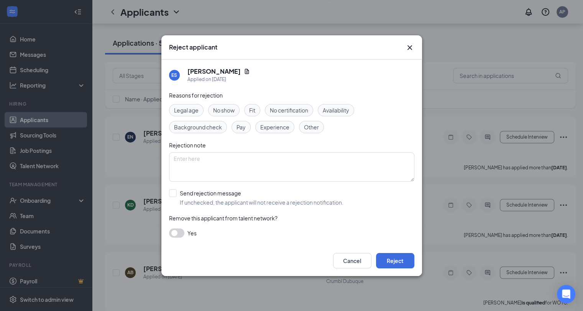
click at [314, 126] on span "Other" at bounding box center [311, 127] width 15 height 8
click at [343, 258] on button "Reject" at bounding box center [395, 260] width 38 height 15
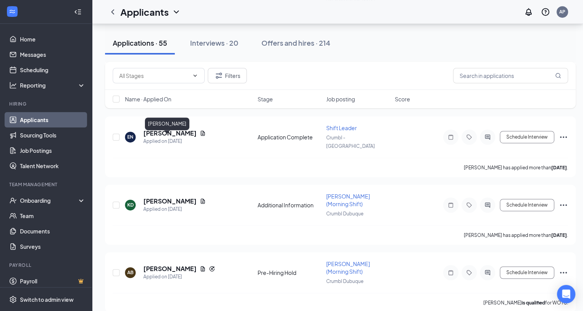
scroll to position [3239, 0]
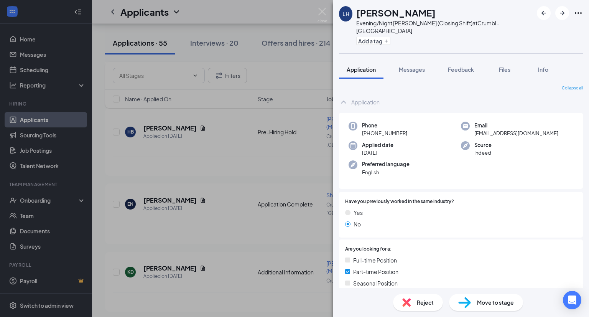
click at [343, 300] on img at bounding box center [406, 302] width 8 height 8
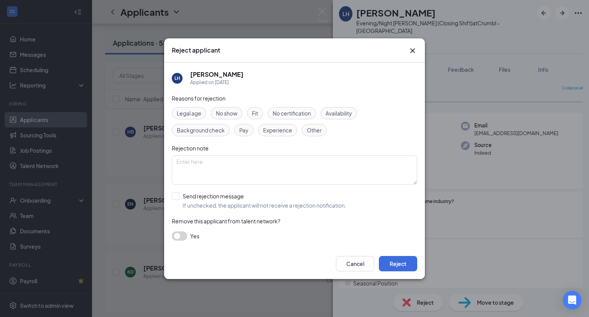
click at [308, 129] on span "Other" at bounding box center [314, 130] width 15 height 8
click at [343, 263] on button "Reject" at bounding box center [398, 263] width 38 height 15
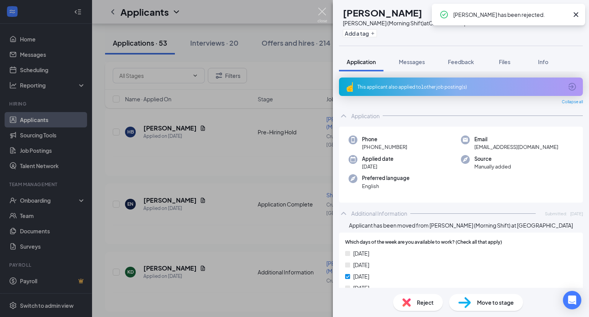
click at [325, 10] on img at bounding box center [322, 15] width 10 height 15
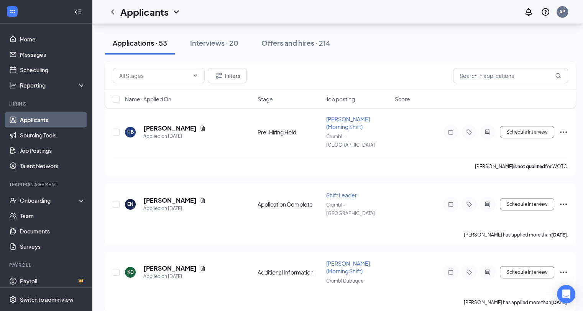
scroll to position [3172, 0]
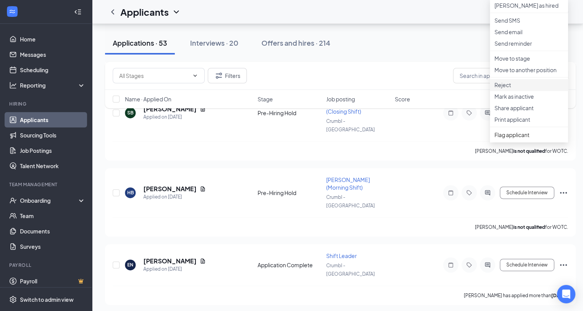
click at [343, 89] on p "Reject" at bounding box center [529, 85] width 69 height 8
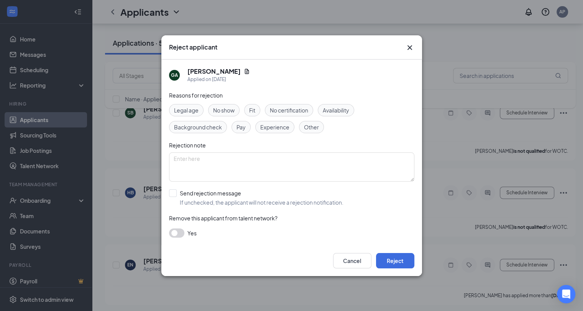
click at [311, 128] on span "Other" at bounding box center [311, 127] width 15 height 8
click at [343, 260] on button "Reject" at bounding box center [395, 260] width 38 height 15
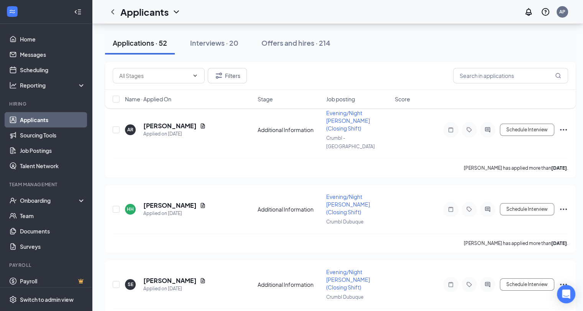
scroll to position [3113, 0]
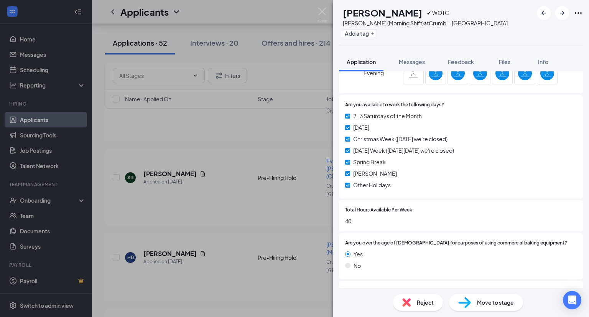
scroll to position [460, 0]
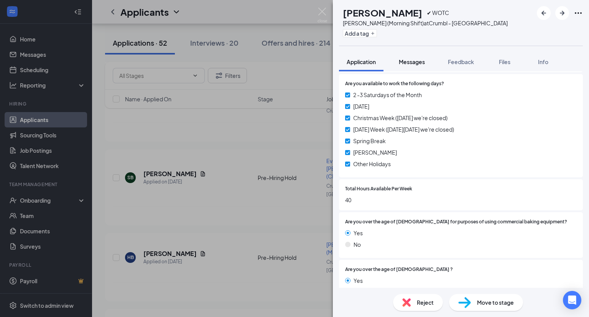
click at [343, 65] on span "Messages" at bounding box center [412, 61] width 26 height 7
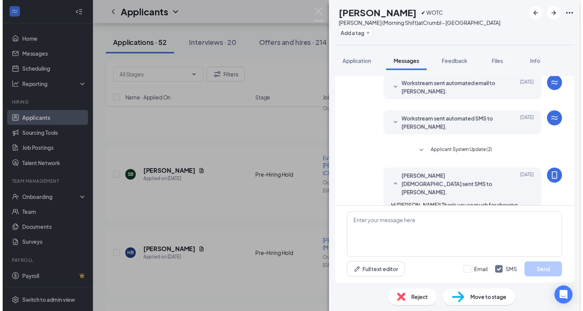
scroll to position [206, 0]
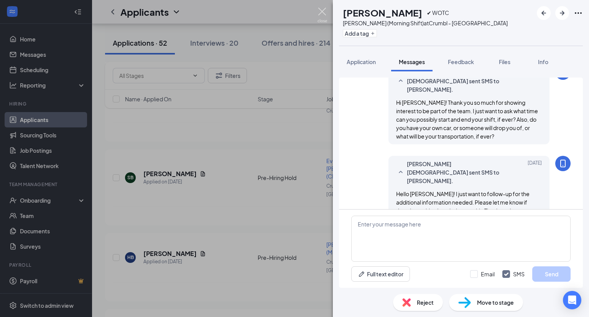
click at [322, 11] on img at bounding box center [322, 15] width 10 height 15
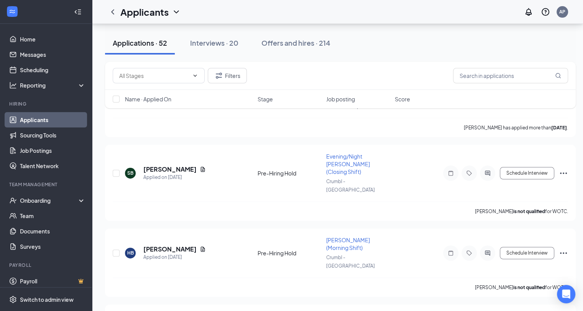
scroll to position [3113, 0]
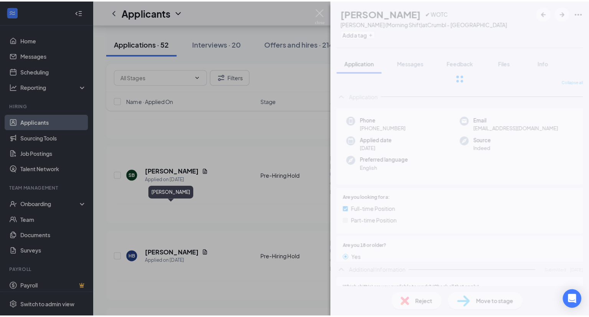
scroll to position [3108, 0]
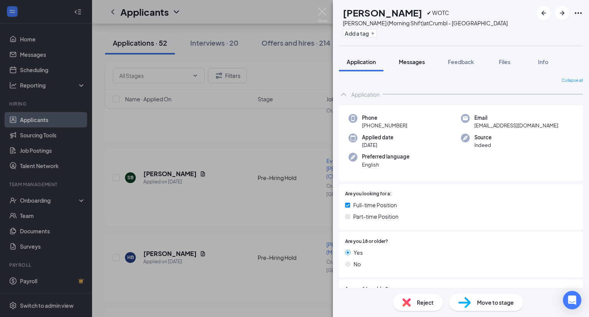
click at [343, 60] on span "Messages" at bounding box center [412, 61] width 26 height 7
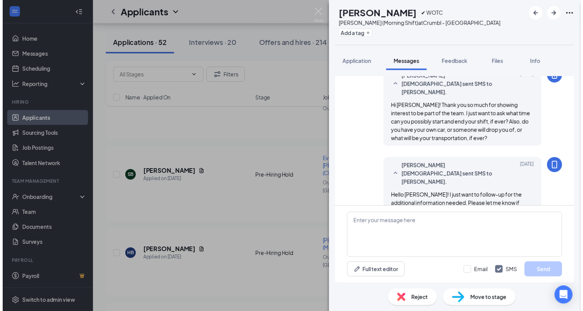
scroll to position [206, 0]
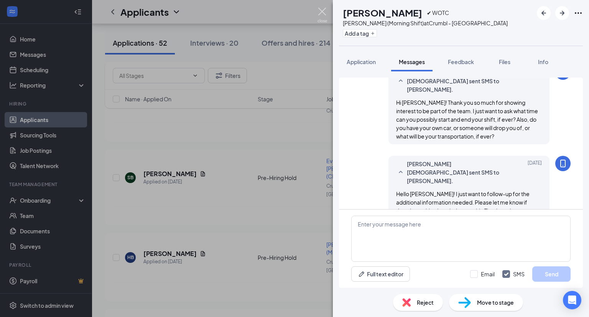
click at [322, 10] on img at bounding box center [322, 15] width 10 height 15
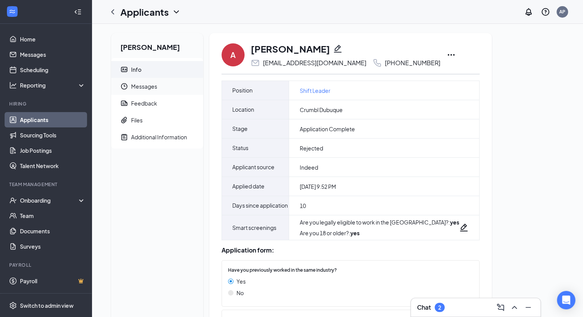
click at [155, 84] on span "Messages" at bounding box center [164, 86] width 66 height 17
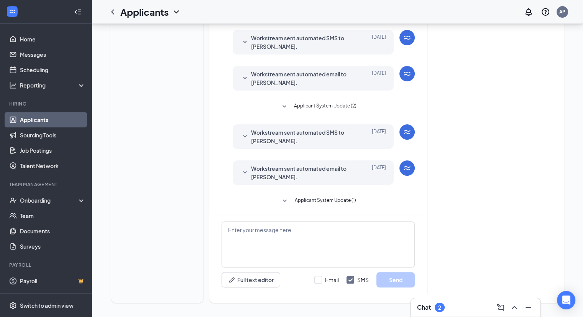
scroll to position [182, 0]
click at [318, 201] on span "Applicant System Update (1)" at bounding box center [324, 199] width 61 height 9
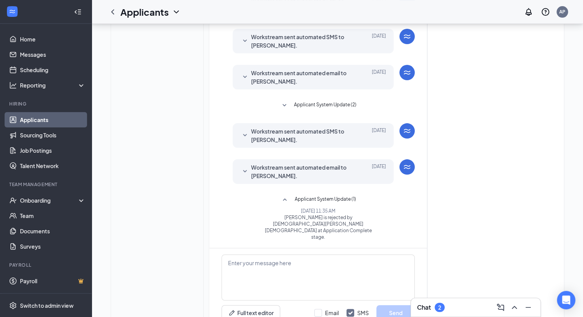
click at [318, 201] on span "Applicant System Update (1)" at bounding box center [324, 199] width 61 height 9
